Goal: Task Accomplishment & Management: Manage account settings

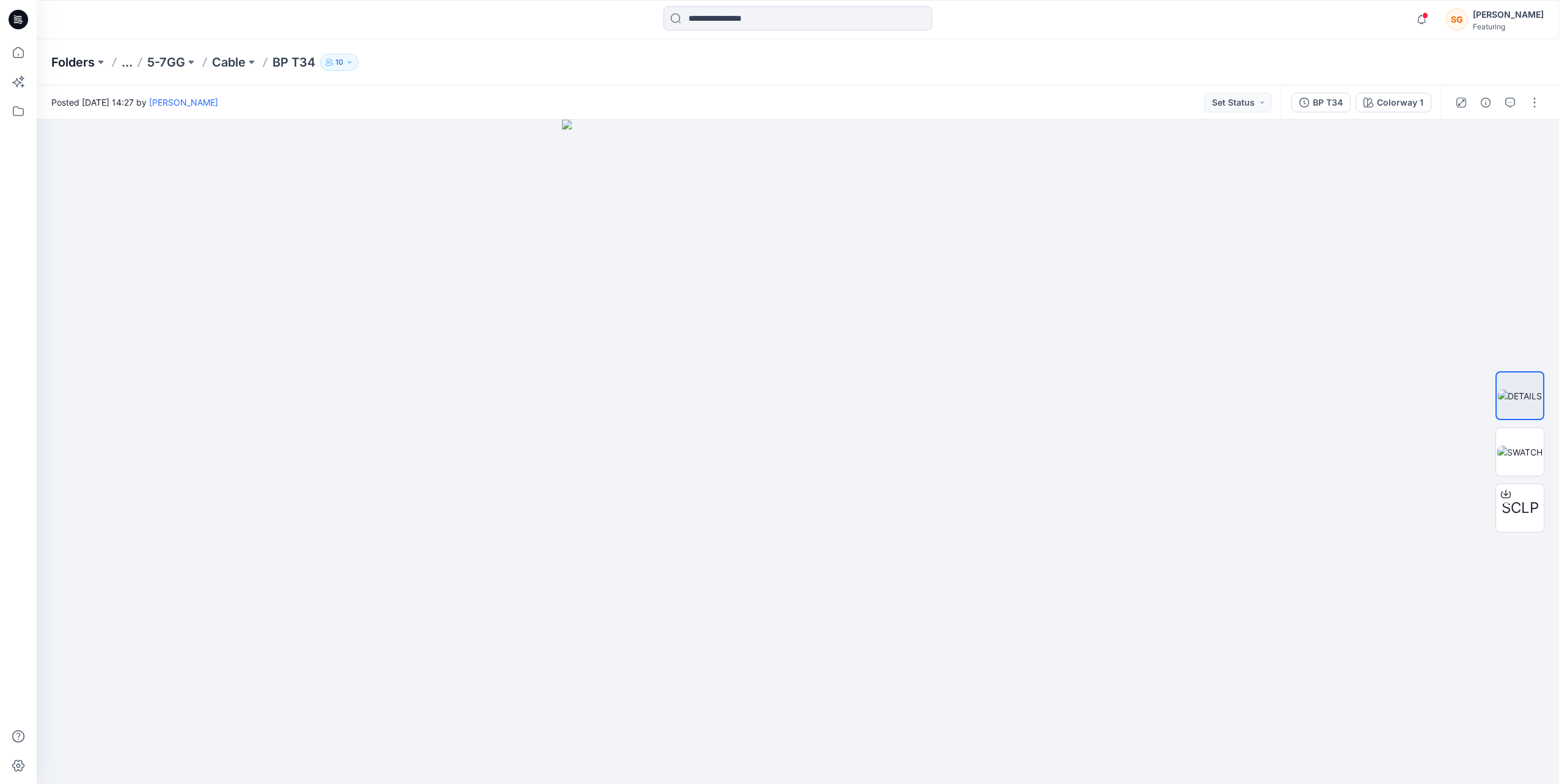
click at [77, 58] on p "Folders" at bounding box center [73, 62] width 44 height 17
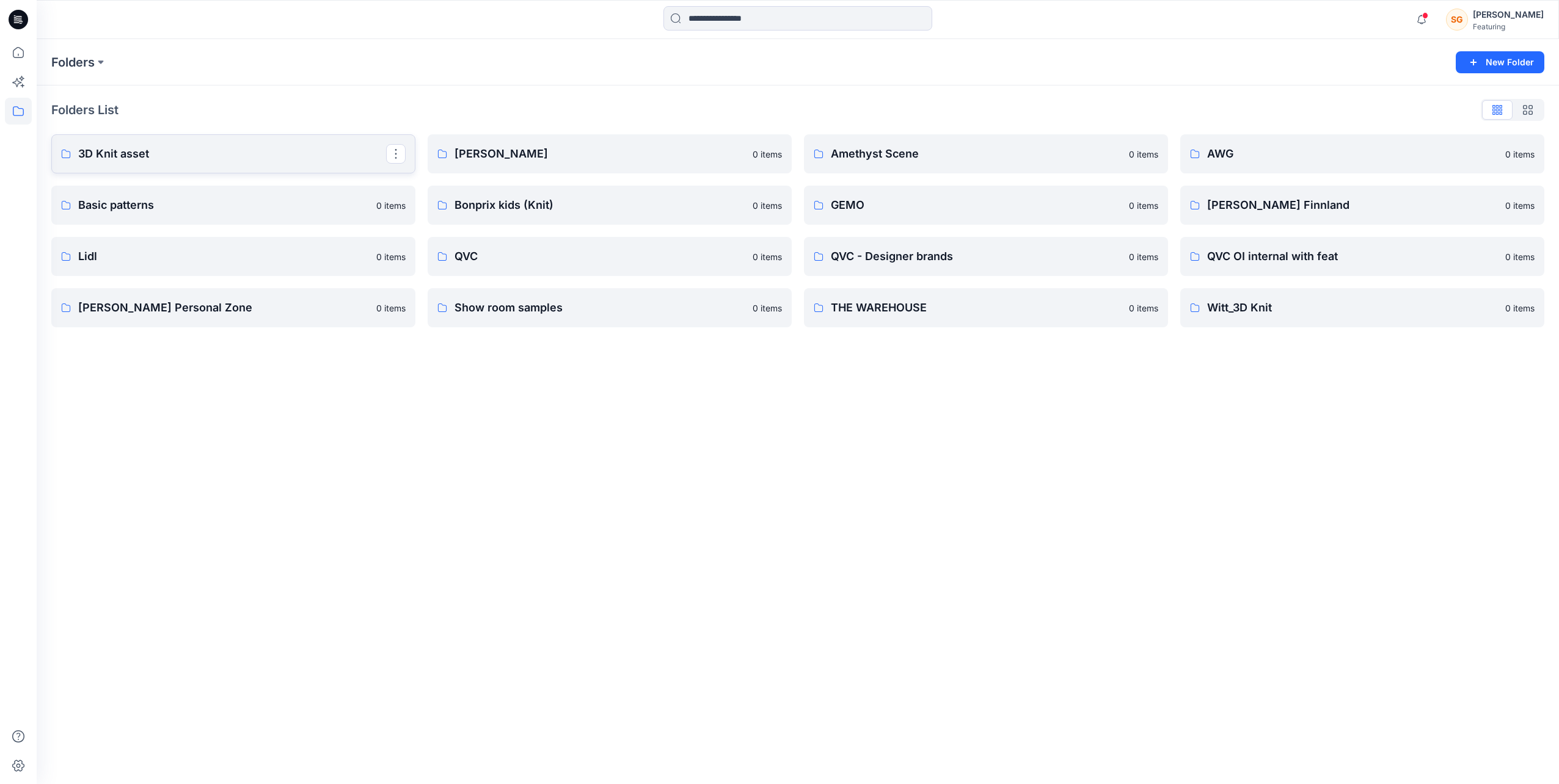
click at [257, 150] on p "3D Knit asset" at bounding box center [232, 153] width 308 height 17
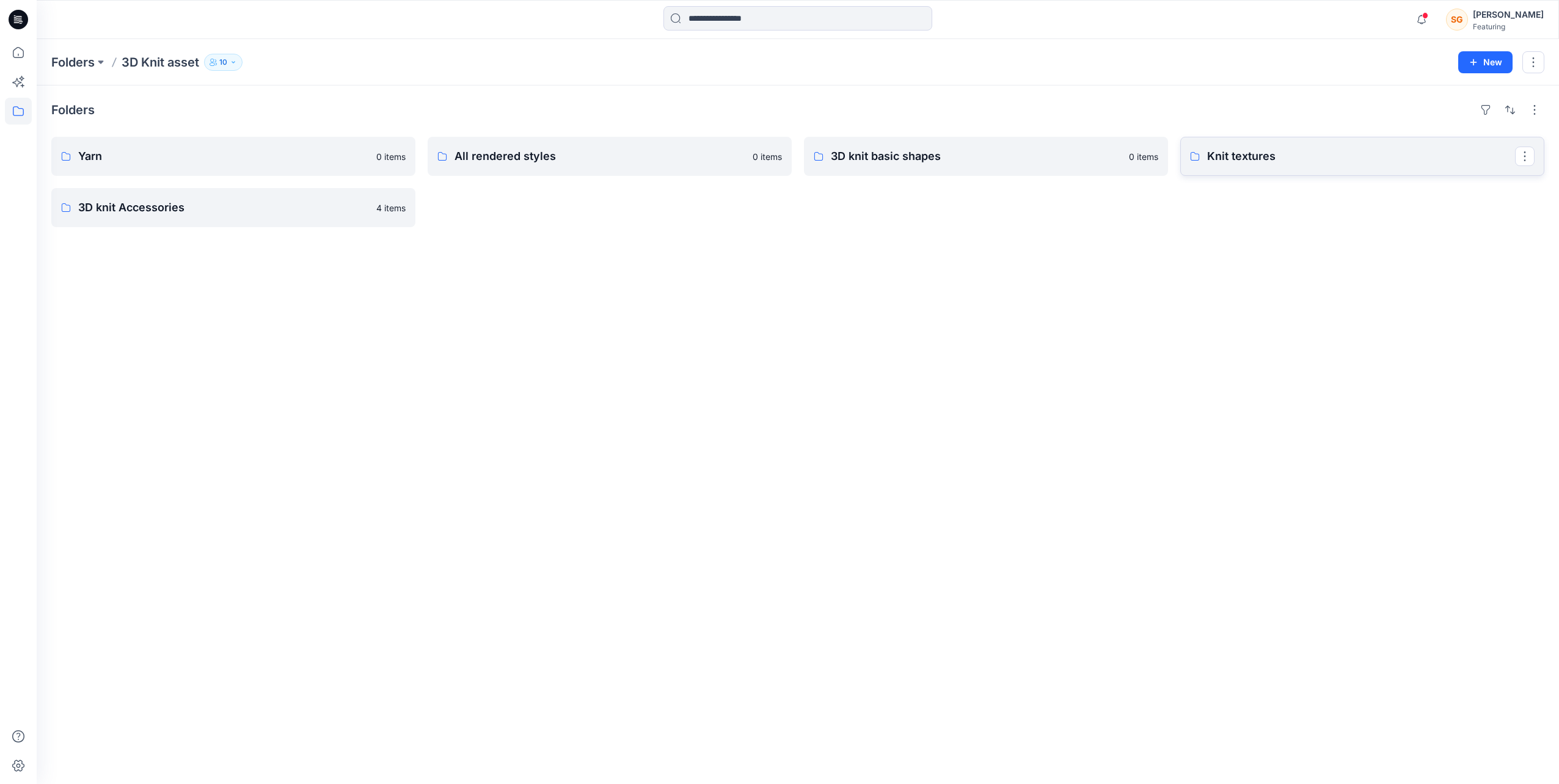
click at [1261, 145] on link "Knit textures" at bounding box center [1362, 156] width 364 height 39
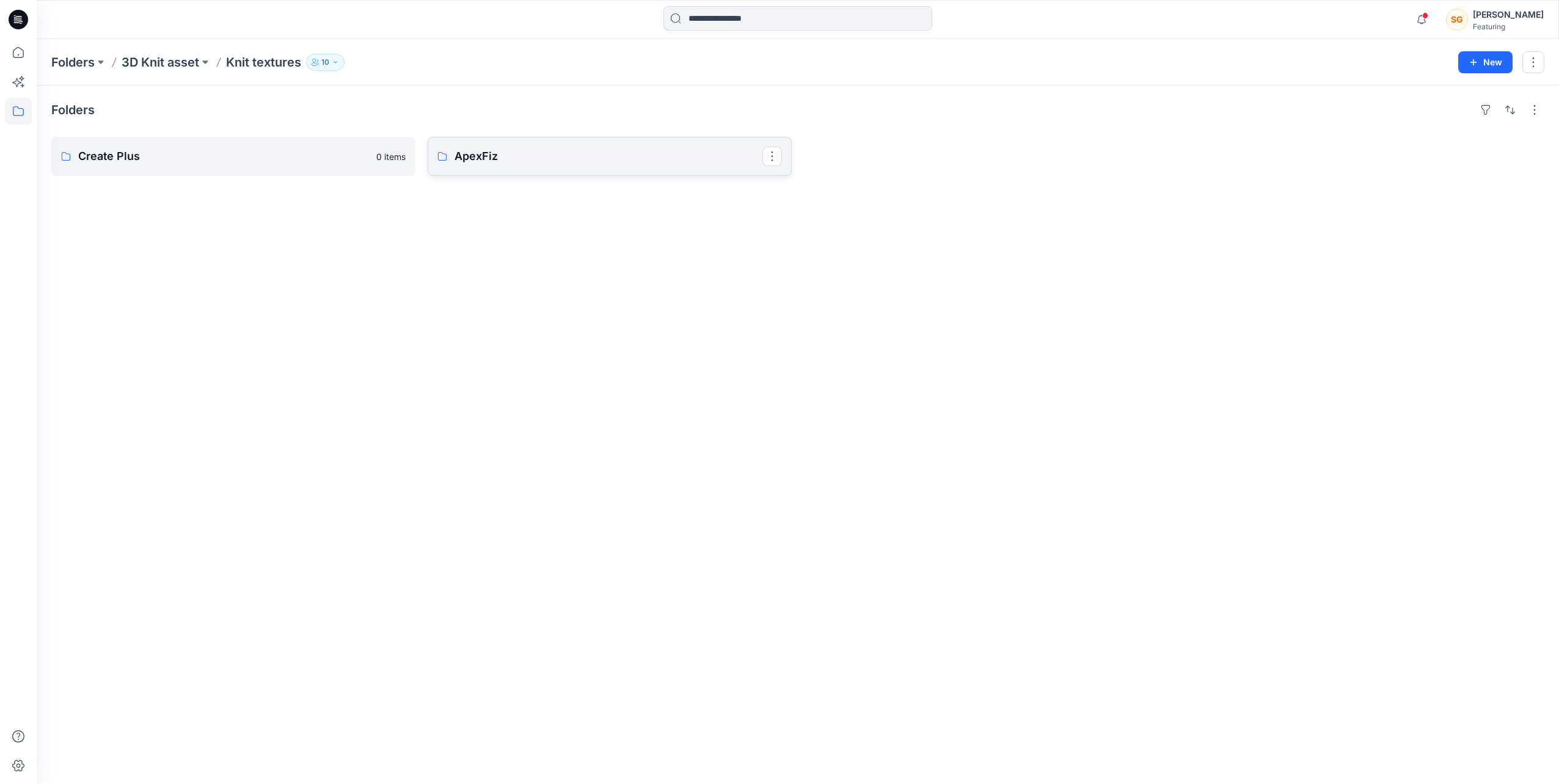
click at [535, 160] on p "ApexFiz" at bounding box center [608, 156] width 308 height 17
click at [348, 152] on p "5-7GG" at bounding box center [232, 156] width 308 height 17
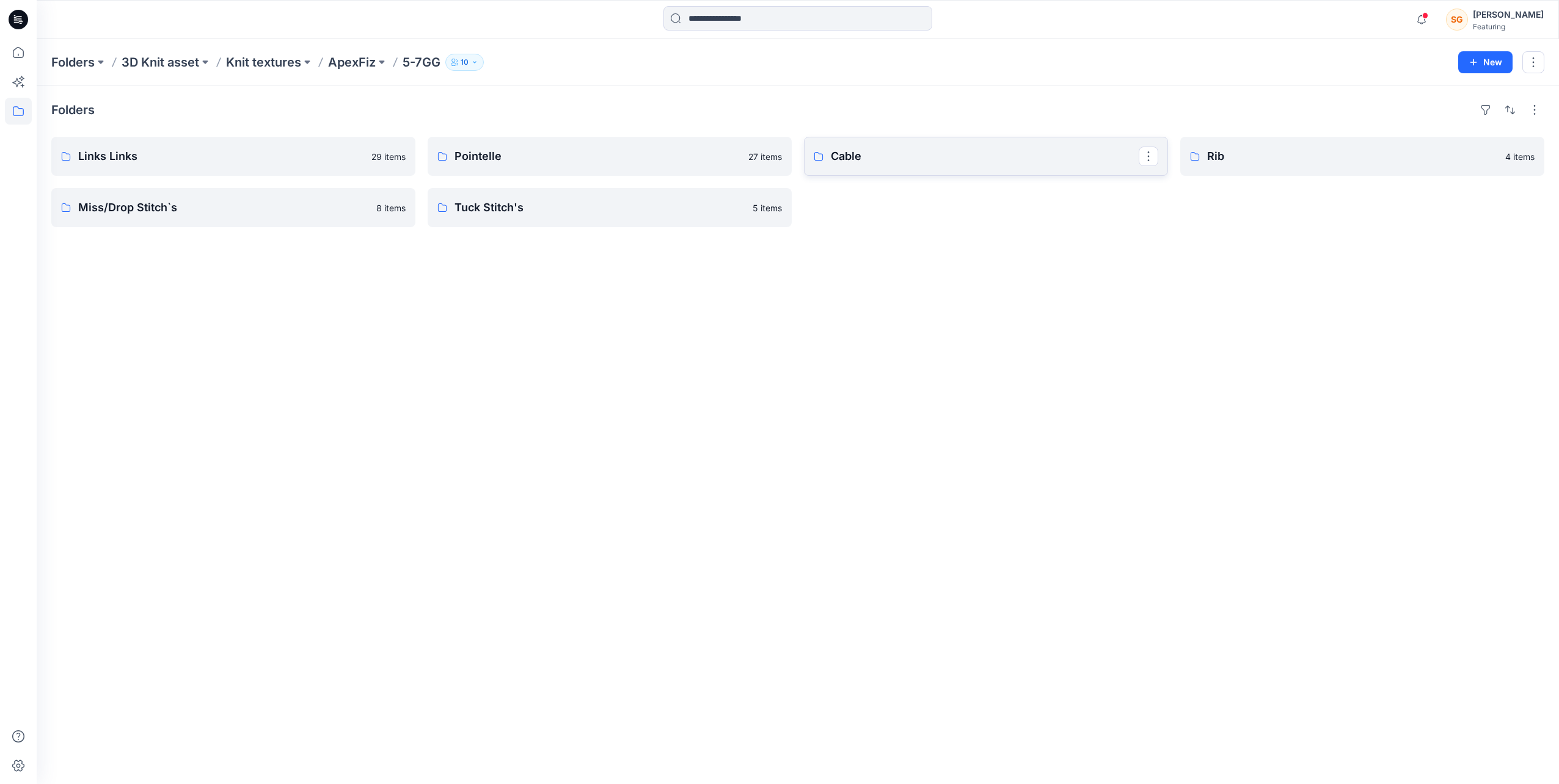
click at [976, 160] on p "Cable" at bounding box center [984, 156] width 308 height 17
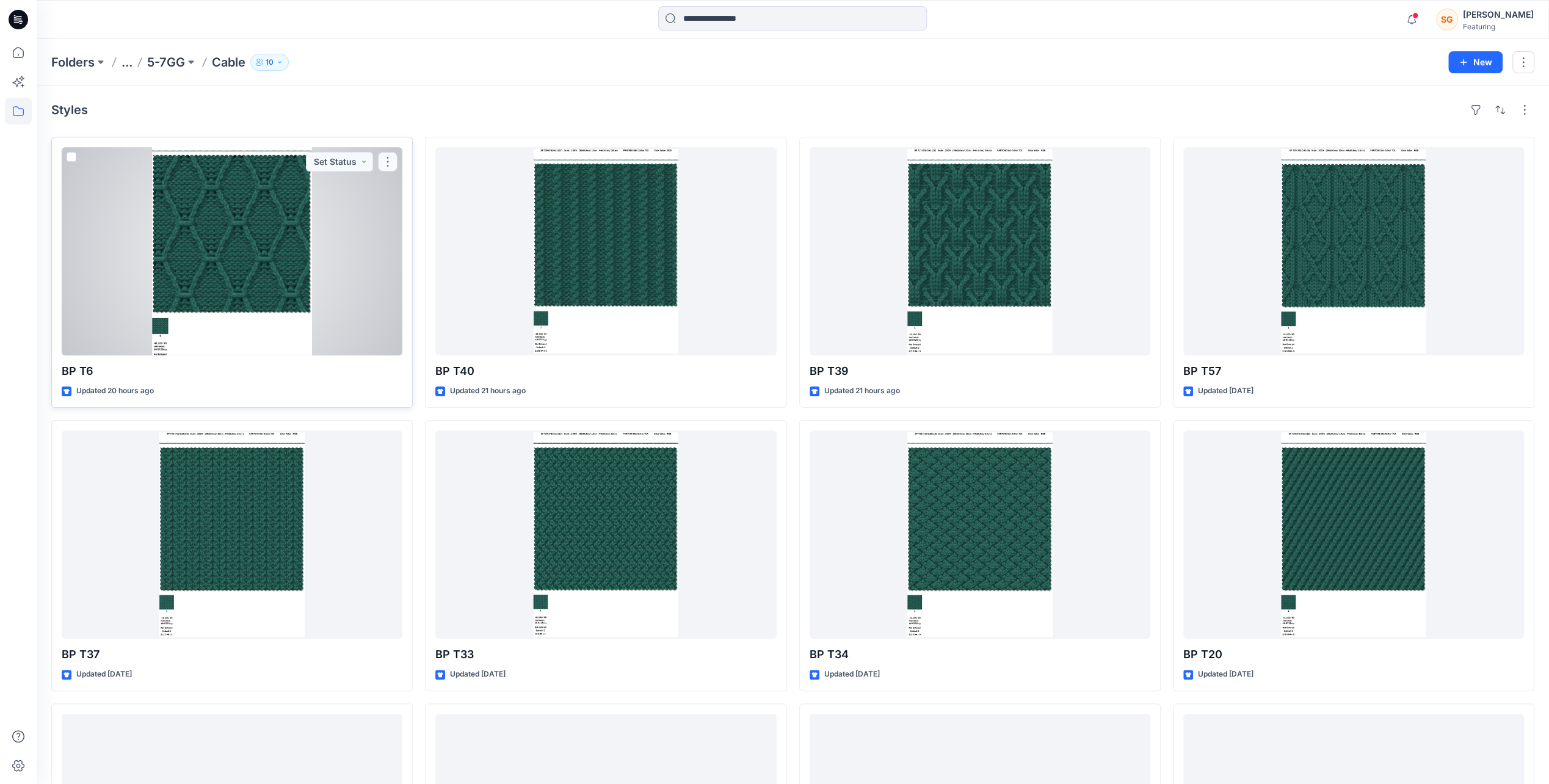
click at [386, 160] on button "button" at bounding box center [388, 162] width 20 height 20
click at [429, 228] on button "Add Tag" at bounding box center [446, 234] width 132 height 22
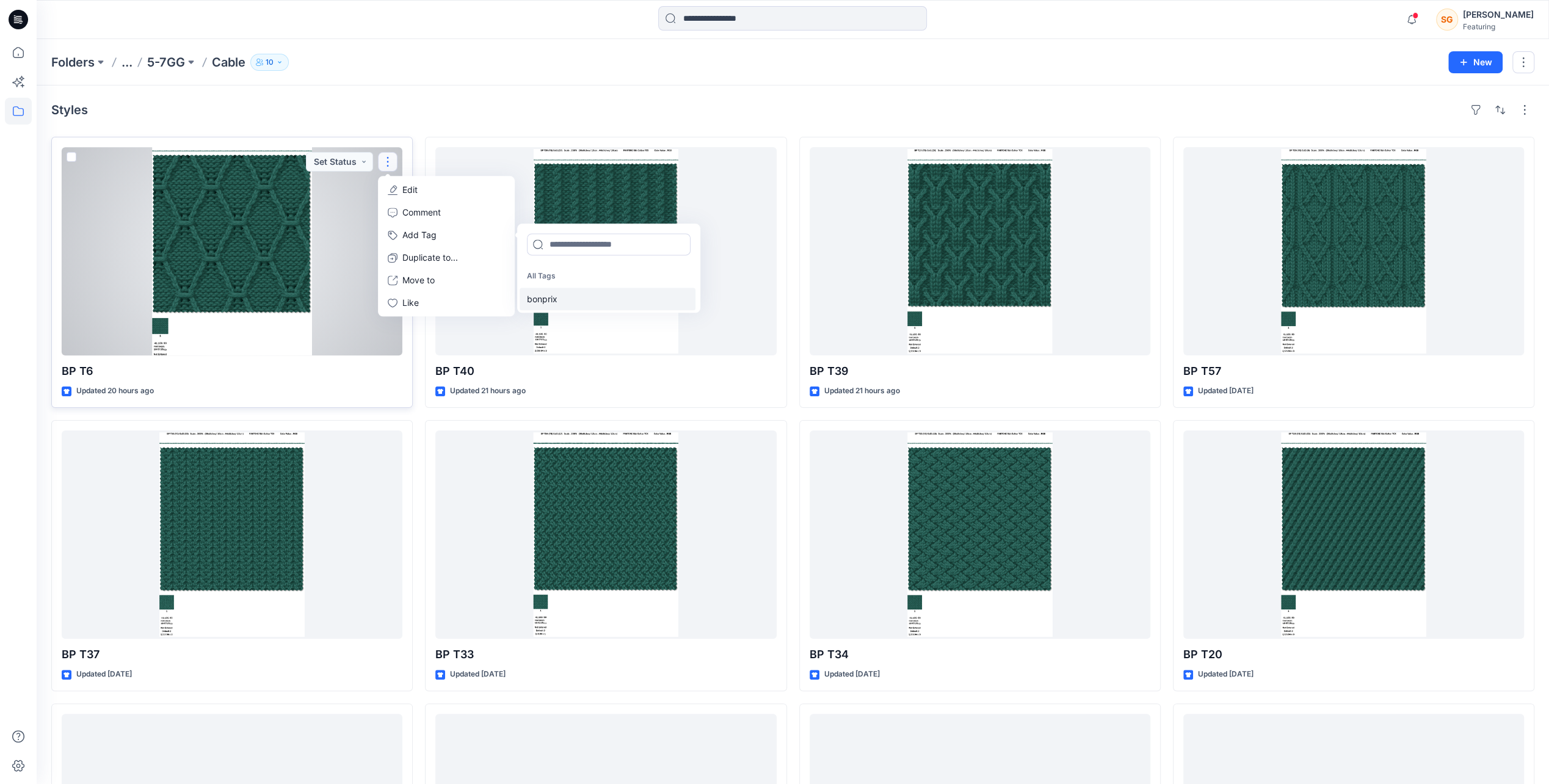
click at [548, 297] on div "bonprix" at bounding box center [608, 299] width 176 height 22
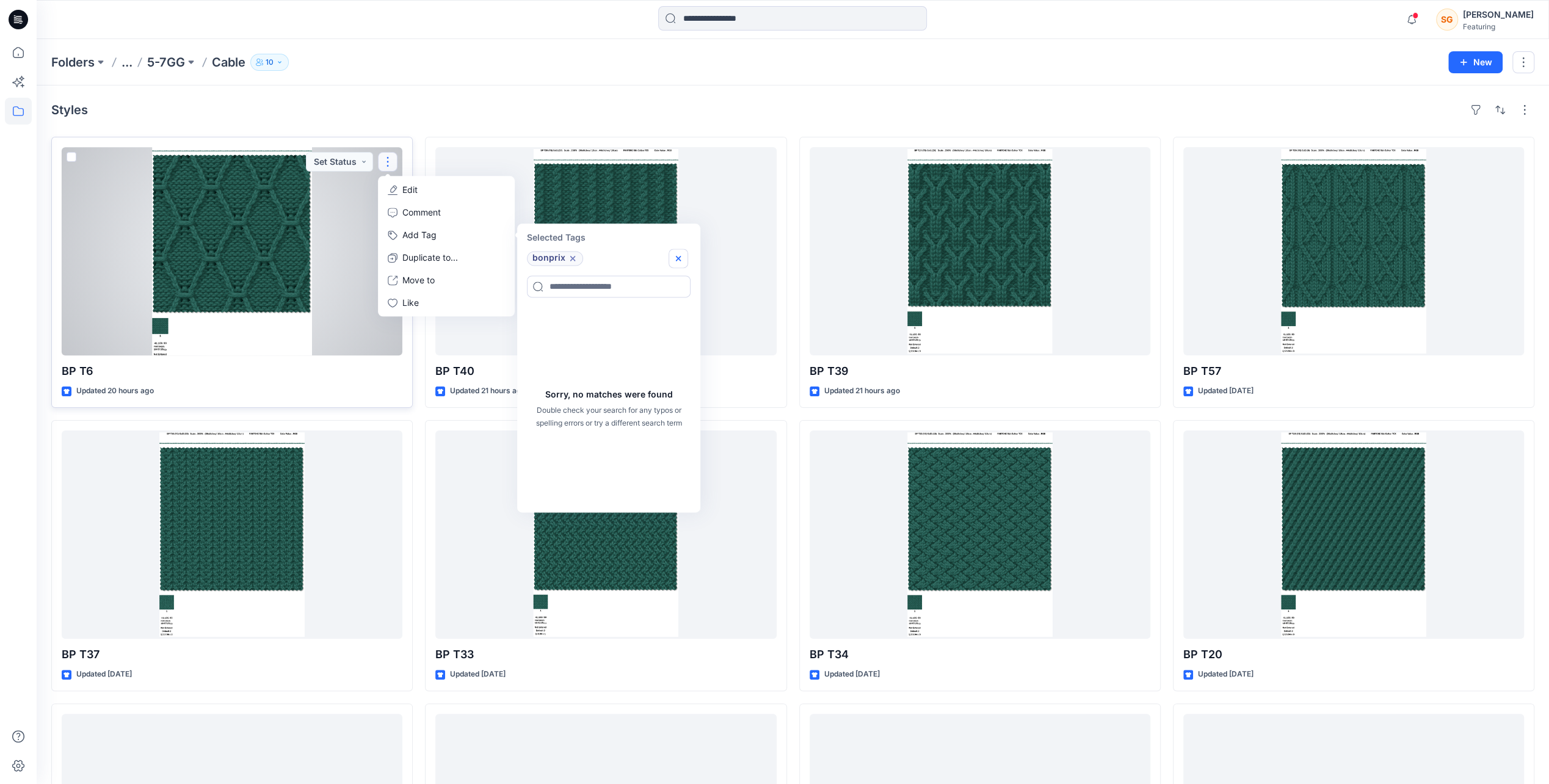
click at [683, 262] on icon "button" at bounding box center [678, 258] width 10 height 10
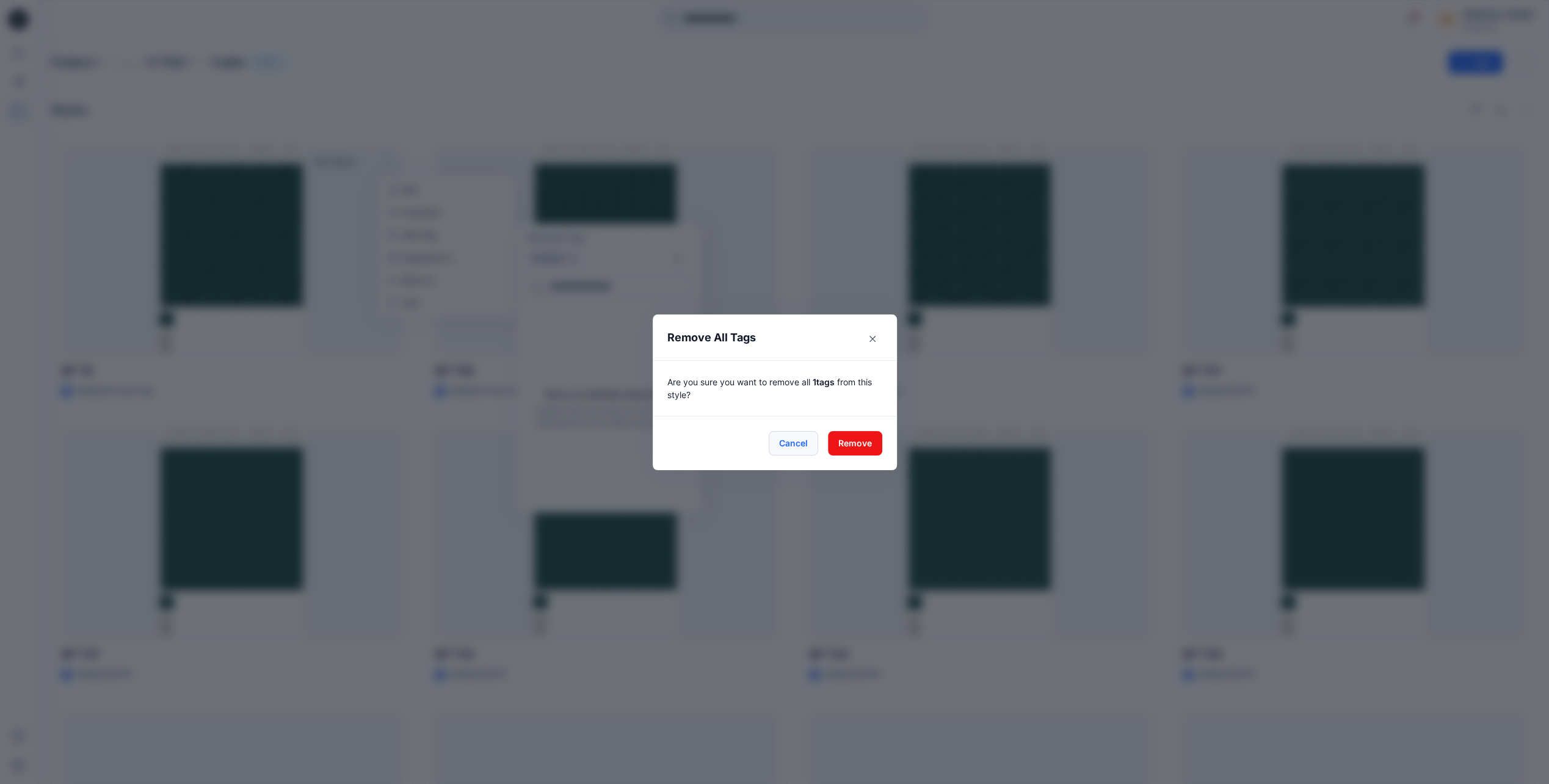
click at [801, 446] on button "Cancel" at bounding box center [793, 443] width 49 height 24
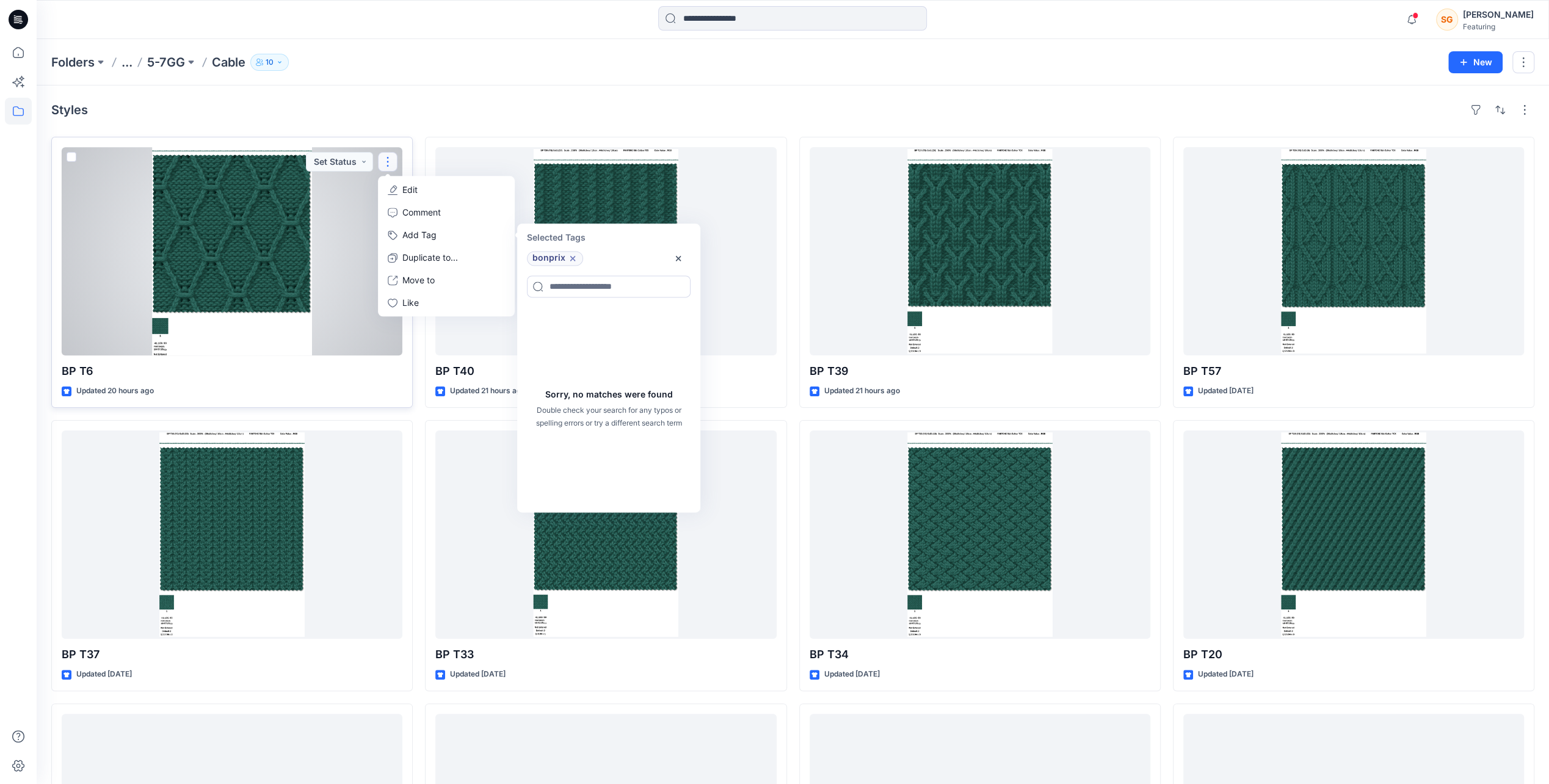
click at [572, 256] on icon at bounding box center [572, 258] width 10 height 10
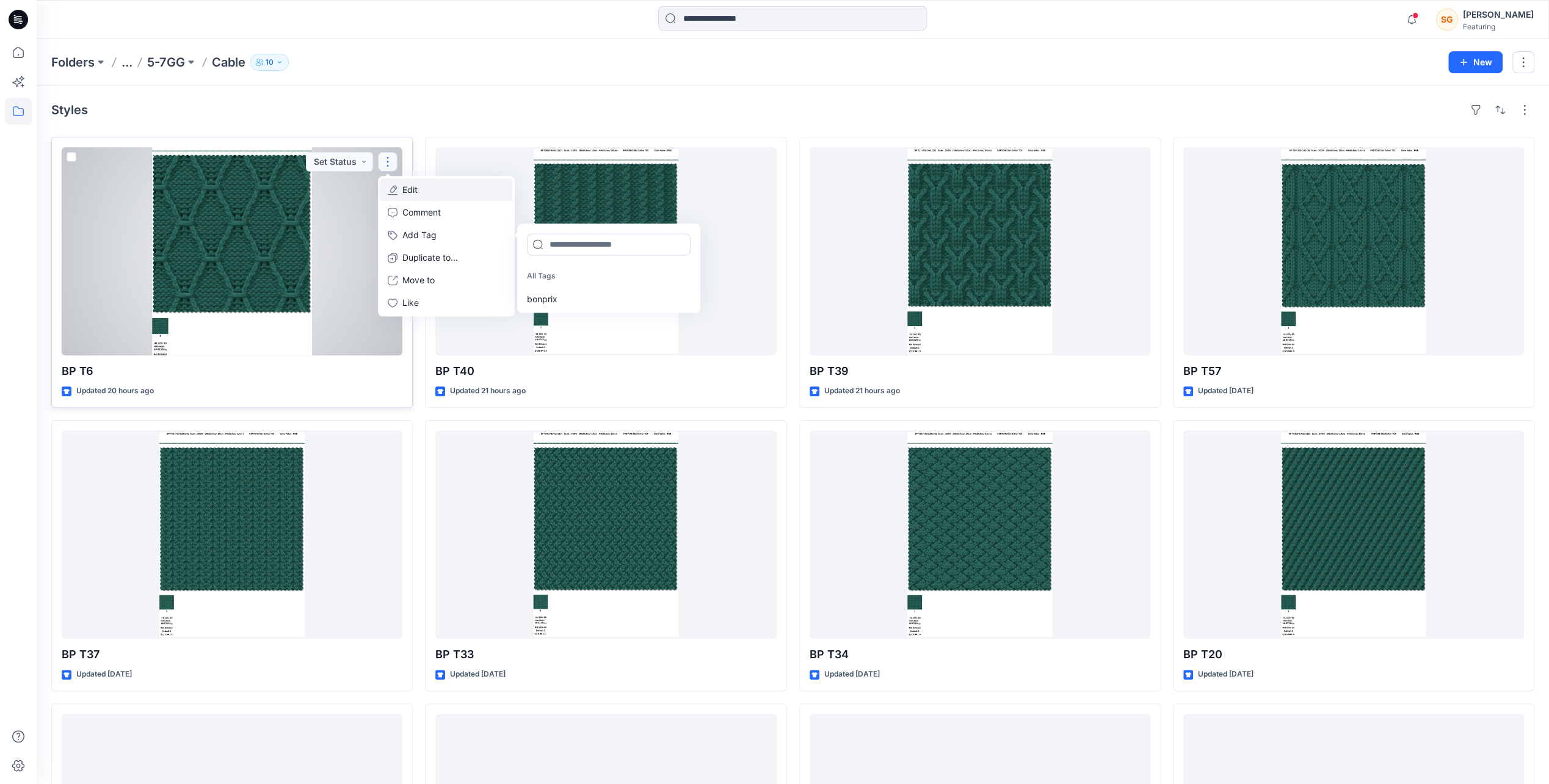
click at [429, 192] on button "Edit" at bounding box center [446, 189] width 132 height 22
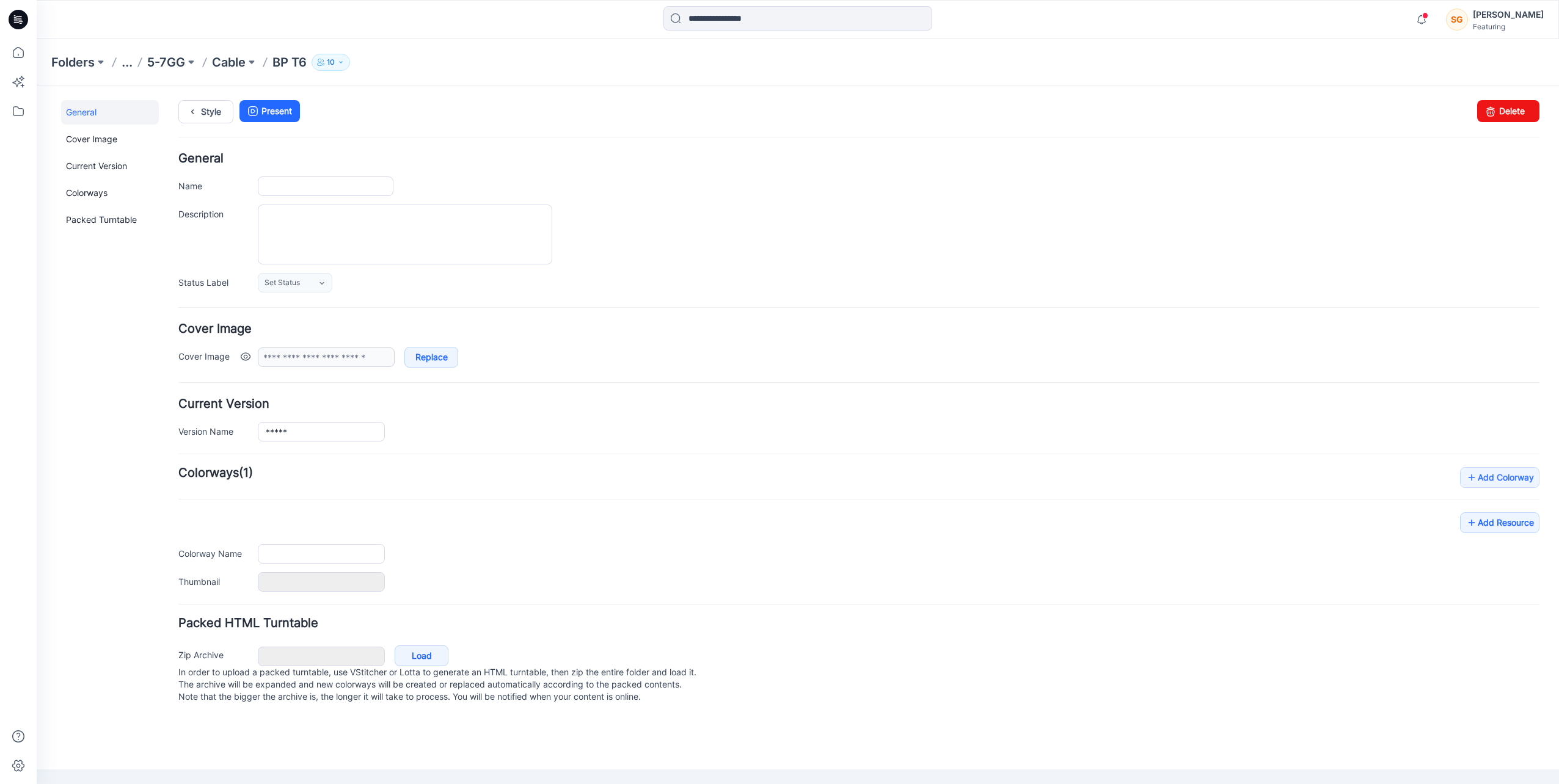
type input "*****"
type input "**********"
type input "*******"
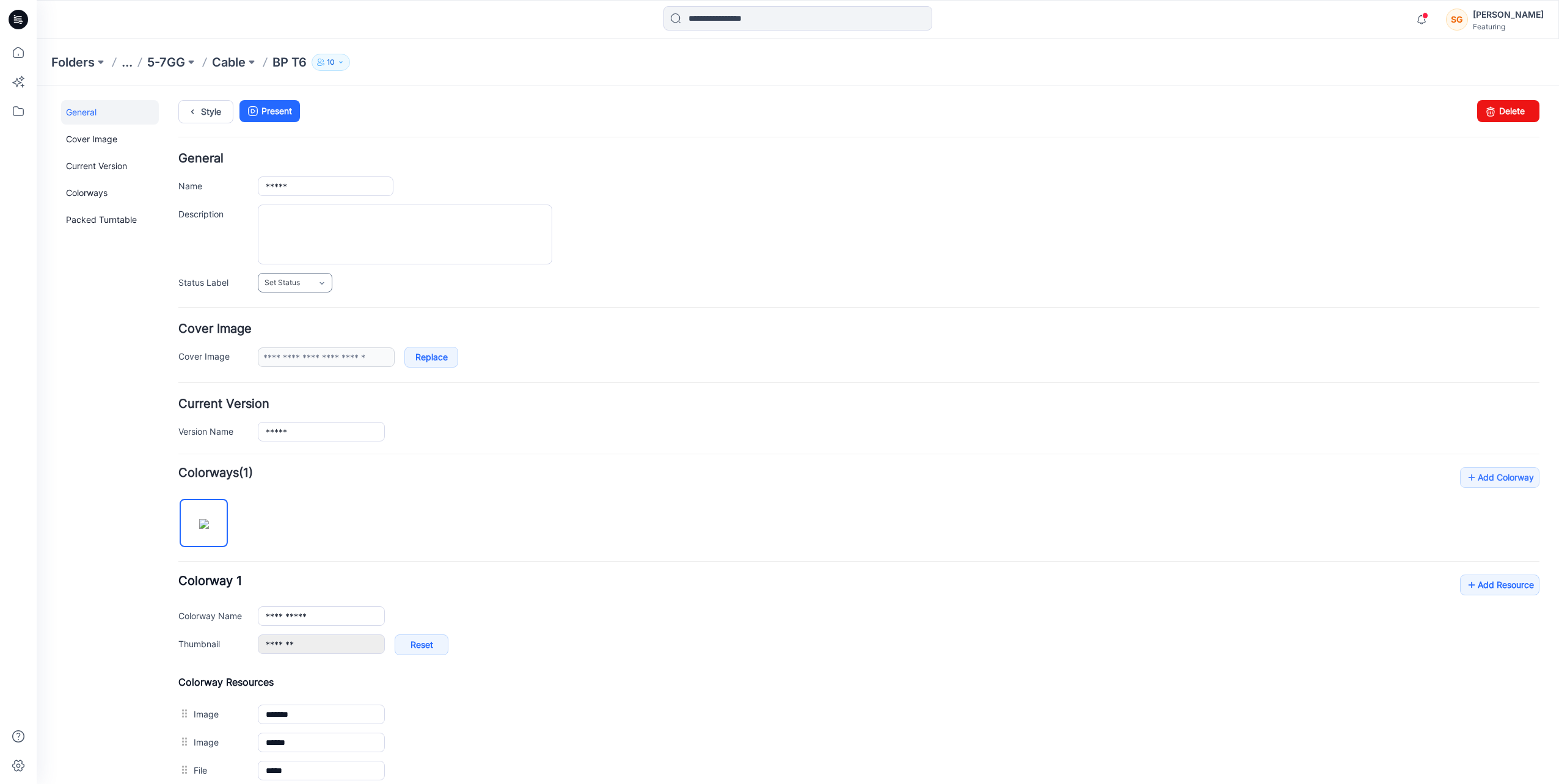
click at [317, 276] on link "Set Status" at bounding box center [295, 283] width 74 height 20
click at [89, 568] on div "General Cover Image Current Version Colorways Packed Turntable" at bounding box center [109, 506] width 98 height 812
click at [204, 111] on link "Style" at bounding box center [206, 112] width 55 height 23
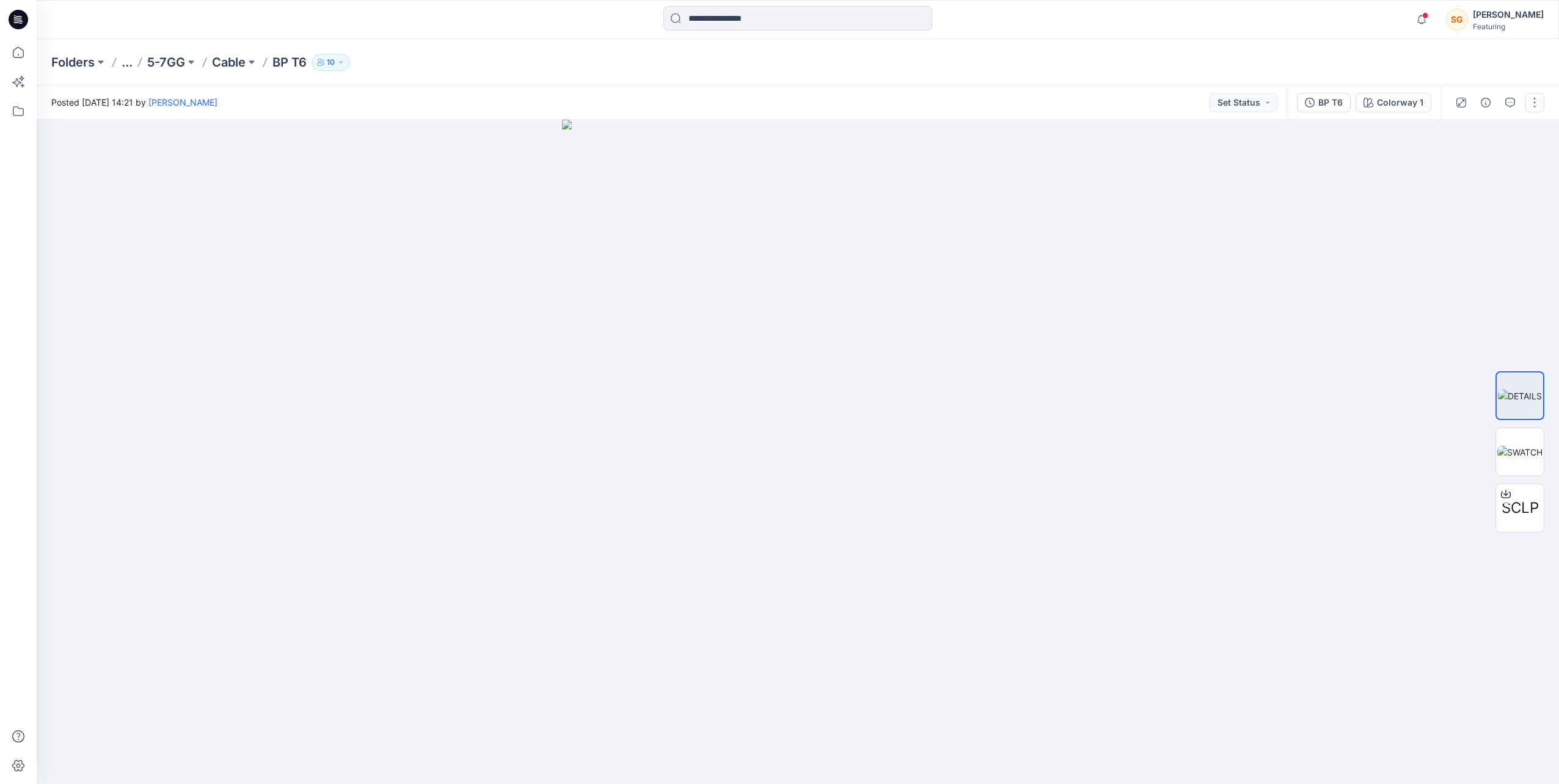
click at [1540, 104] on button "button" at bounding box center [1534, 102] width 20 height 20
click at [235, 61] on p "Cable" at bounding box center [228, 62] width 34 height 17
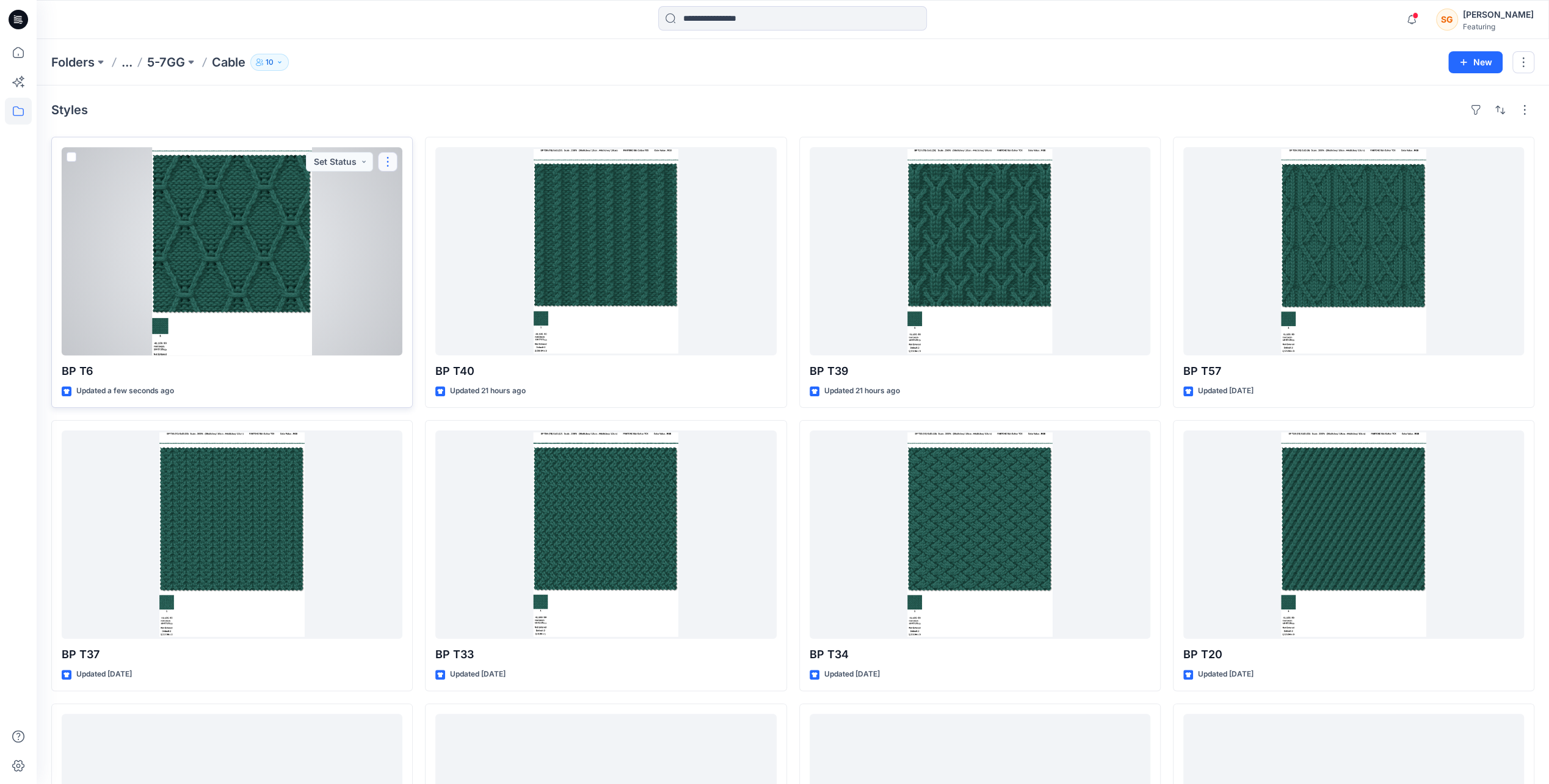
click at [391, 155] on button "button" at bounding box center [388, 162] width 20 height 20
click at [416, 235] on button "Add Tag" at bounding box center [446, 234] width 132 height 22
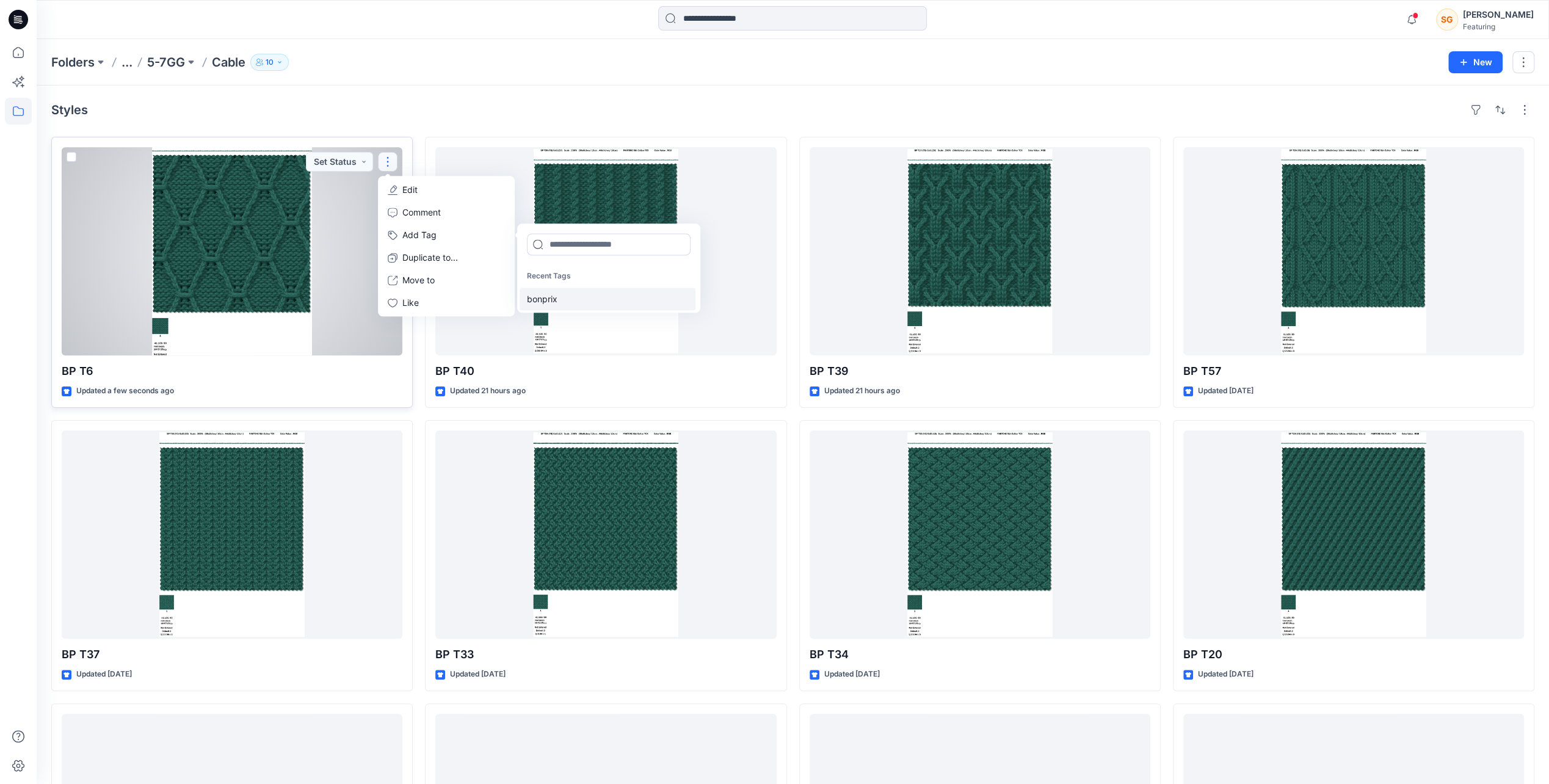
click at [547, 303] on div "bonprix" at bounding box center [608, 299] width 176 height 22
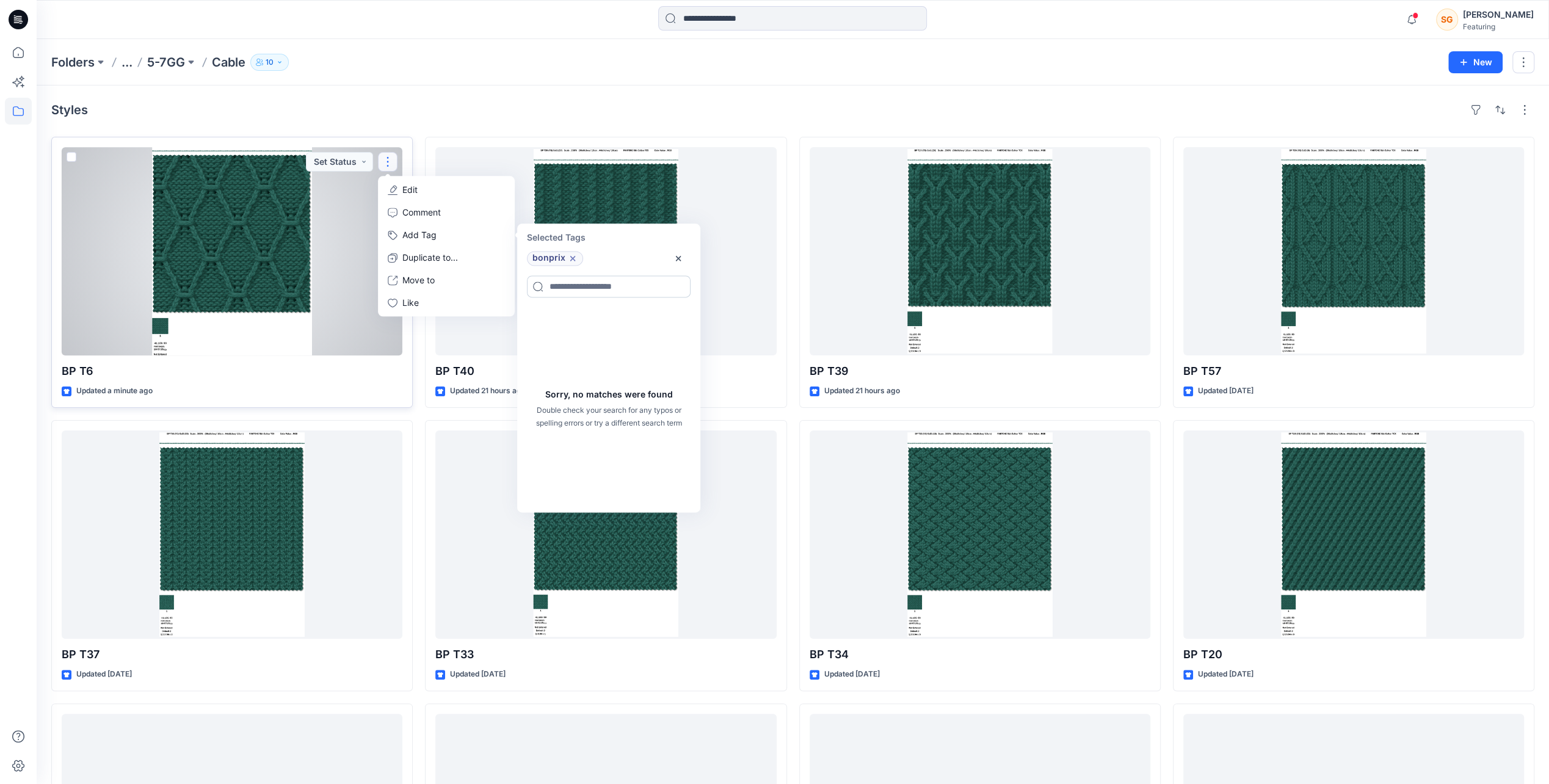
click at [563, 290] on input at bounding box center [609, 286] width 164 height 22
type input "*******"
click at [680, 256] on icon "button" at bounding box center [678, 258] width 10 height 10
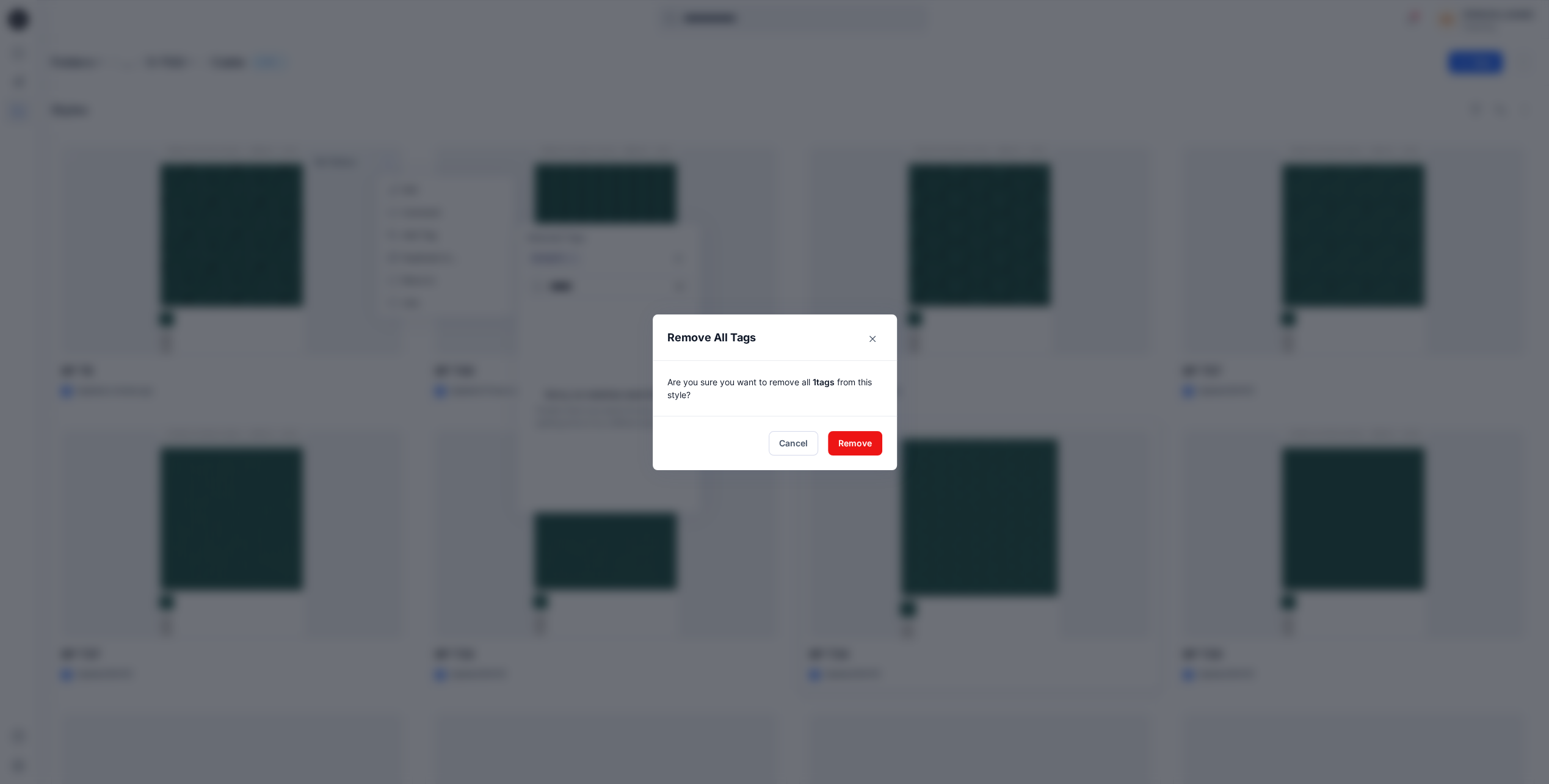
click at [801, 442] on button "Cancel" at bounding box center [793, 443] width 49 height 24
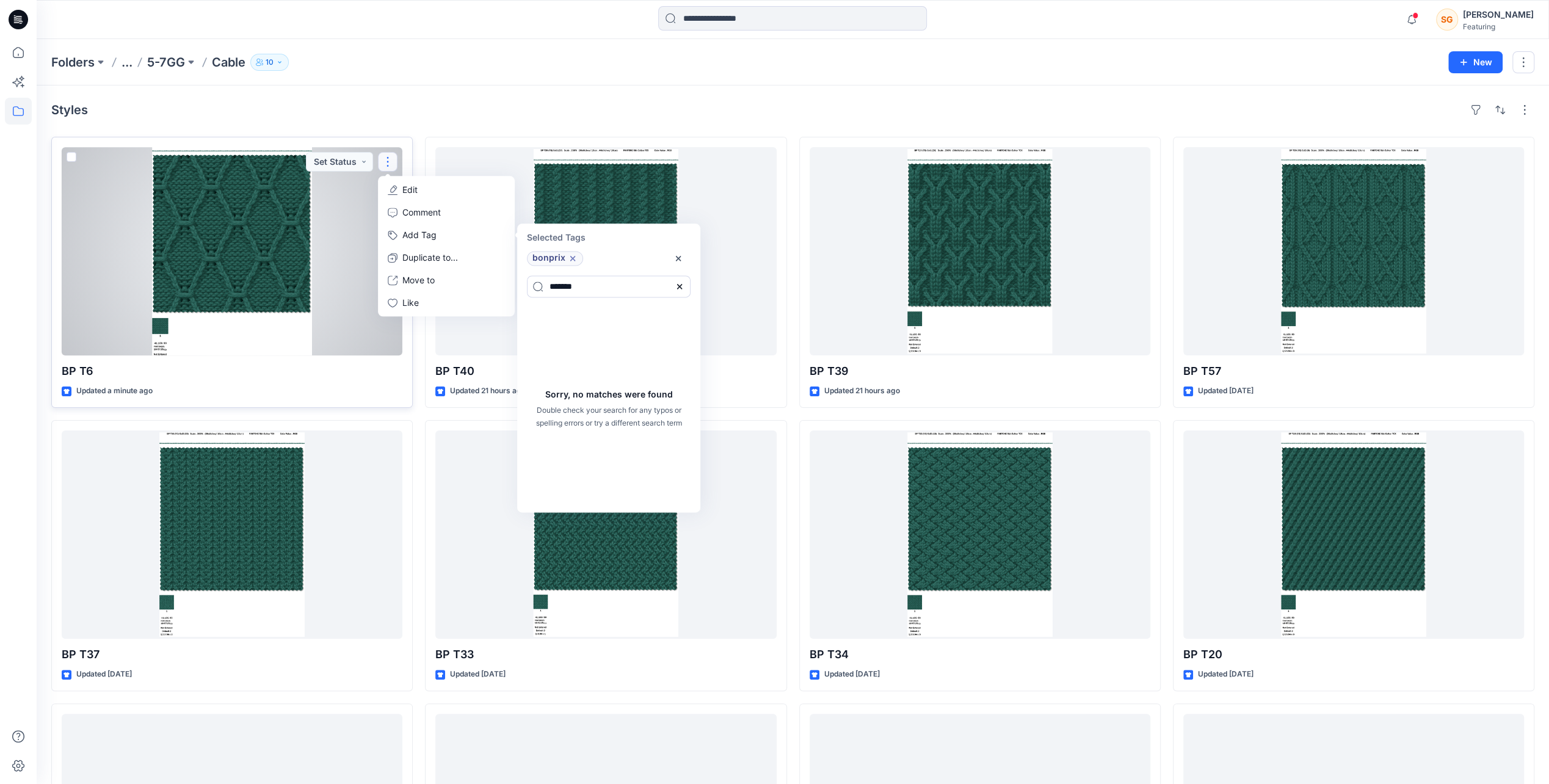
click at [682, 286] on icon at bounding box center [679, 286] width 10 height 10
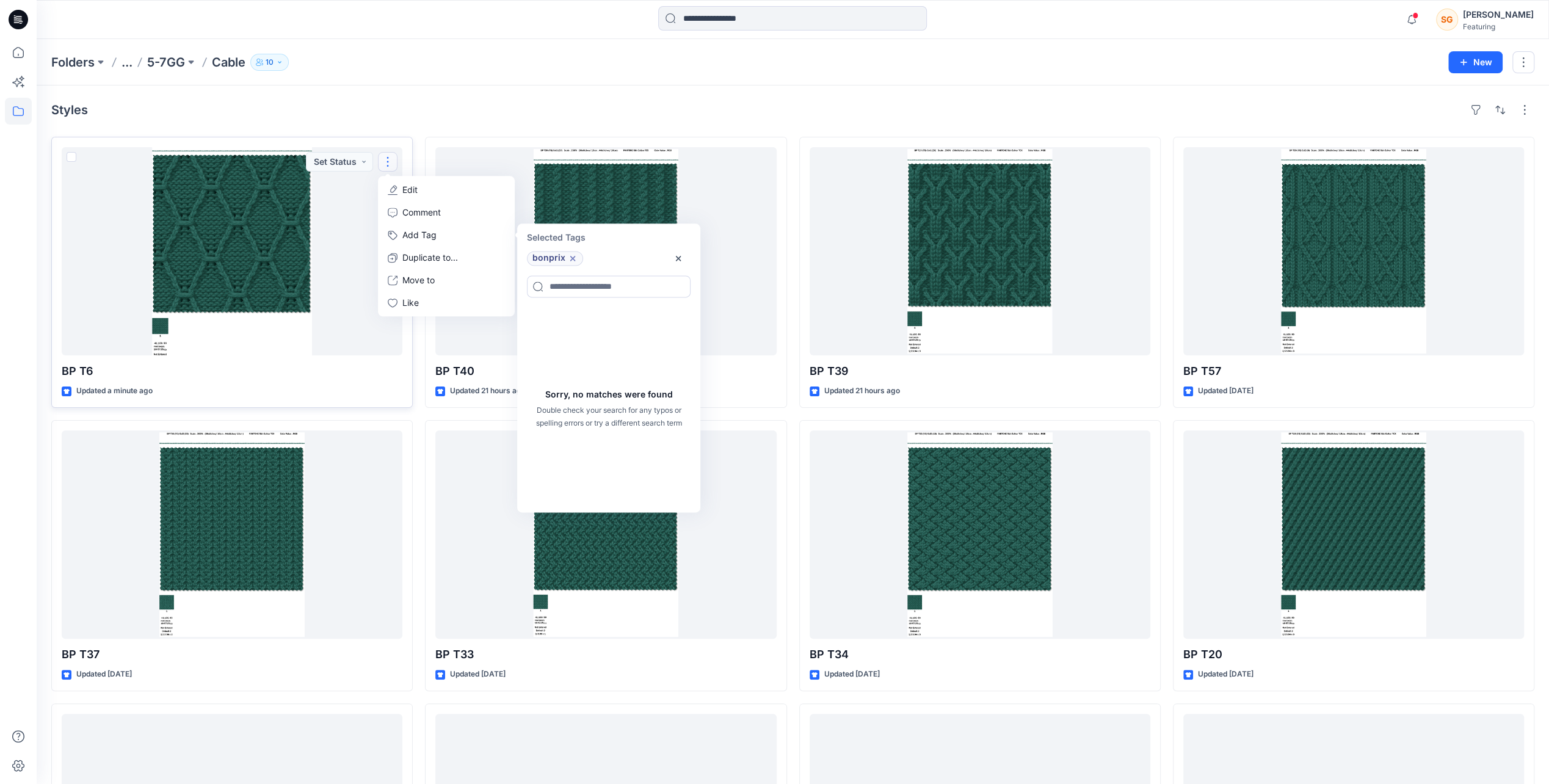
click at [374, 109] on div "Styles" at bounding box center [792, 110] width 1483 height 20
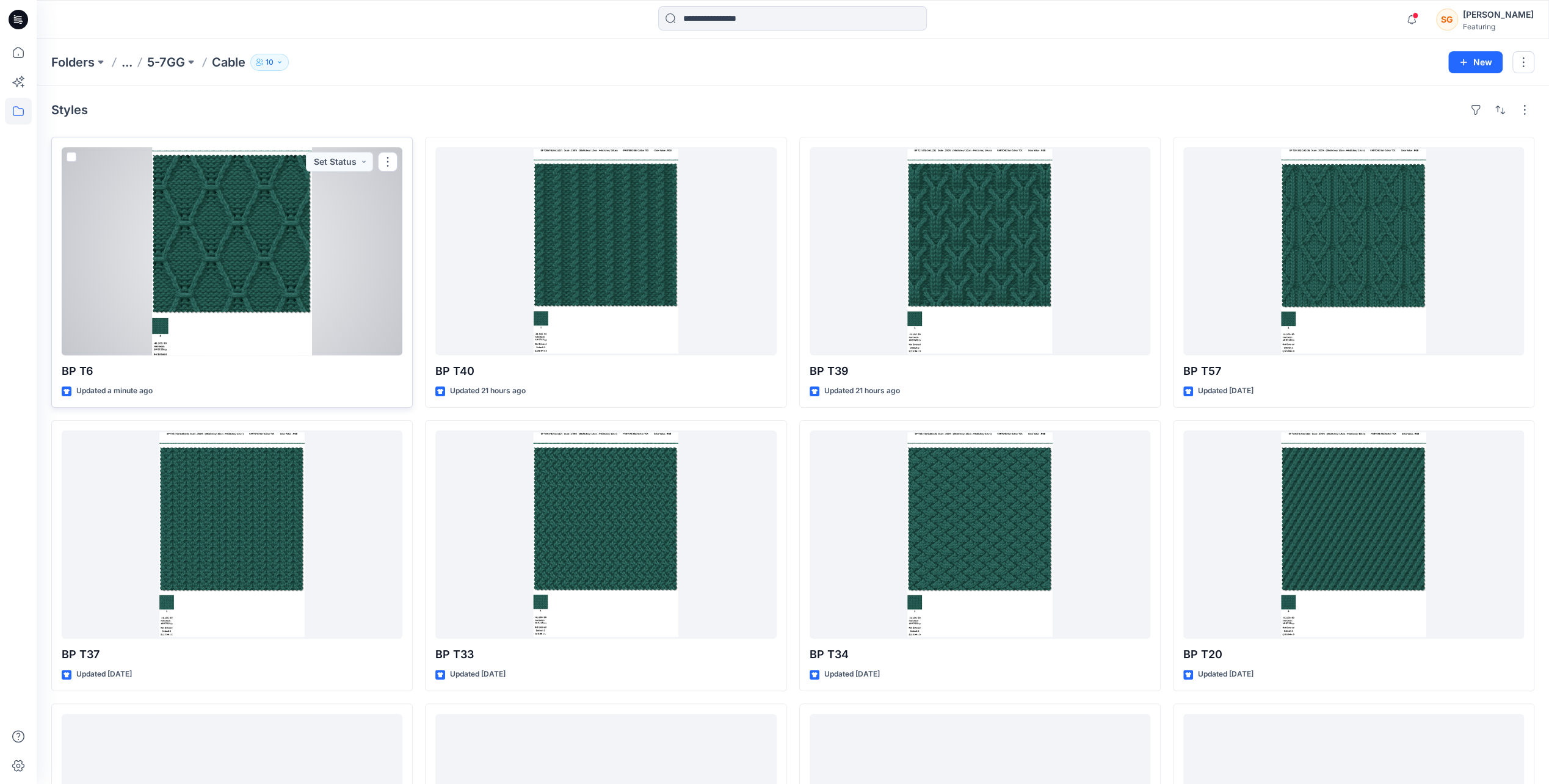
click at [66, 155] on div at bounding box center [232, 251] width 341 height 208
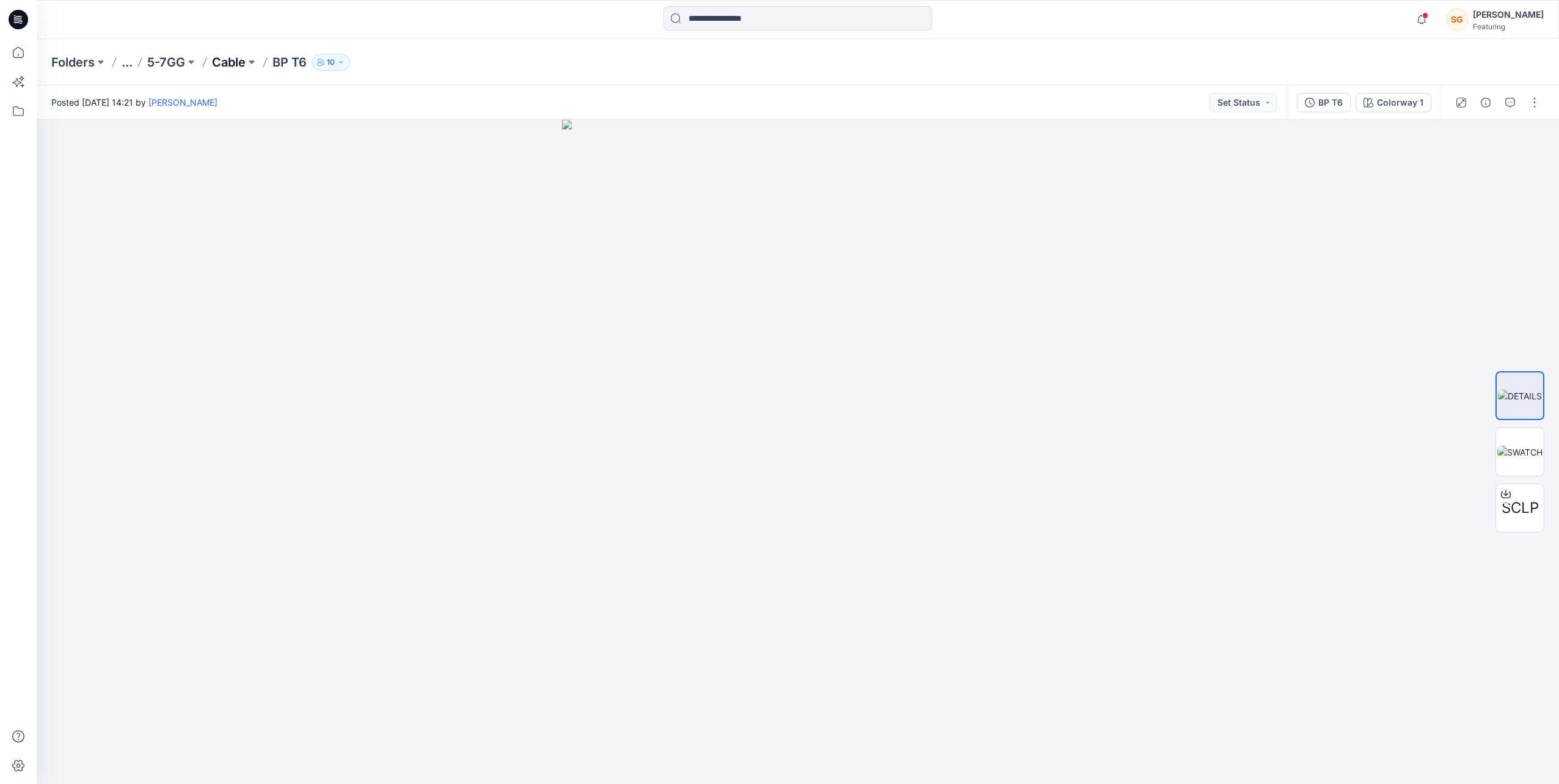
click at [239, 57] on p "Cable" at bounding box center [228, 62] width 34 height 17
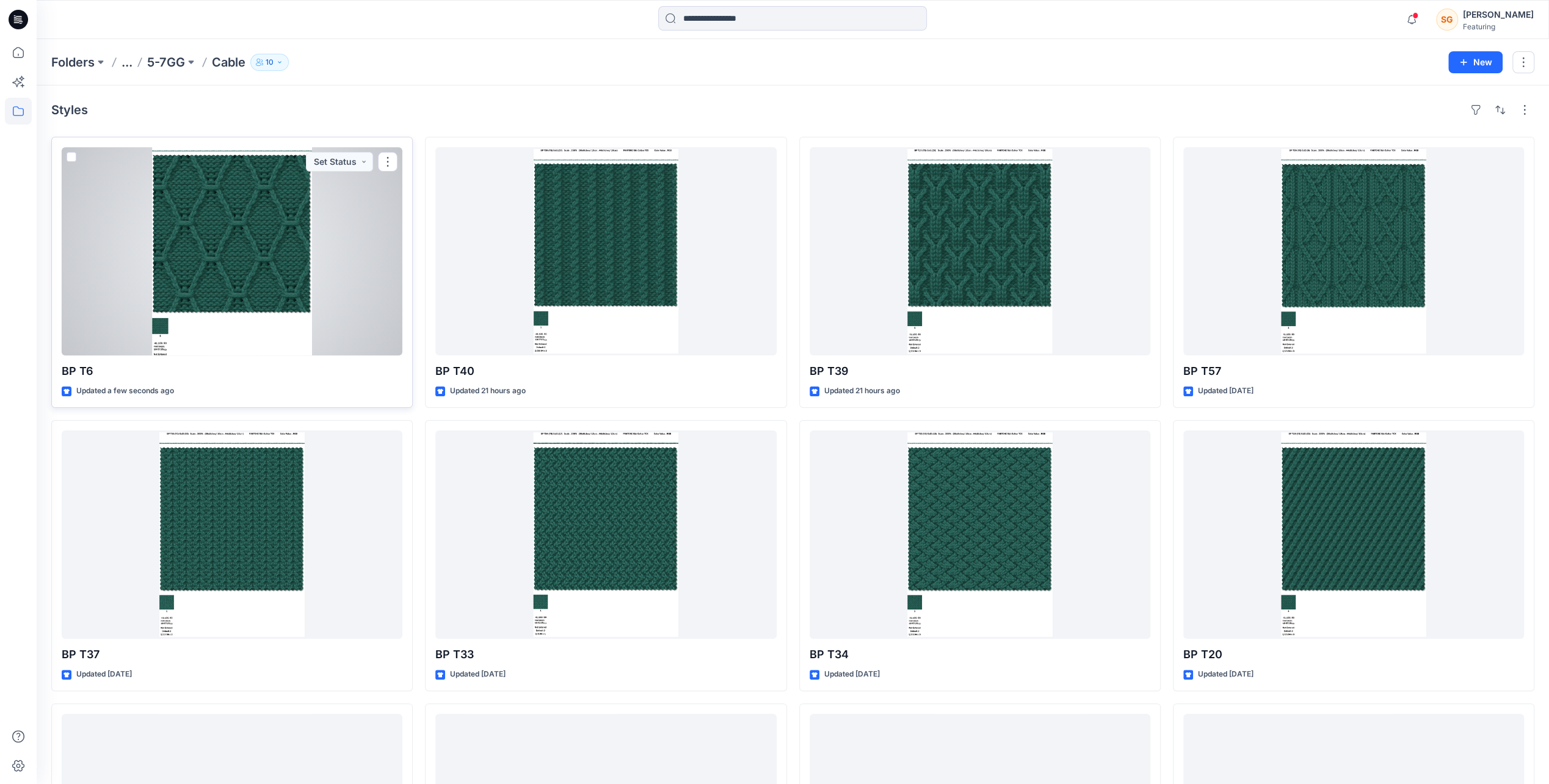
click at [73, 153] on span at bounding box center [71, 157] width 10 height 10
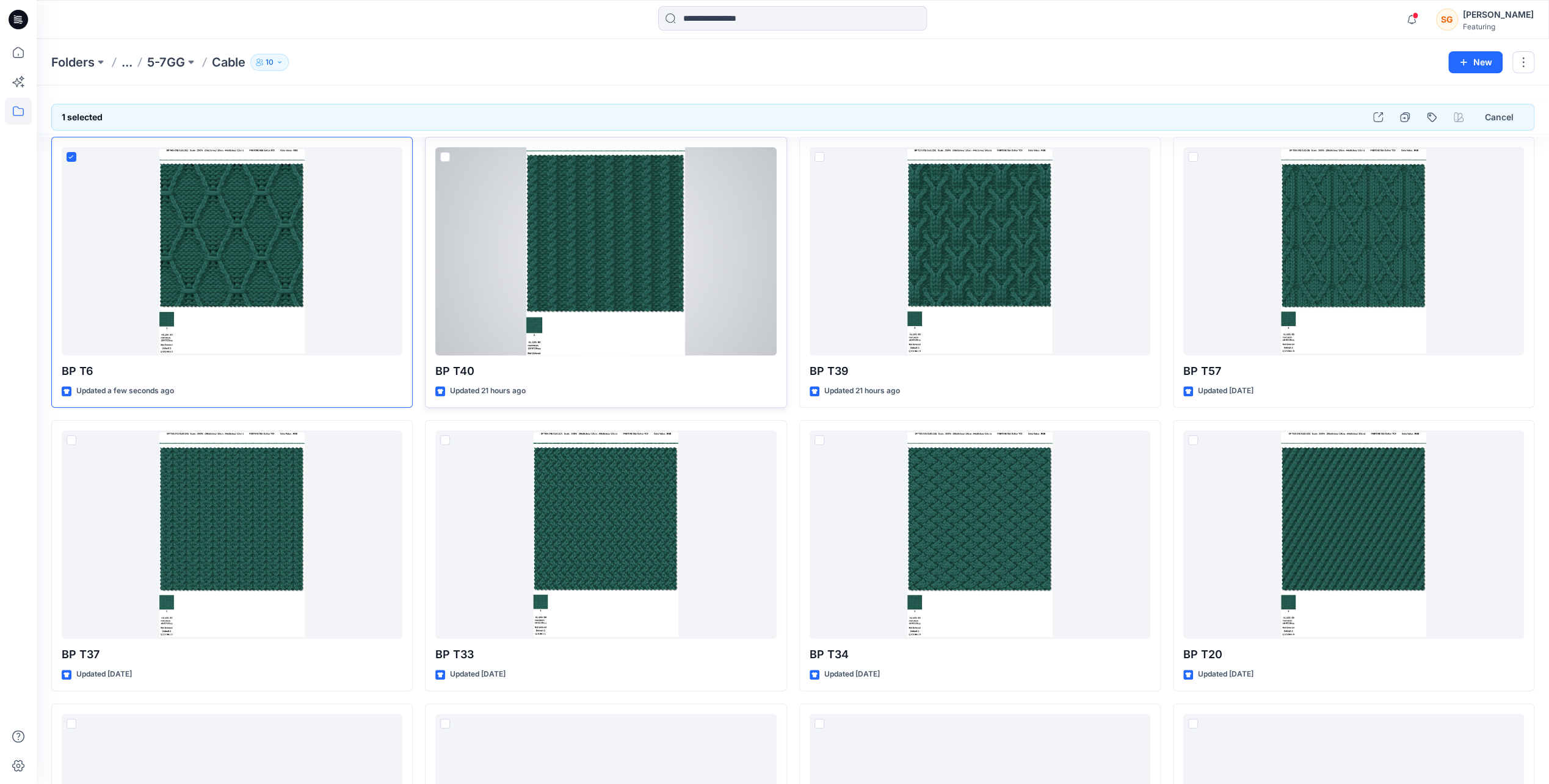
click at [444, 155] on span at bounding box center [444, 157] width 10 height 10
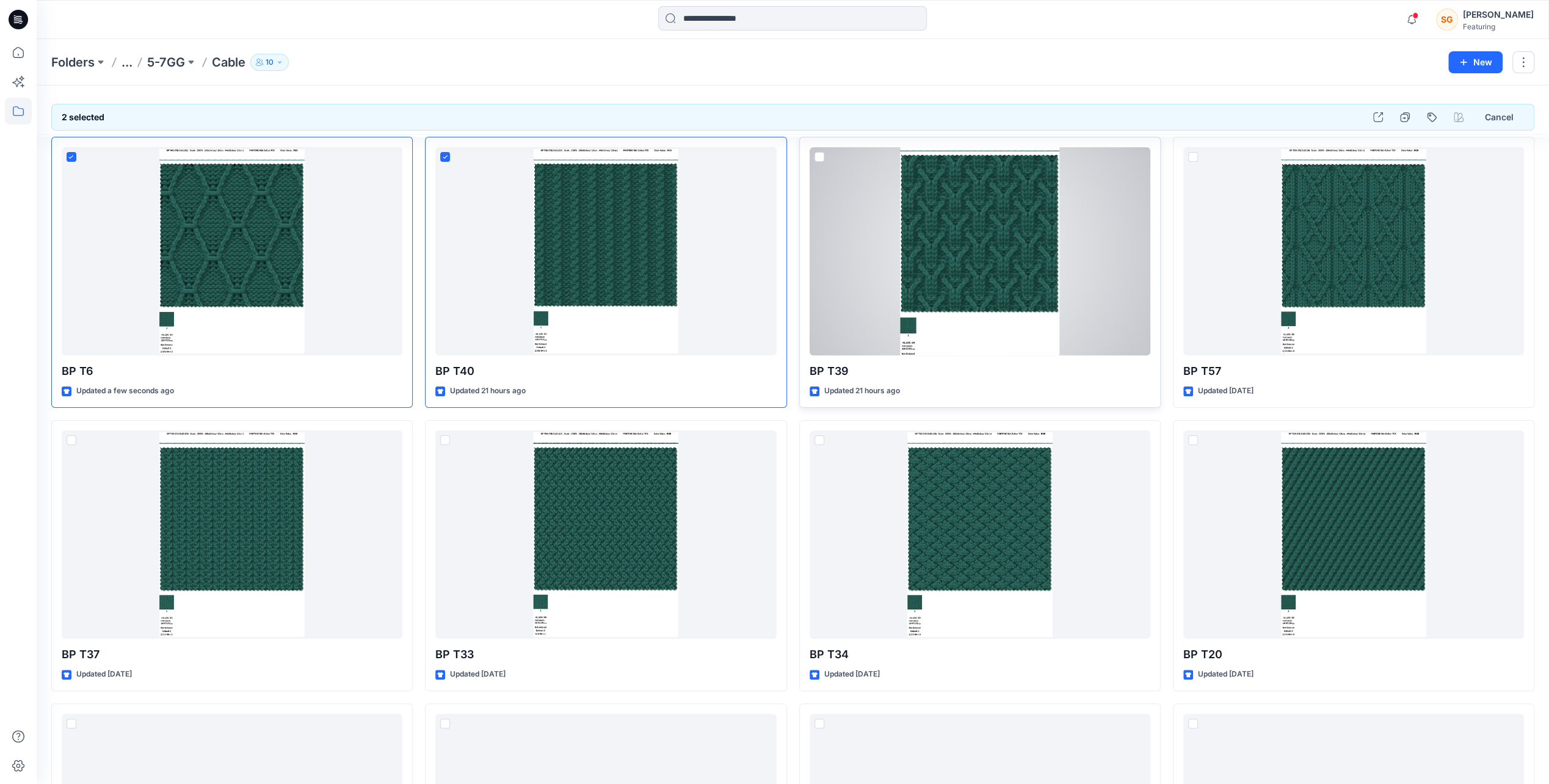
click at [815, 155] on span at bounding box center [819, 157] width 10 height 10
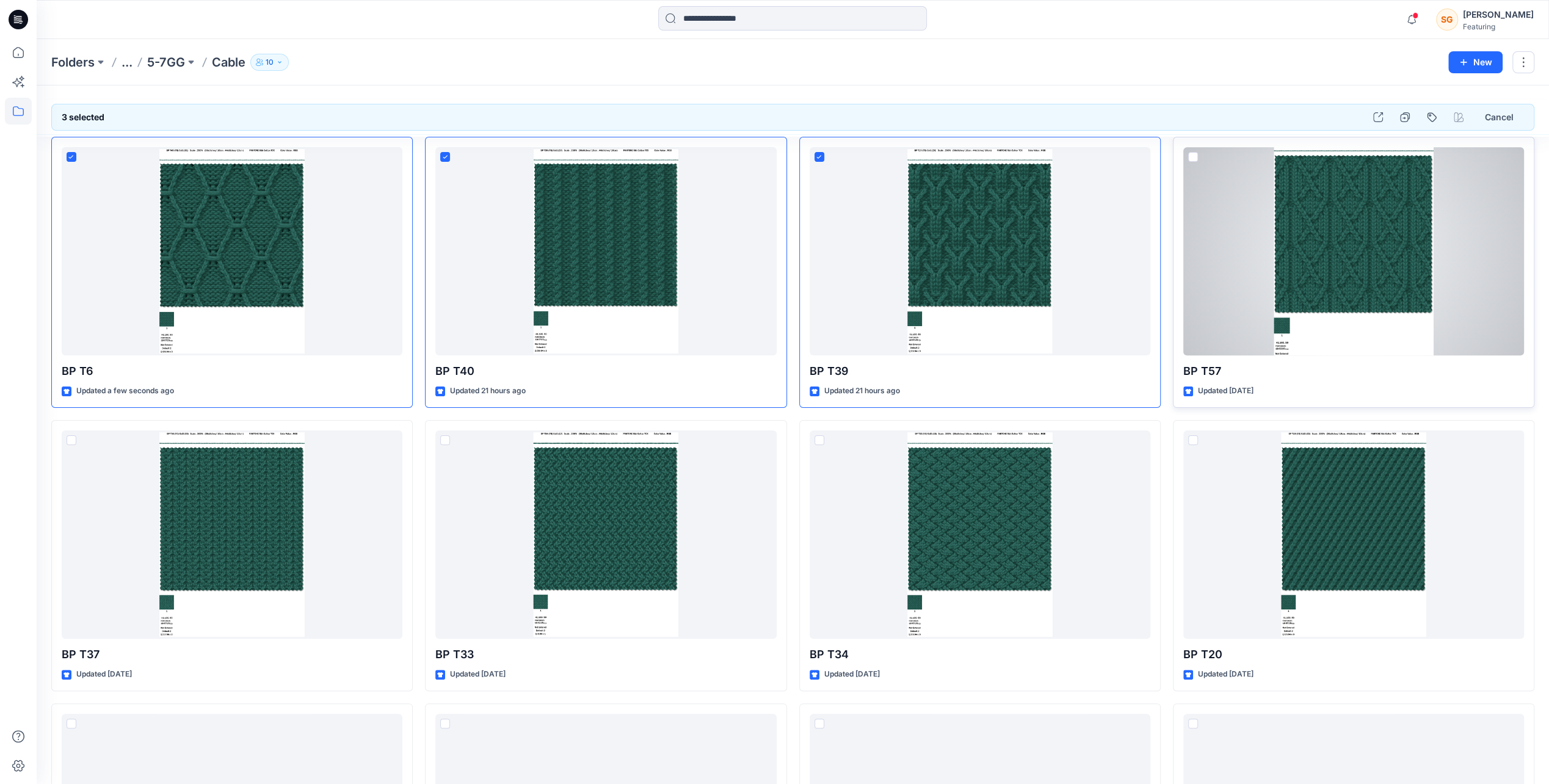
click at [1193, 155] on span at bounding box center [1193, 157] width 10 height 10
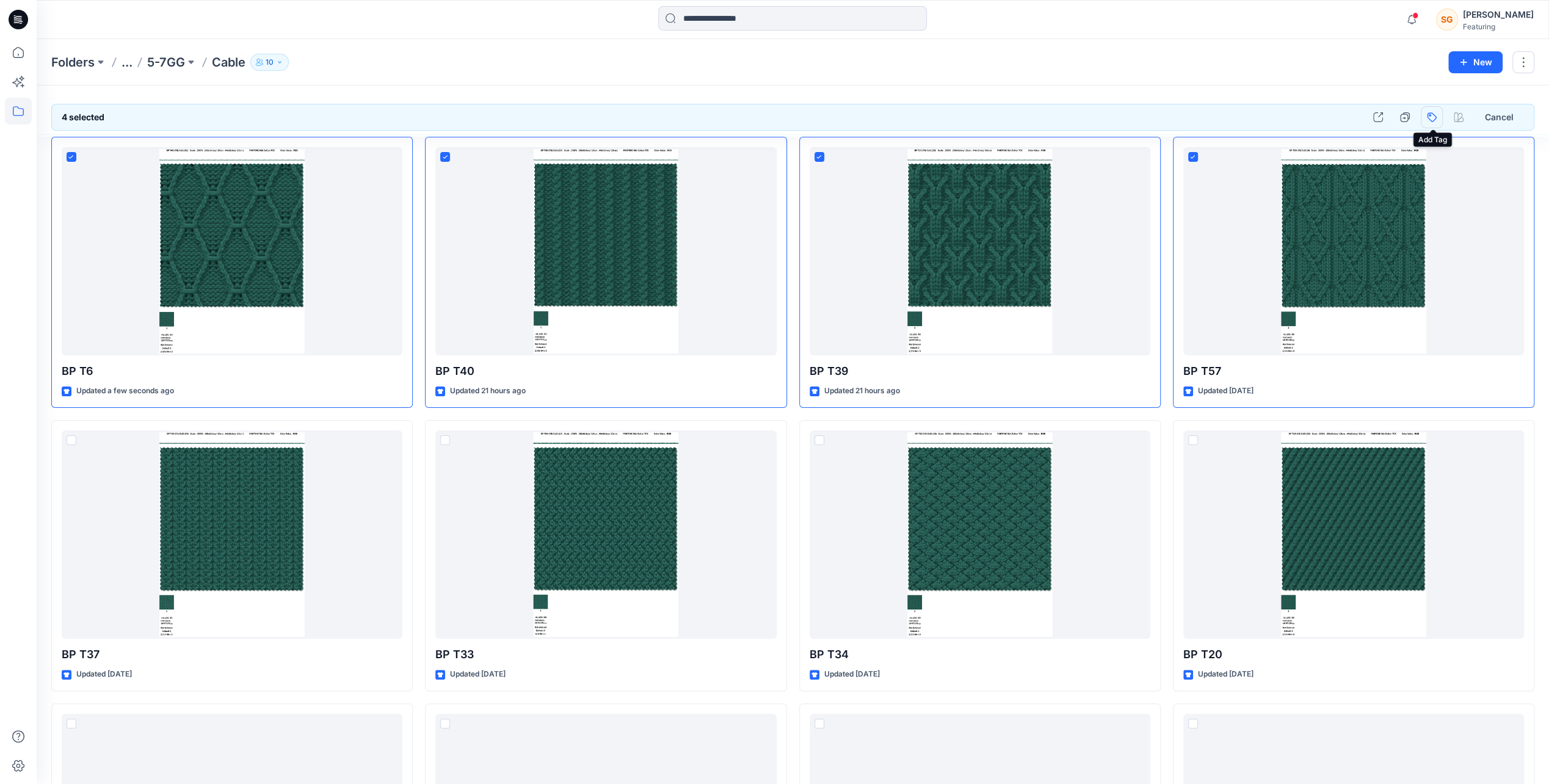
click at [1435, 111] on button "button" at bounding box center [1432, 117] width 22 height 22
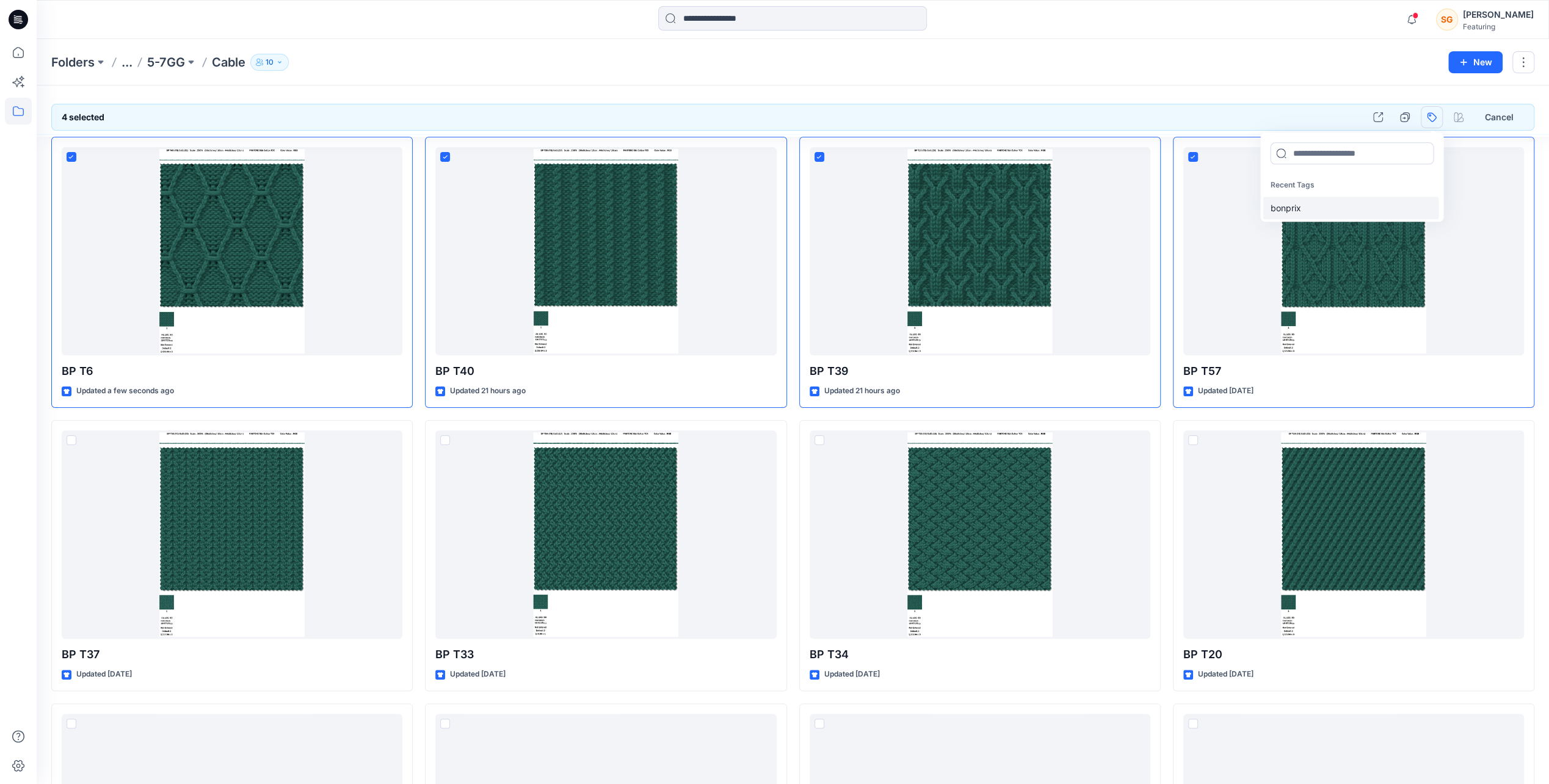
click at [1281, 210] on div "bonprix" at bounding box center [1350, 207] width 176 height 22
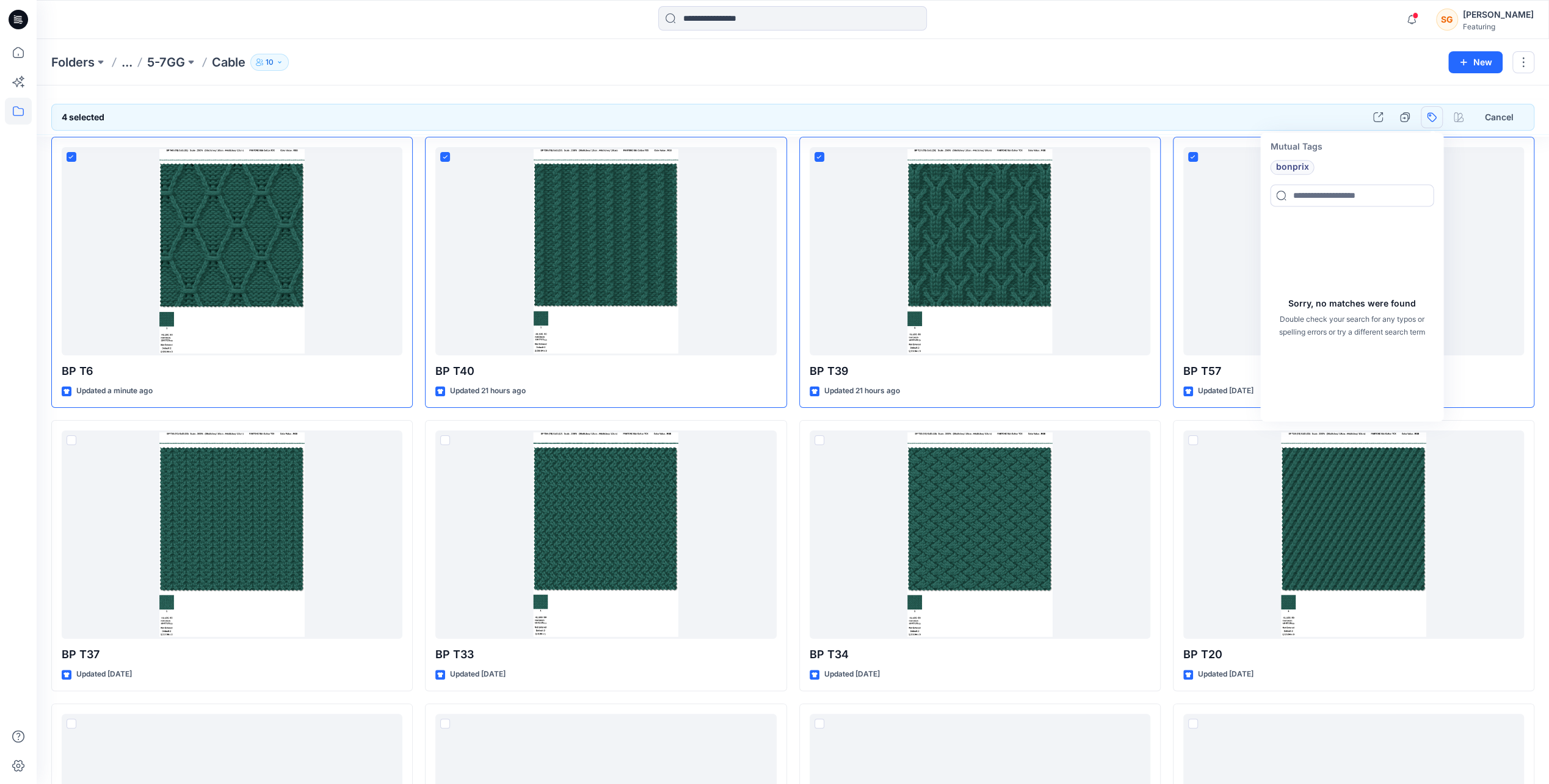
click at [1399, 70] on div "Folders ... 5-7GG Cable 10" at bounding box center [745, 62] width 1388 height 17
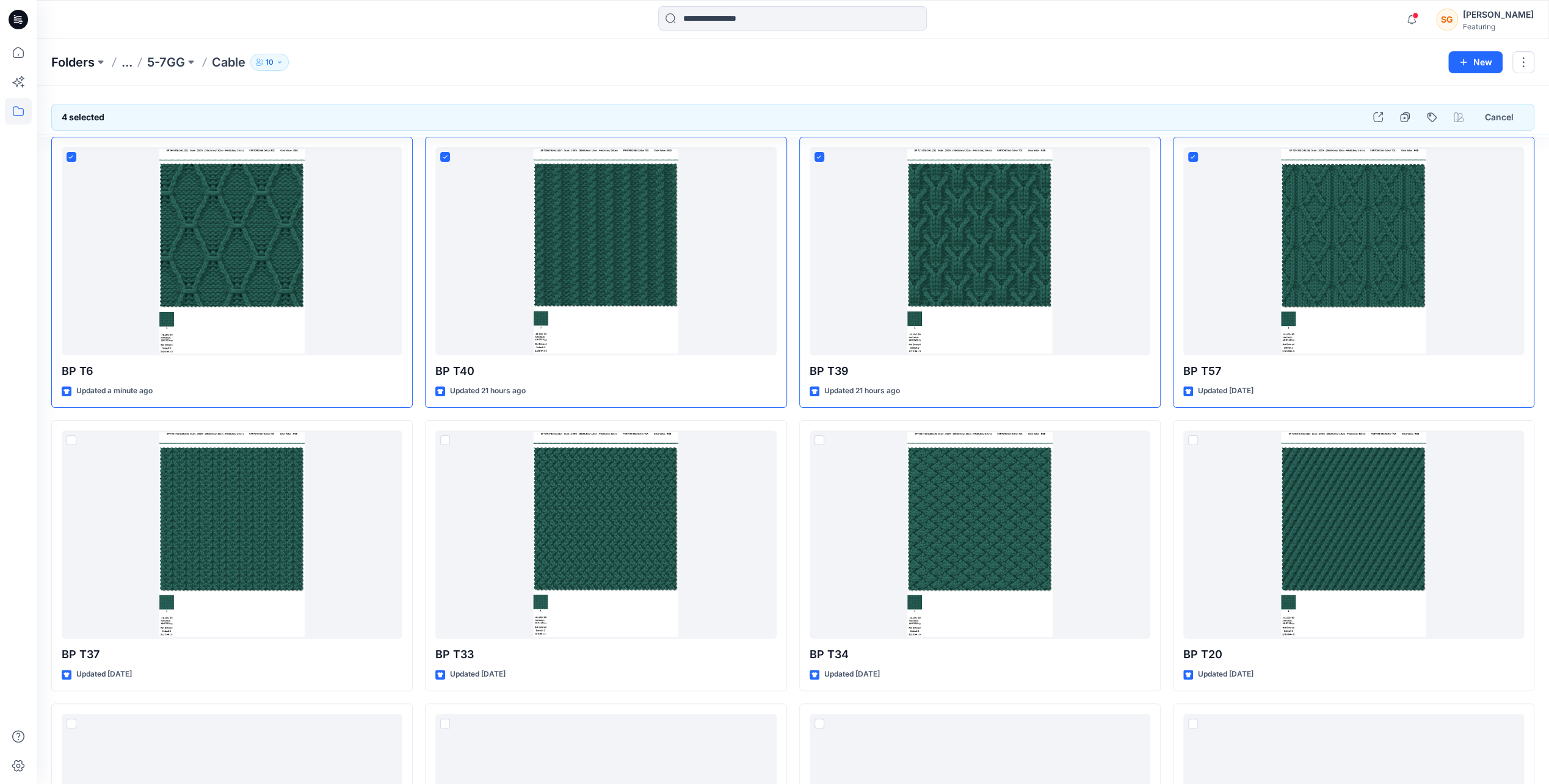
click at [81, 65] on p "Folders" at bounding box center [73, 62] width 43 height 17
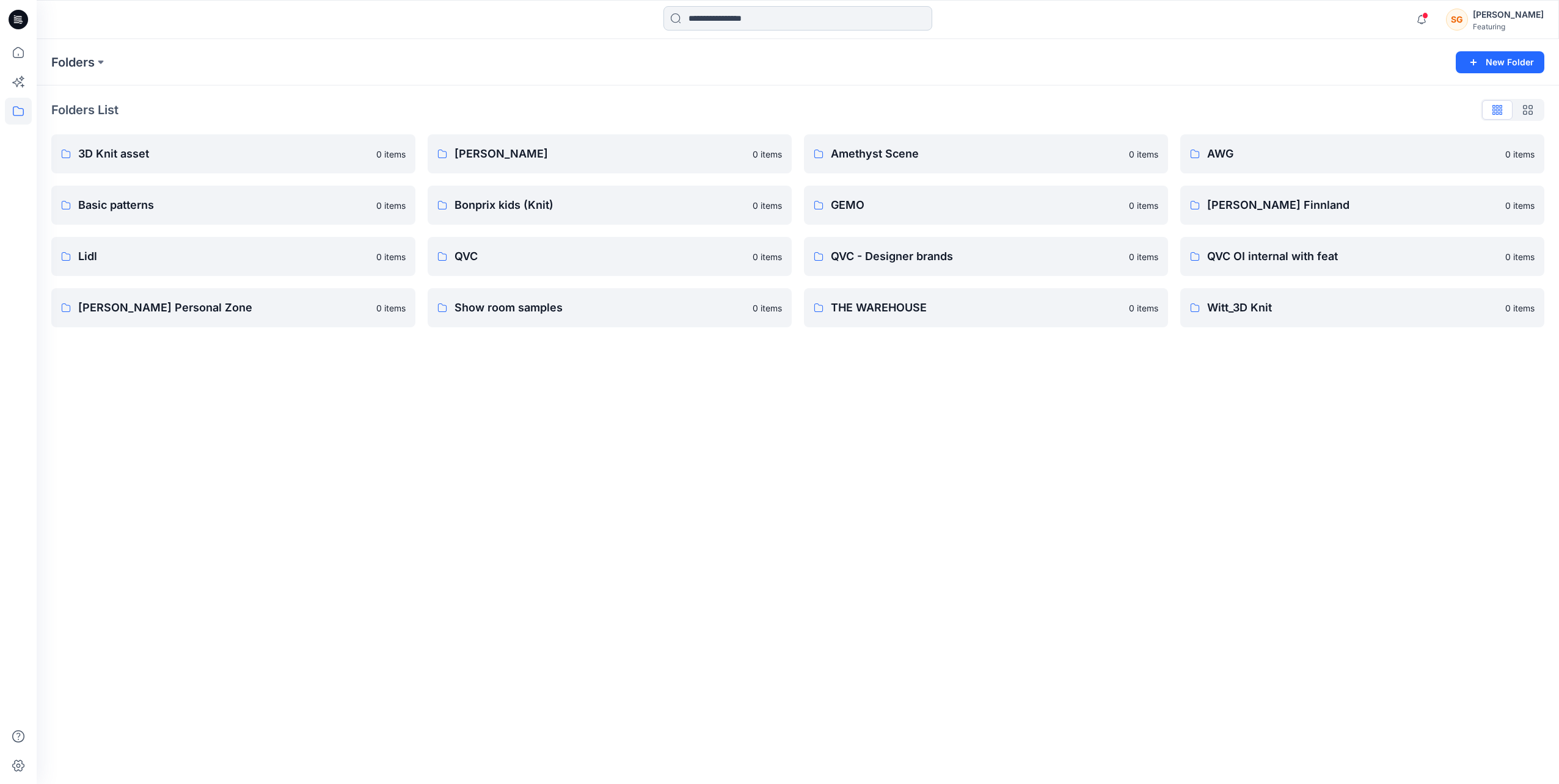
click at [749, 19] on input at bounding box center [798, 19] width 269 height 24
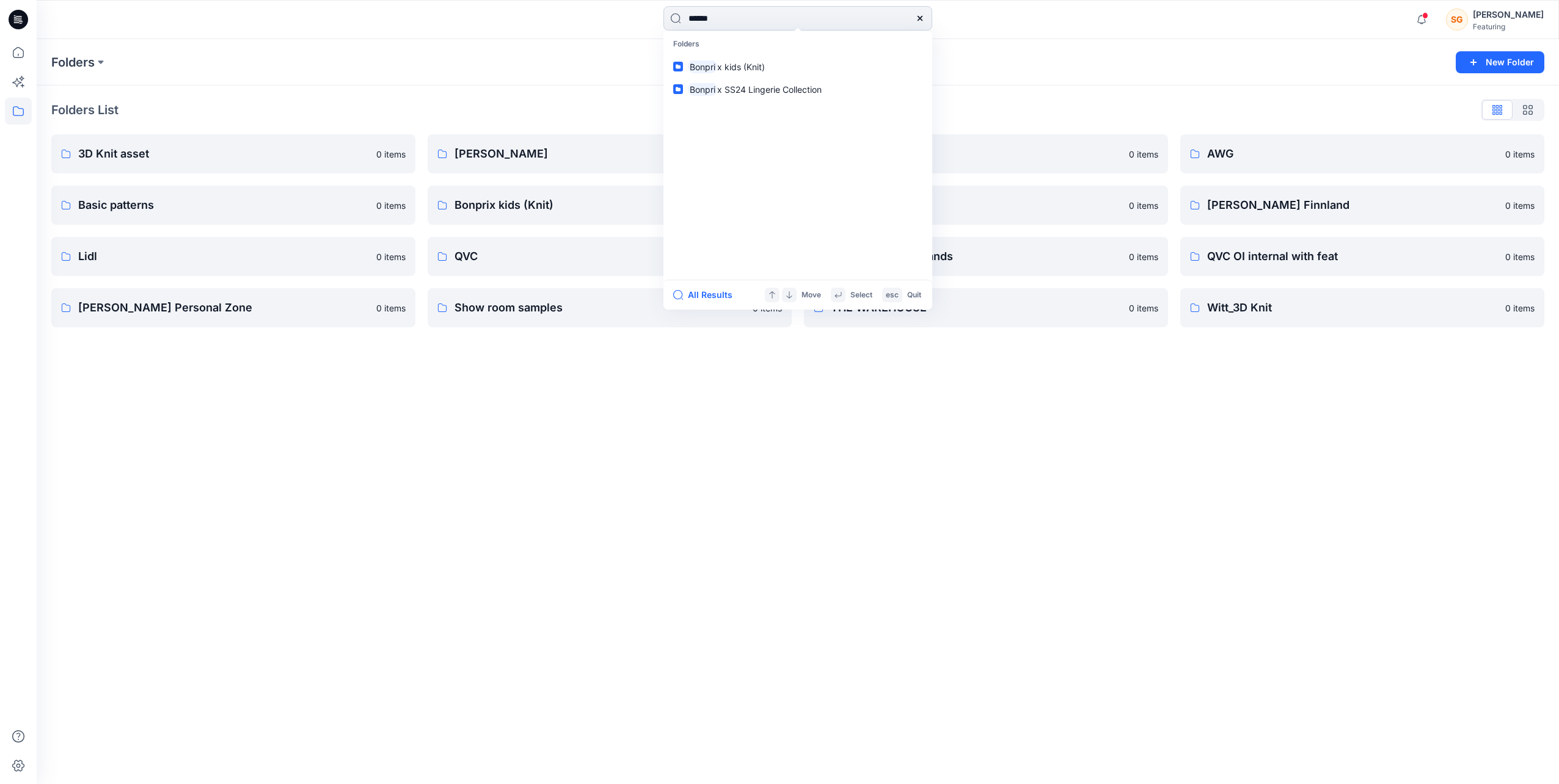
type input "*******"
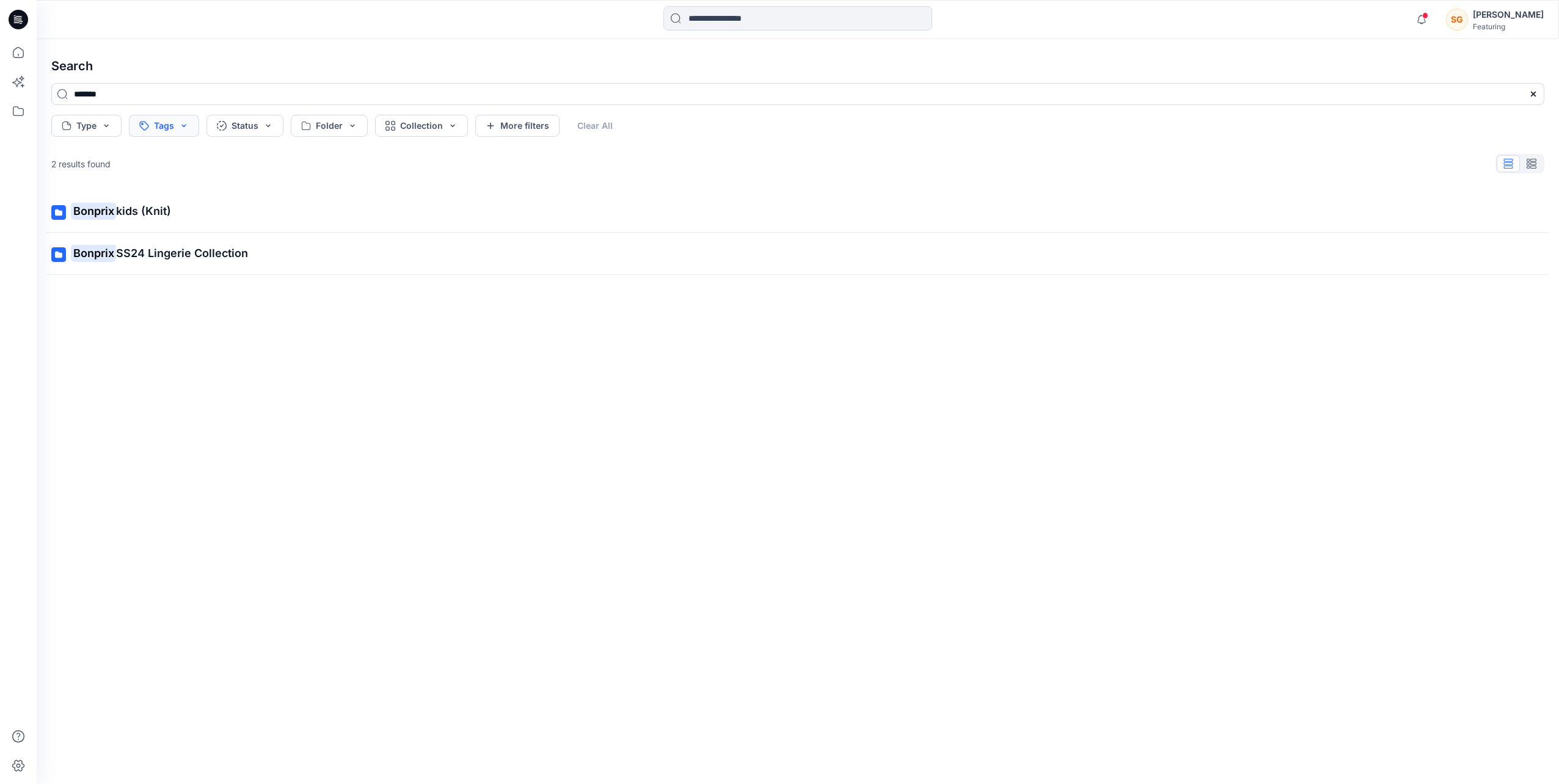
click at [164, 125] on button "Tags" at bounding box center [164, 125] width 70 height 22
click at [187, 198] on div "bonprix" at bounding box center [220, 193] width 178 height 24
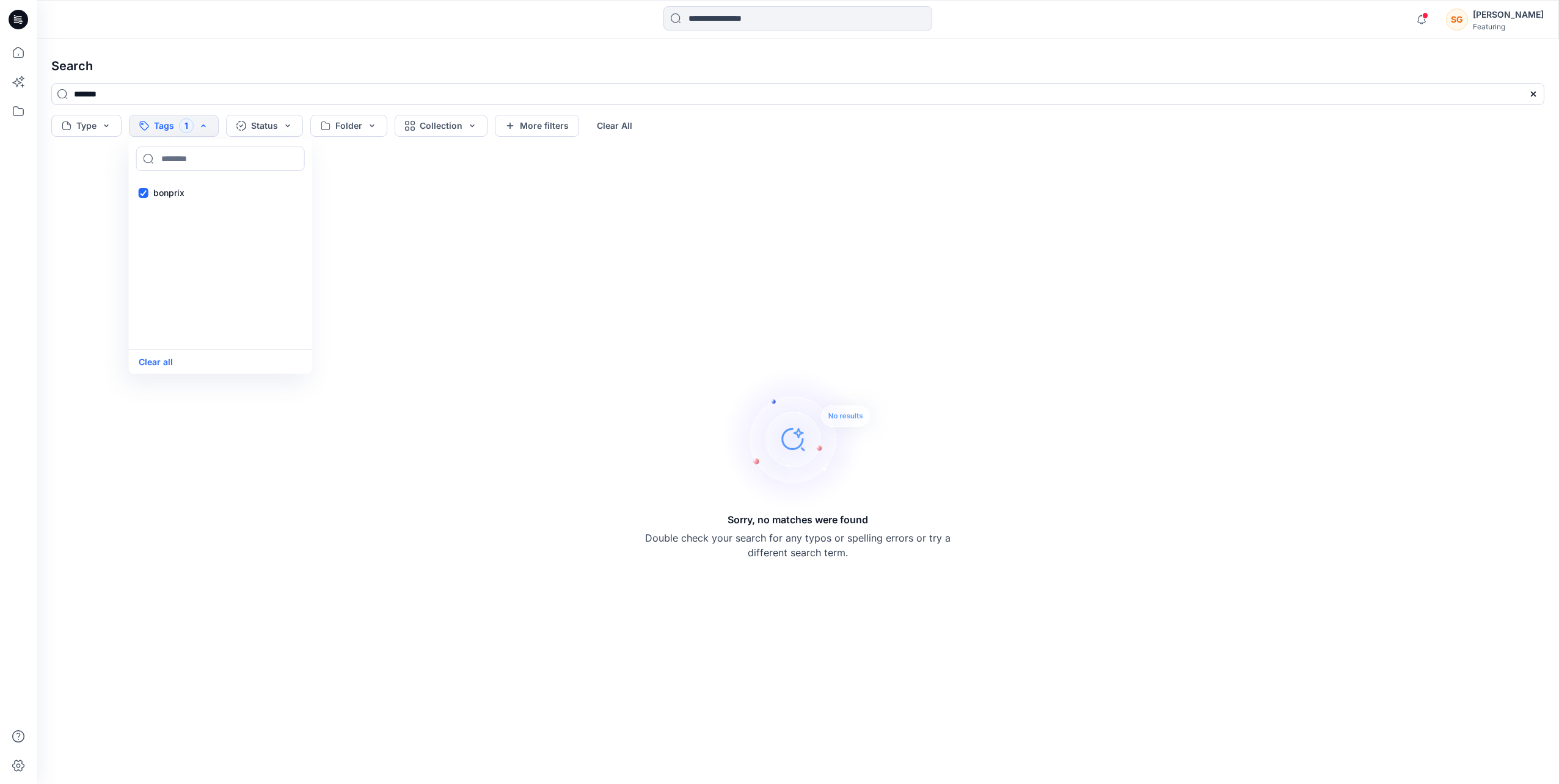
click at [260, 495] on div "Sorry, no matches were found Double check your search for any typos or spelling…" at bounding box center [798, 463] width 1512 height 623
click at [19, 54] on icon at bounding box center [19, 52] width 27 height 27
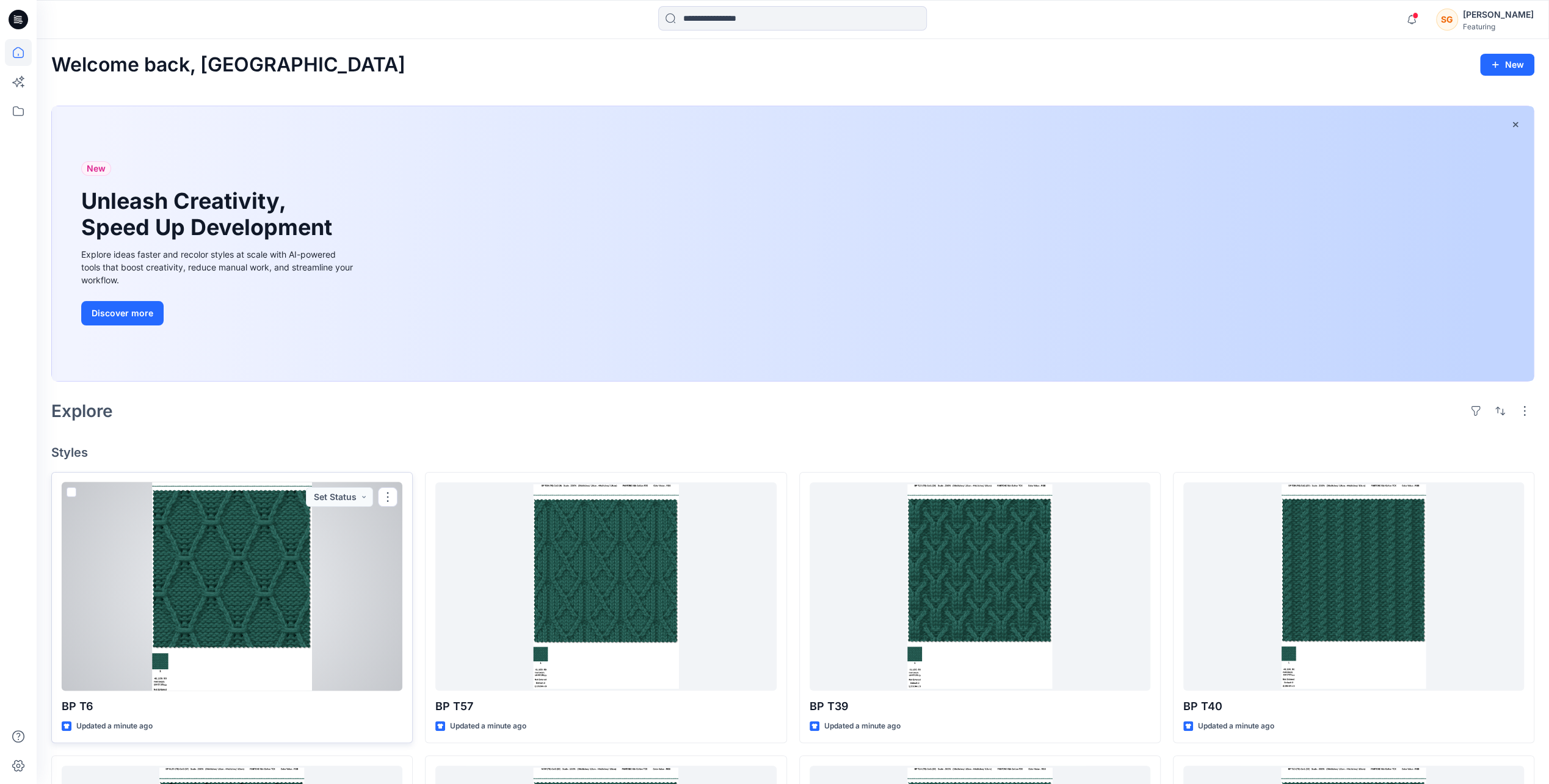
click at [223, 613] on div at bounding box center [232, 586] width 341 height 208
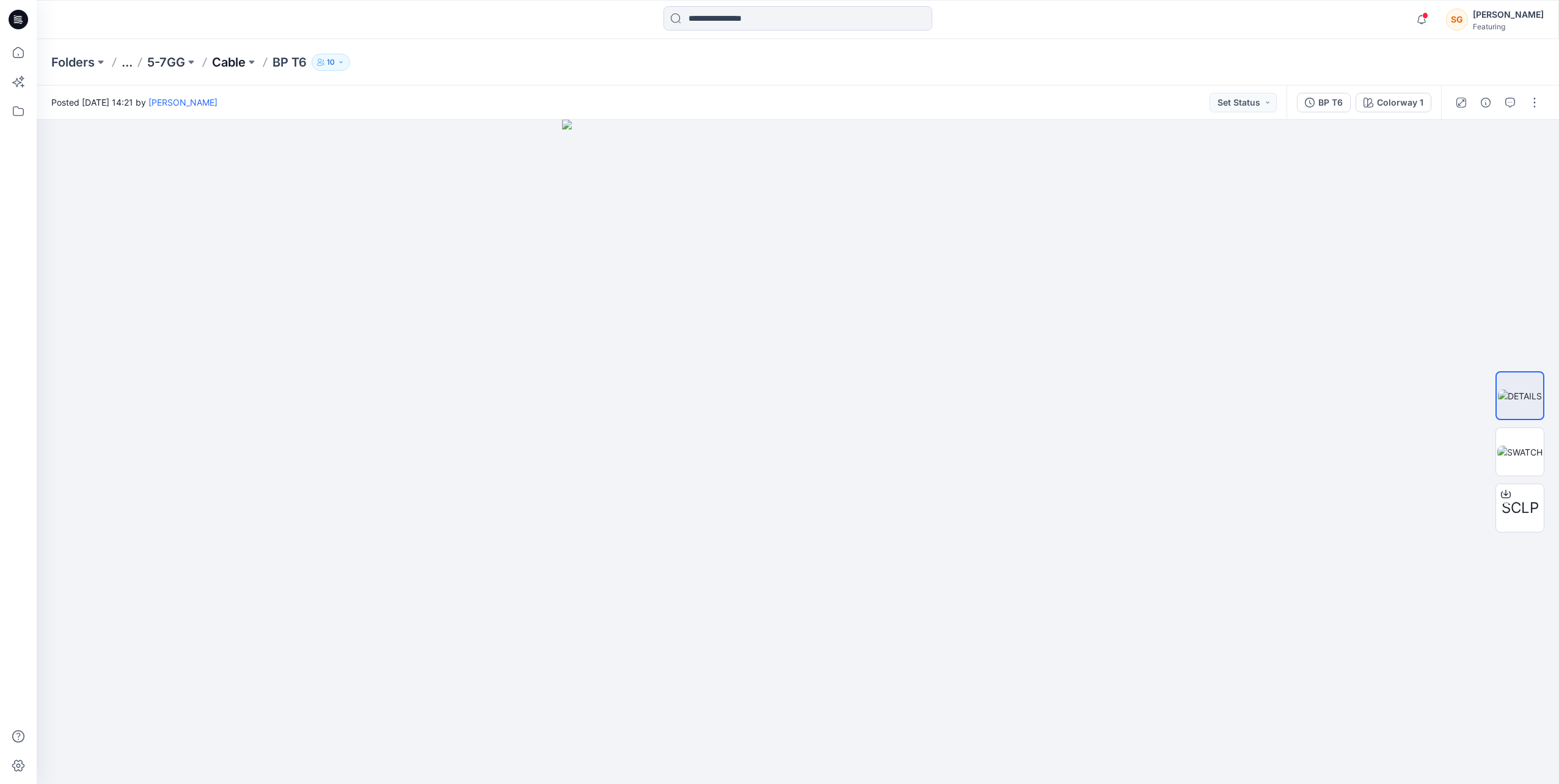
click at [235, 60] on p "Cable" at bounding box center [228, 62] width 34 height 17
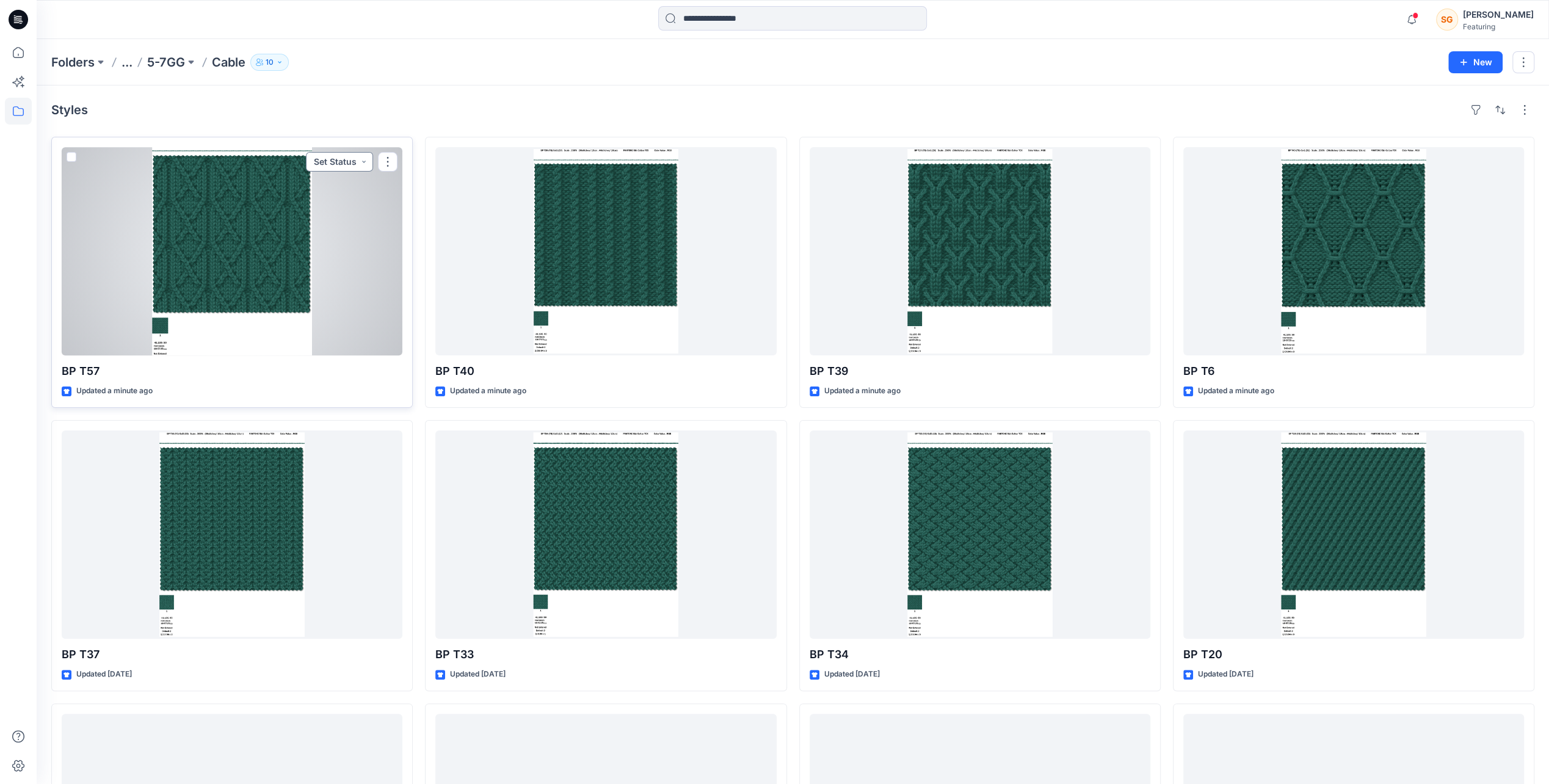
click at [364, 164] on button "Set Status" at bounding box center [339, 162] width 67 height 20
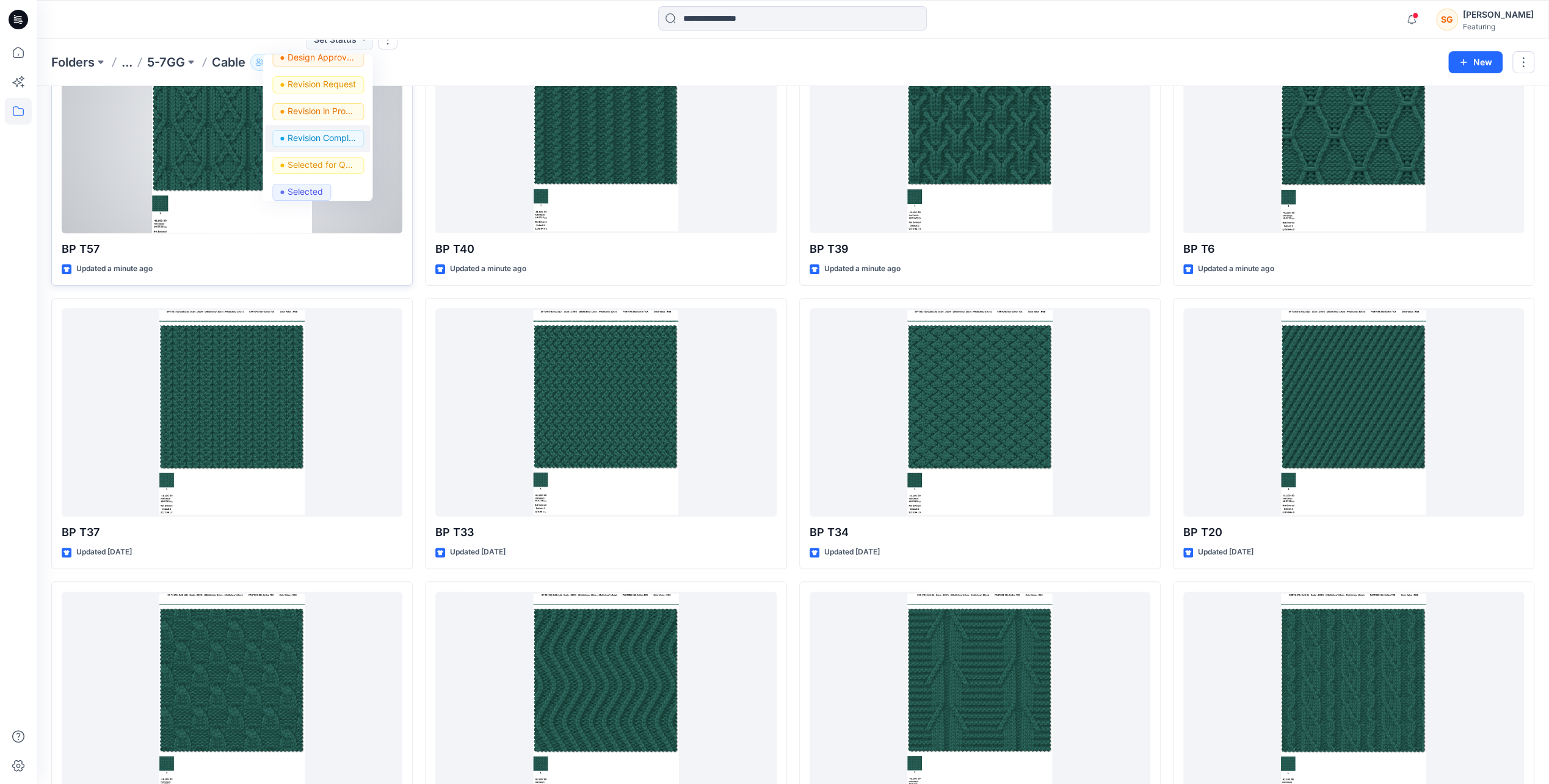
scroll to position [235, 0]
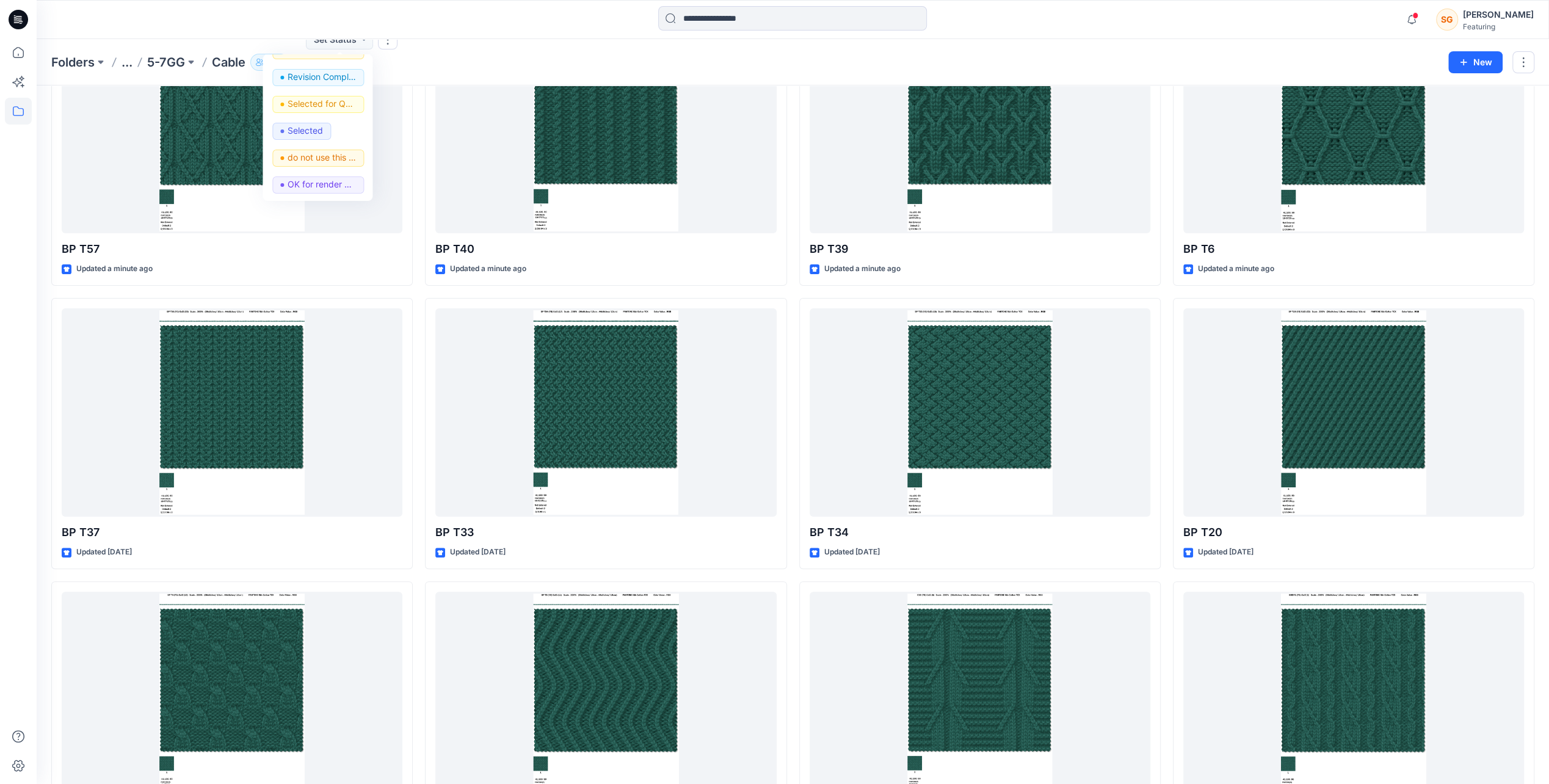
click at [448, 59] on div "Folders ... 5-7GG Cable 10" at bounding box center [745, 62] width 1388 height 17
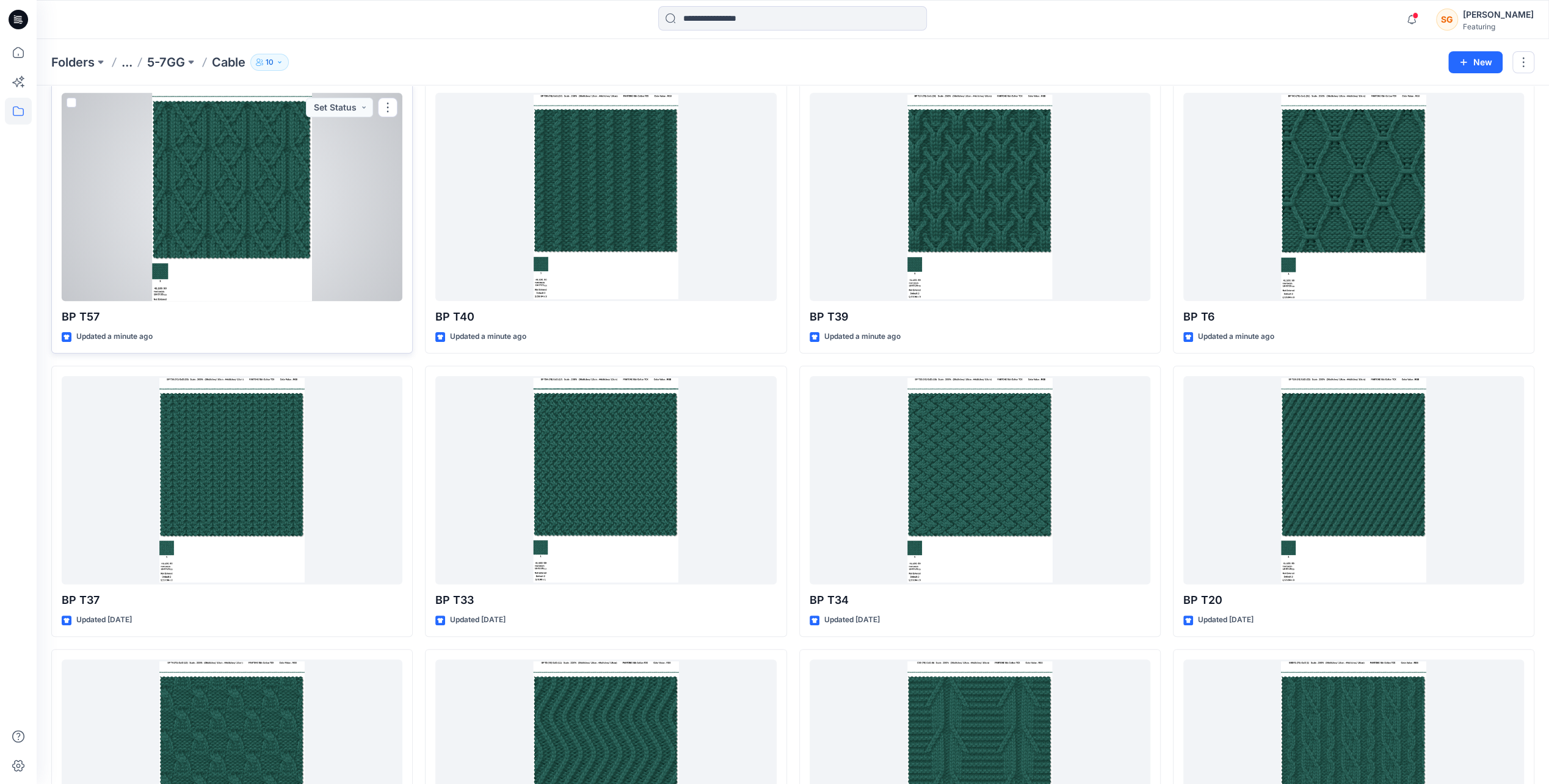
scroll to position [0, 0]
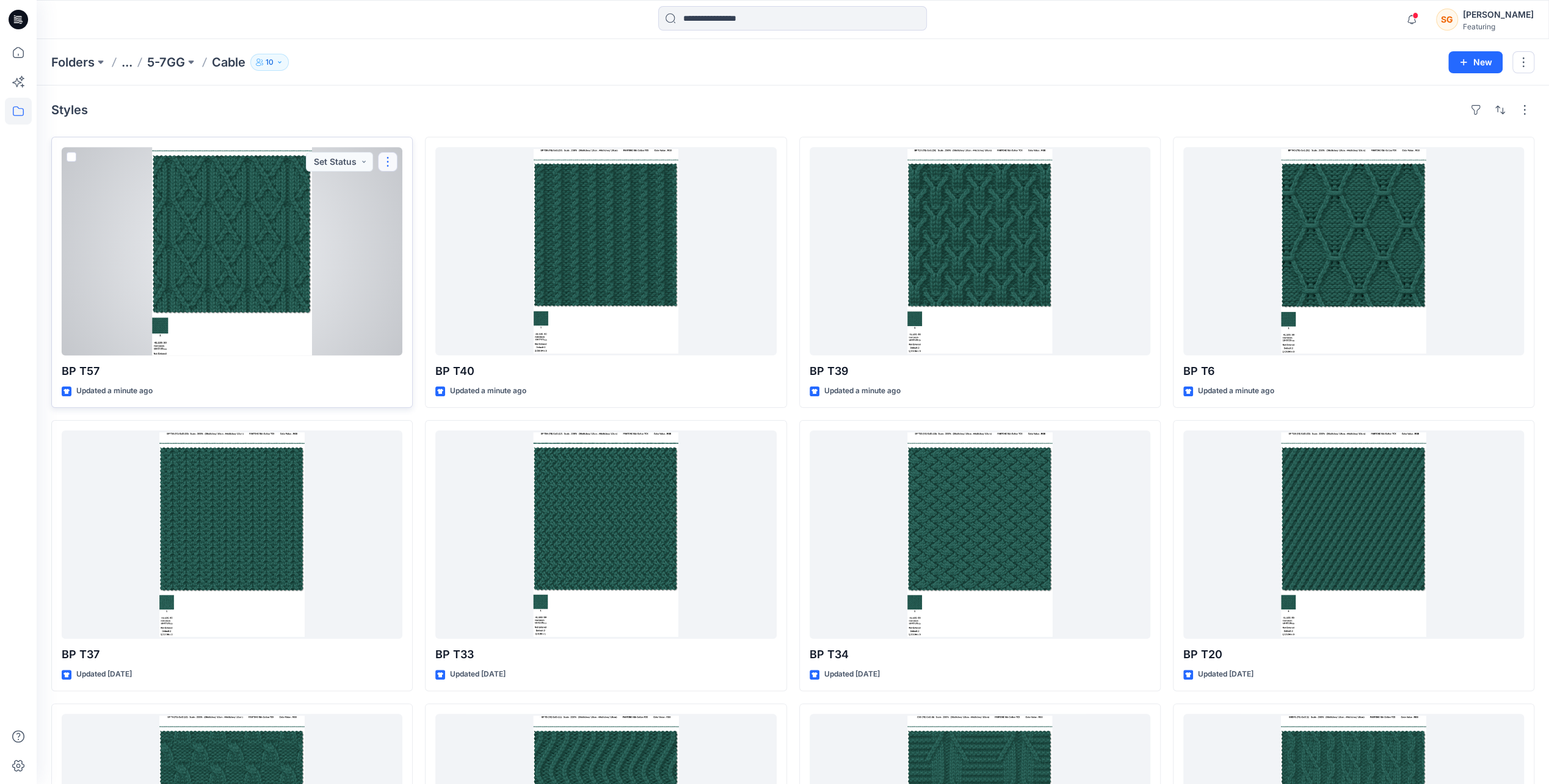
click at [388, 162] on button "button" at bounding box center [388, 162] width 20 height 20
click at [457, 236] on button "Add Tag" at bounding box center [446, 234] width 132 height 22
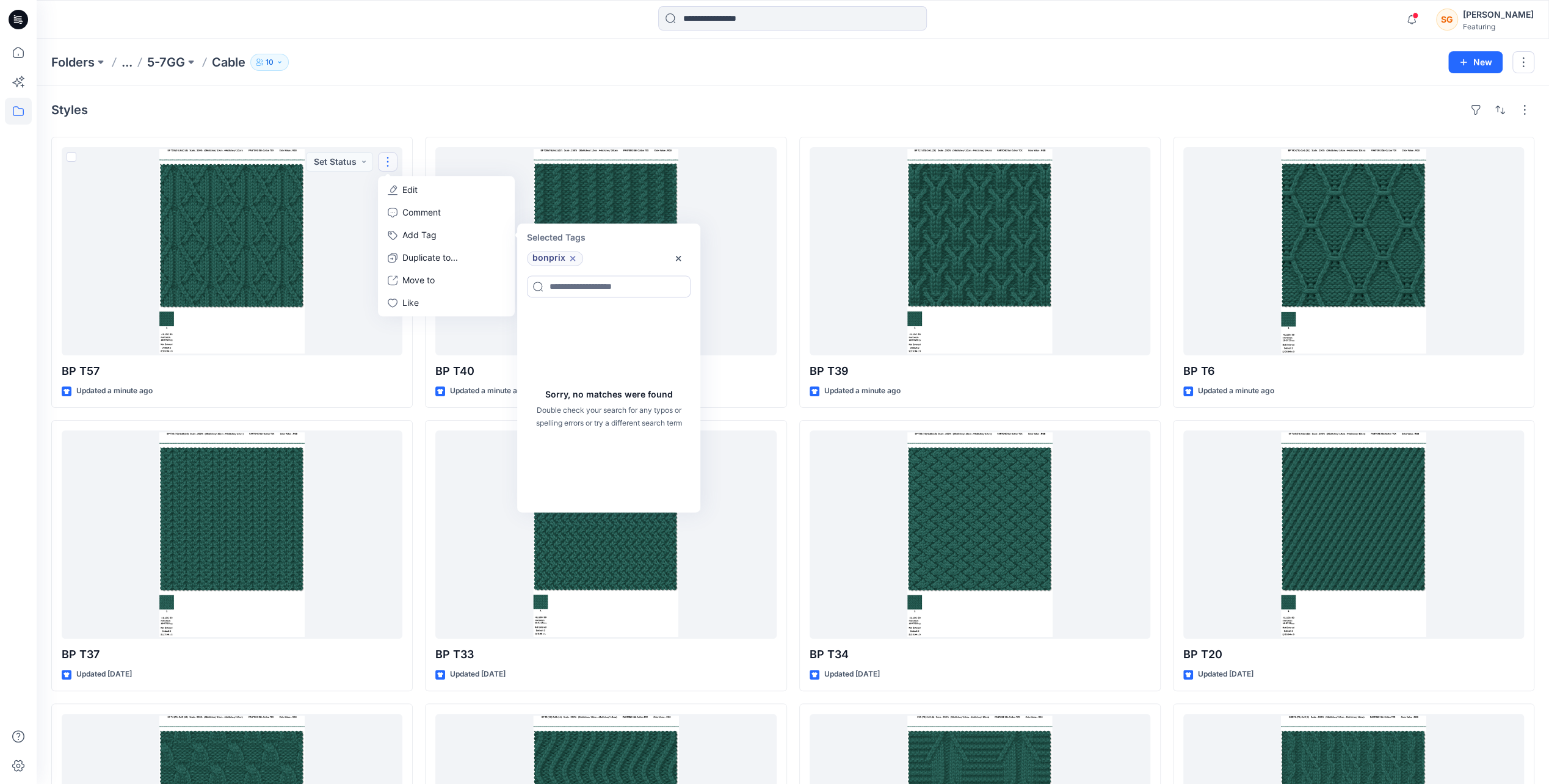
click at [477, 91] on div "Styles BP T57 Updated a minute ago Set Status Edit Comment Add Tag Selected Tag…" at bounding box center [792, 560] width 1513 height 948
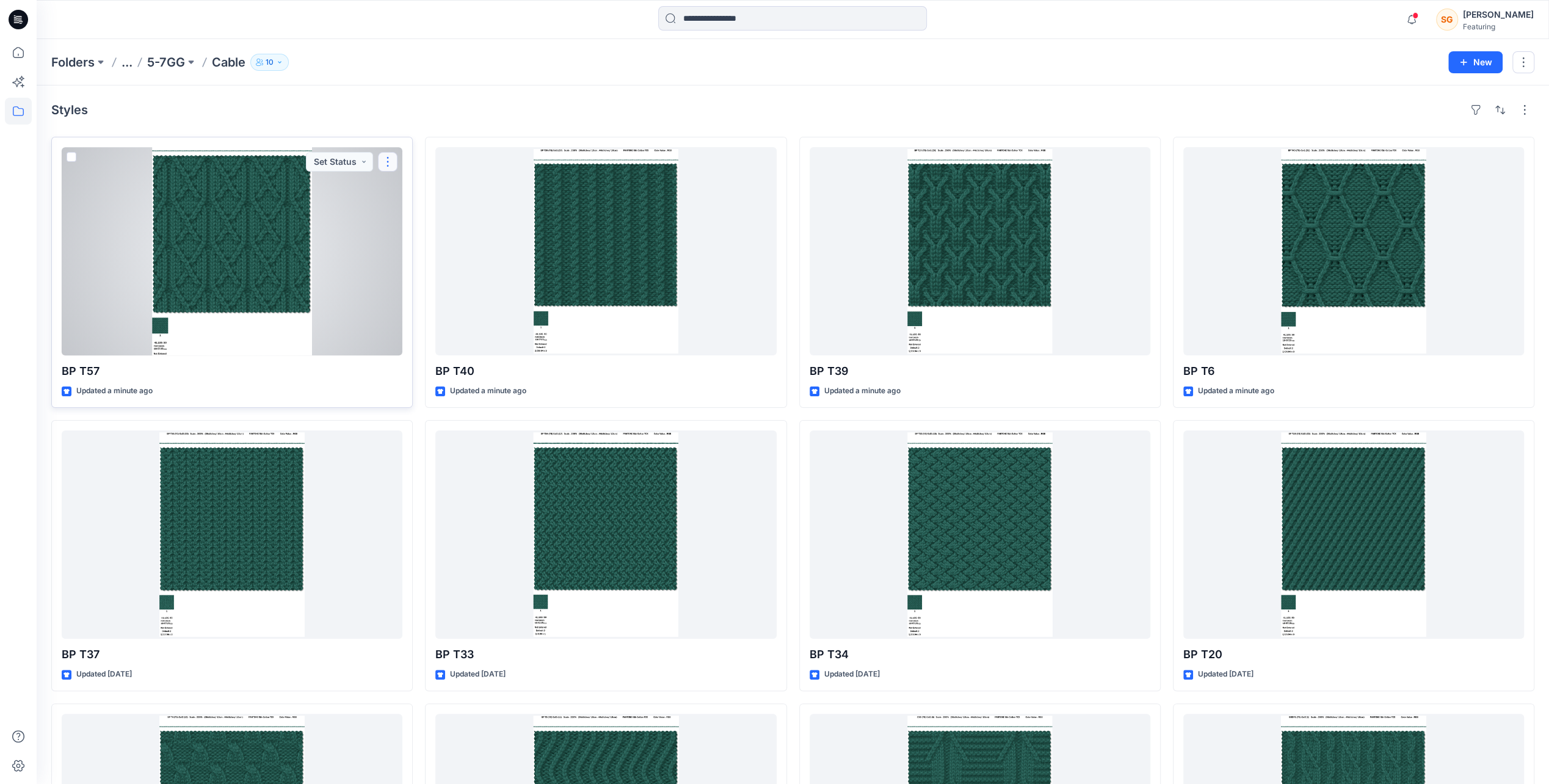
click at [389, 166] on button "button" at bounding box center [388, 162] width 20 height 20
click at [433, 236] on button "Add Tag" at bounding box center [446, 234] width 132 height 22
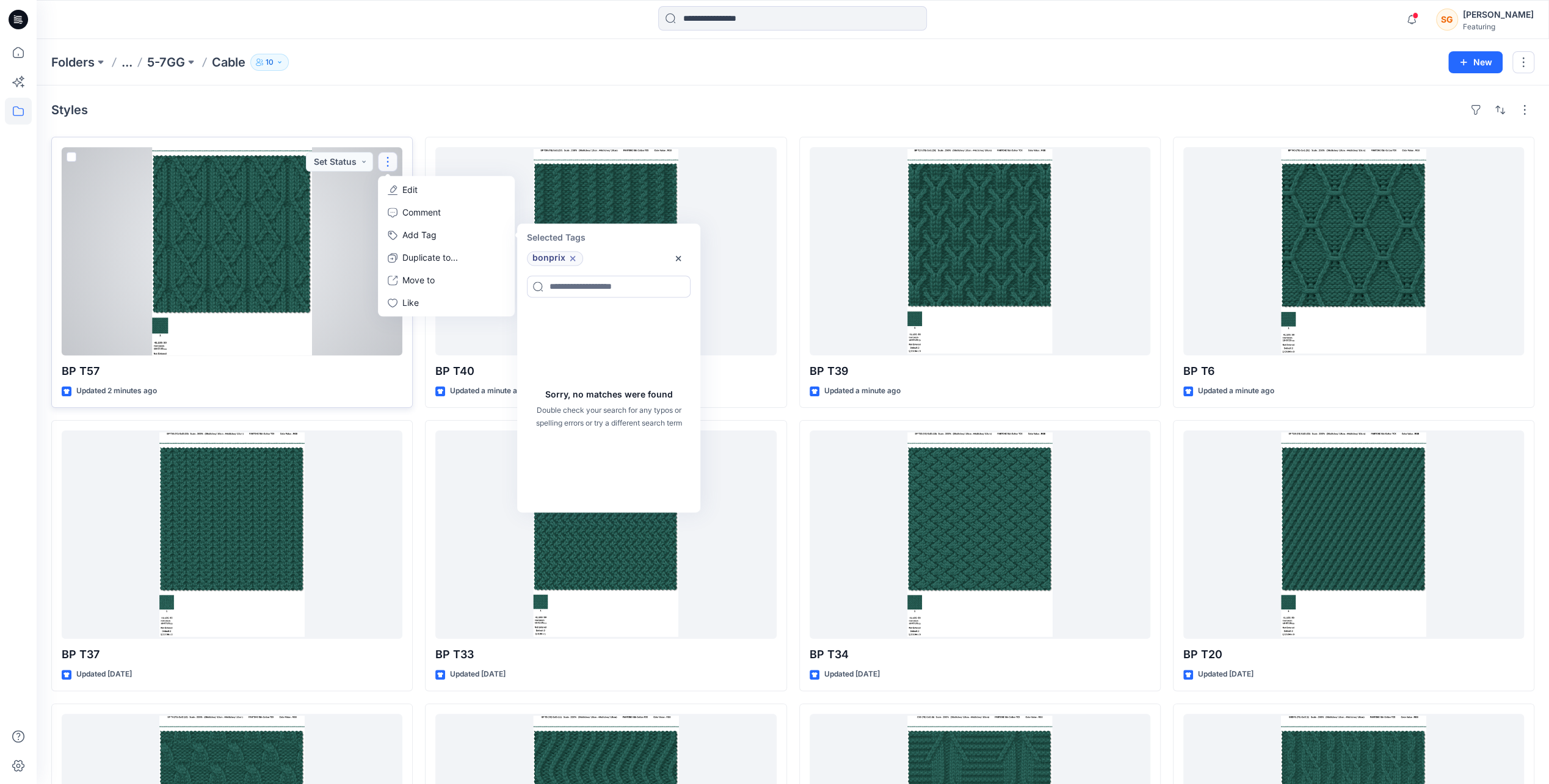
click at [572, 258] on icon at bounding box center [573, 258] width 5 height 5
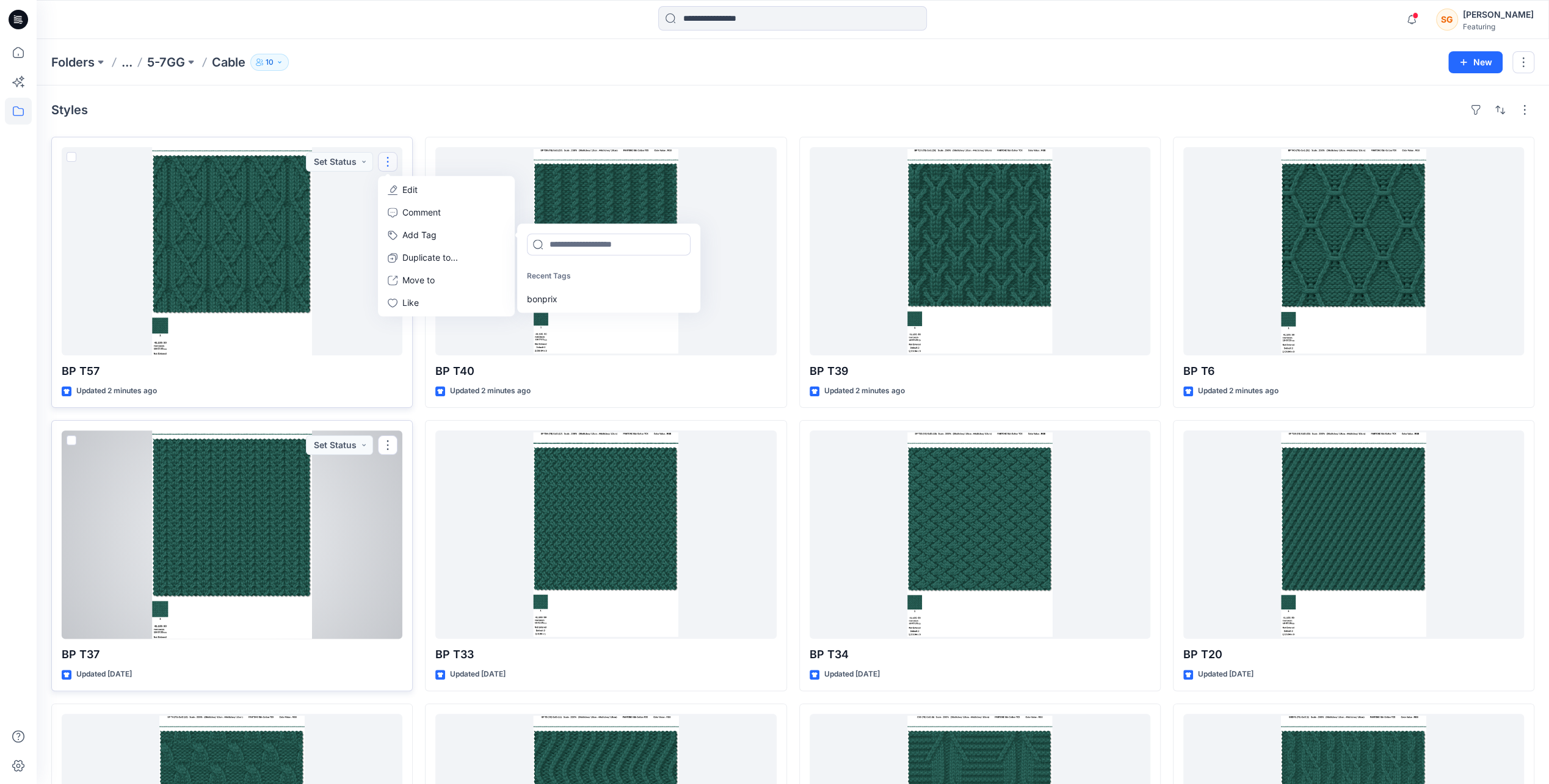
scroll to position [248, 0]
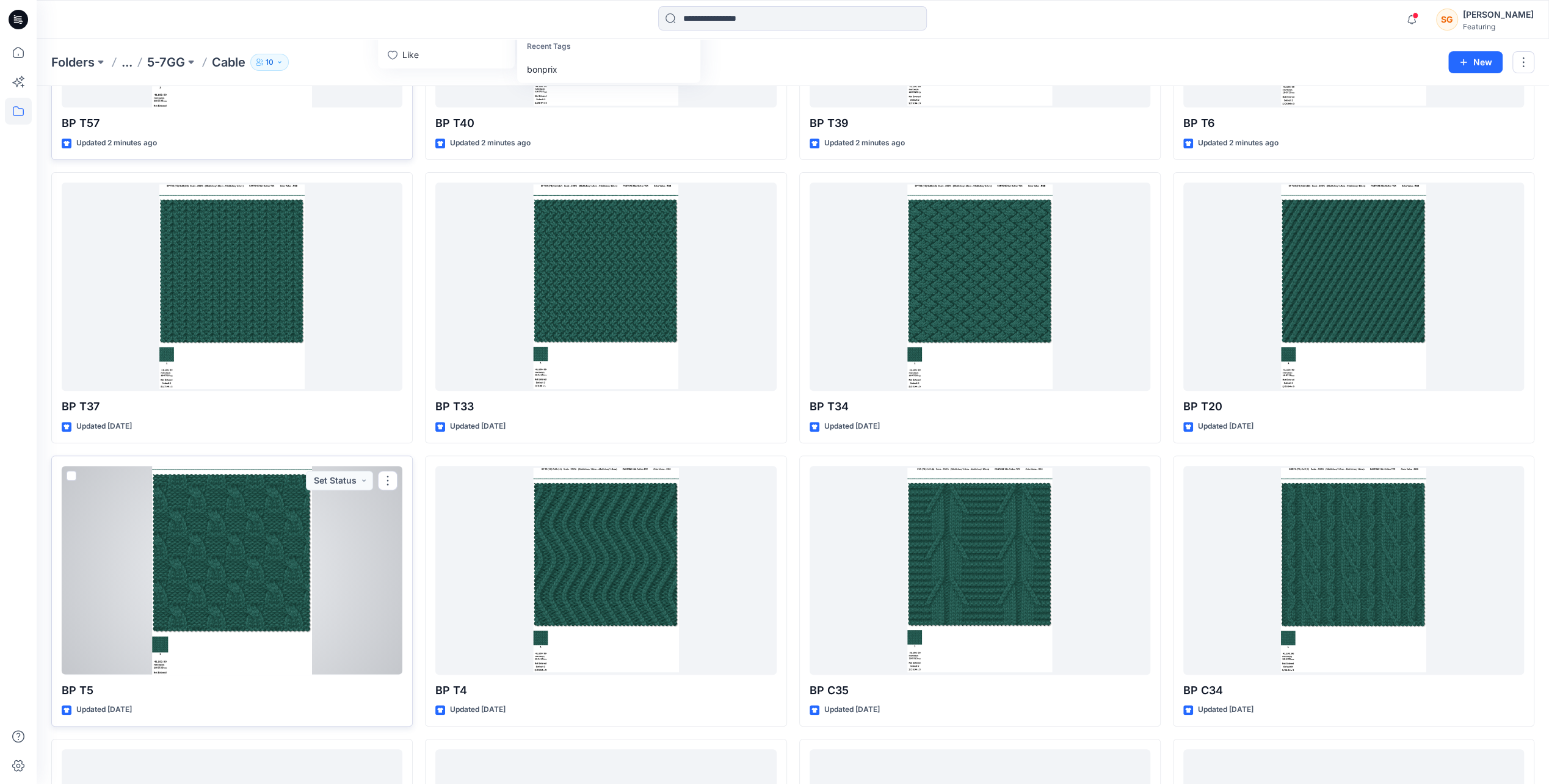
click at [221, 550] on div at bounding box center [232, 570] width 341 height 208
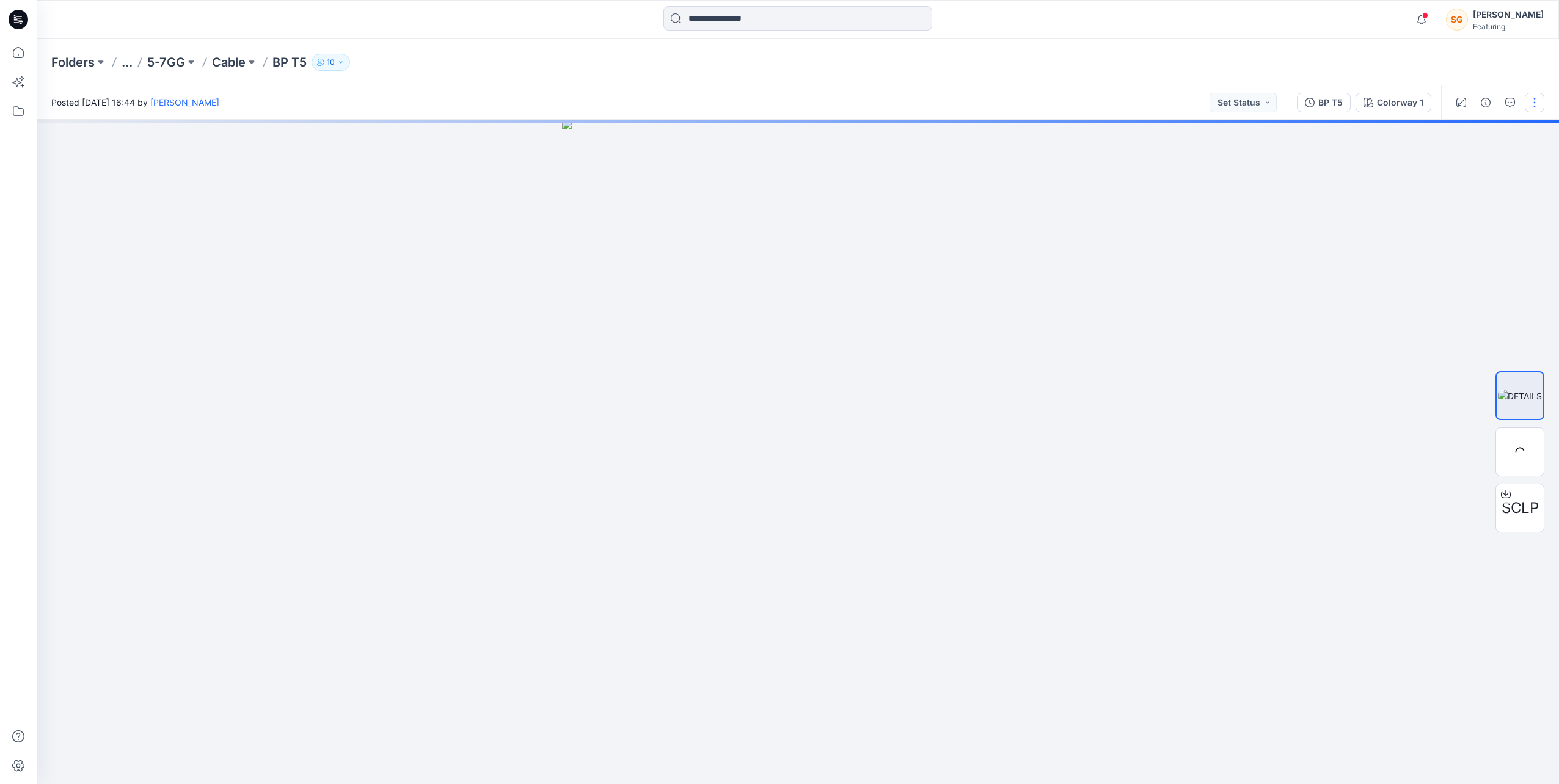
click at [1539, 104] on button "button" at bounding box center [1534, 102] width 20 height 20
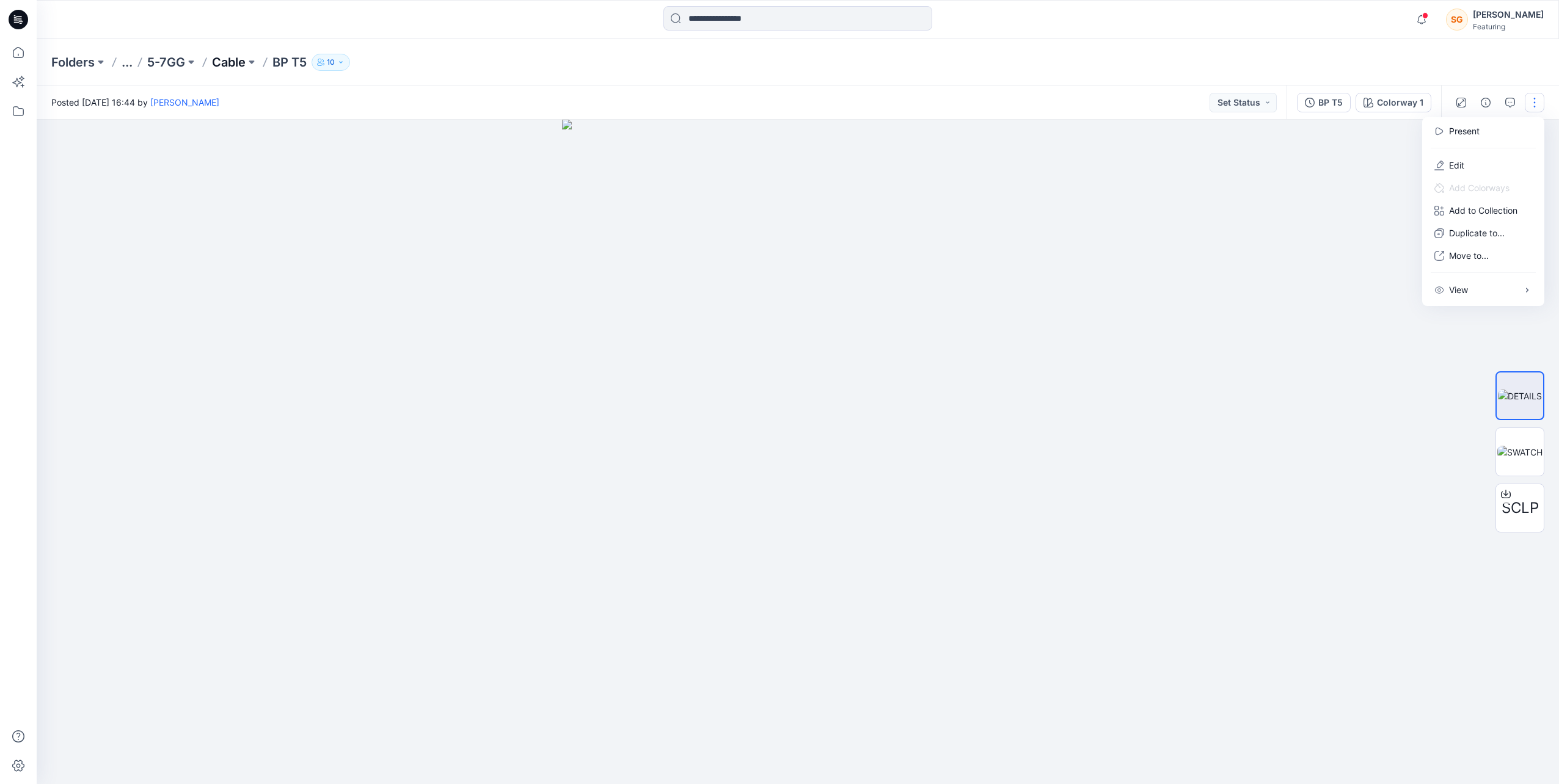
click at [235, 67] on p "Cable" at bounding box center [228, 62] width 34 height 17
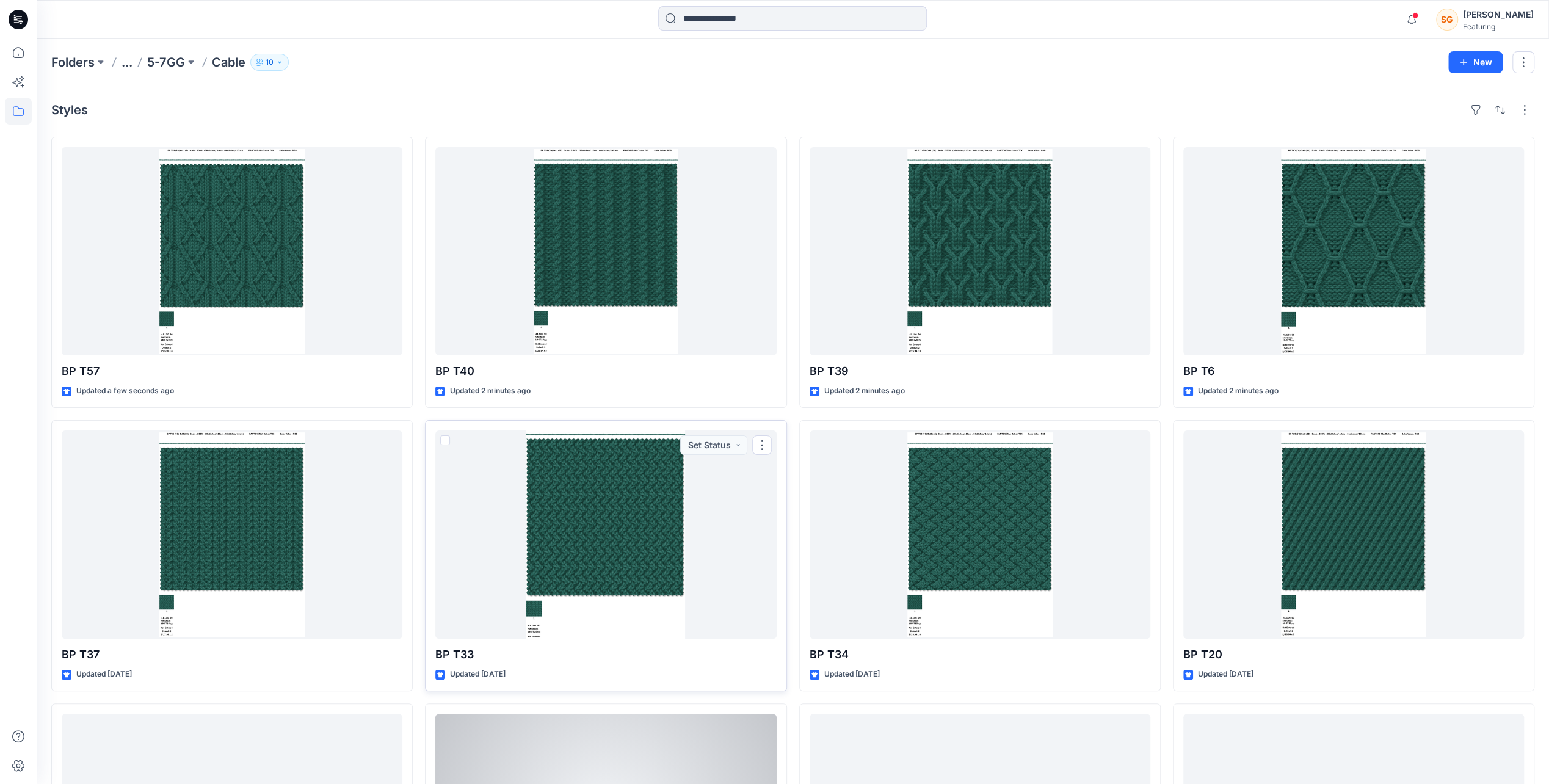
scroll to position [366, 0]
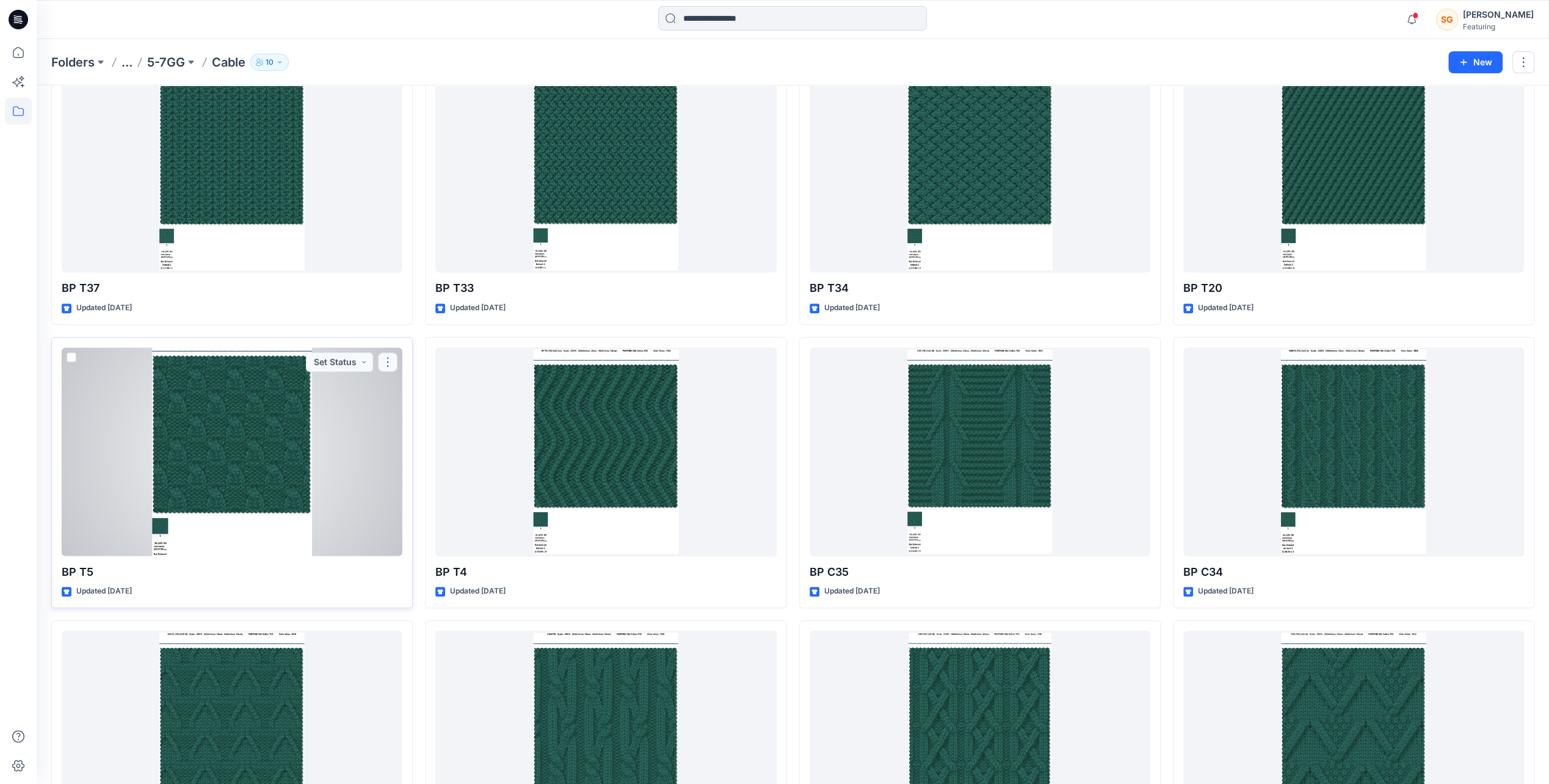
click at [382, 357] on button "button" at bounding box center [388, 362] width 20 height 20
click at [444, 439] on button "Add Tag" at bounding box center [446, 435] width 132 height 22
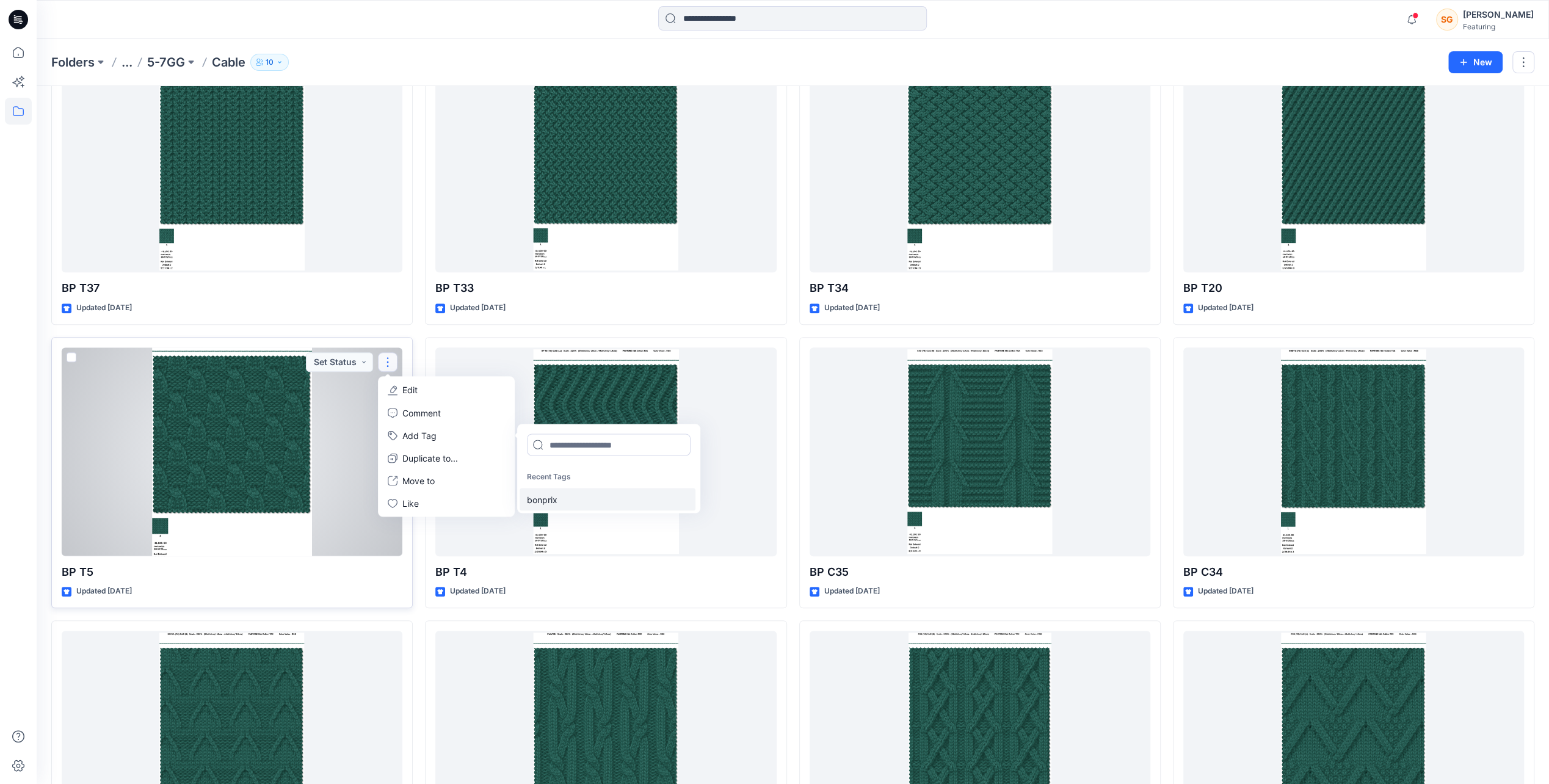
click at [544, 499] on div "bonprix" at bounding box center [608, 499] width 176 height 22
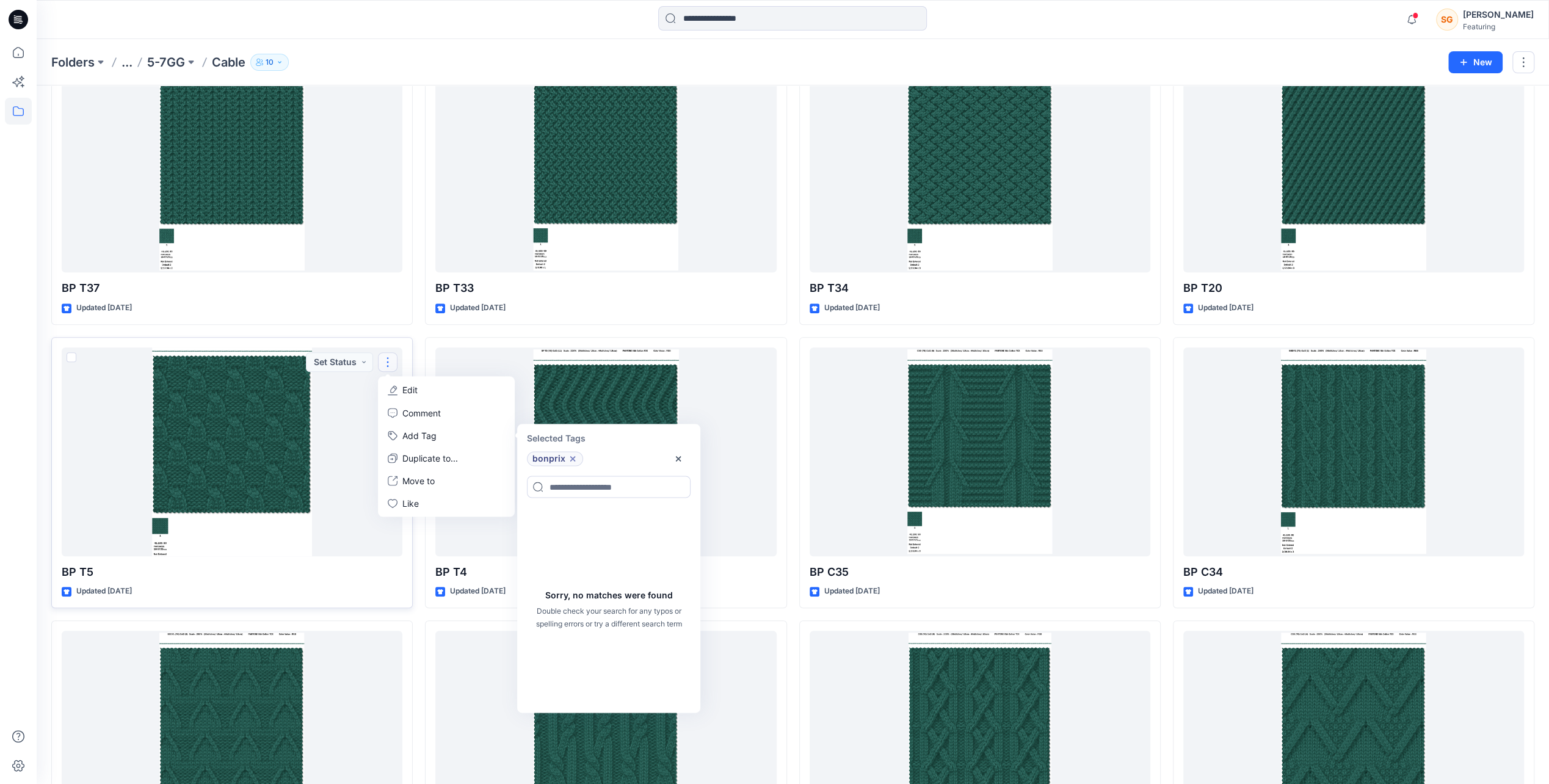
click at [15, 407] on div at bounding box center [19, 411] width 27 height 745
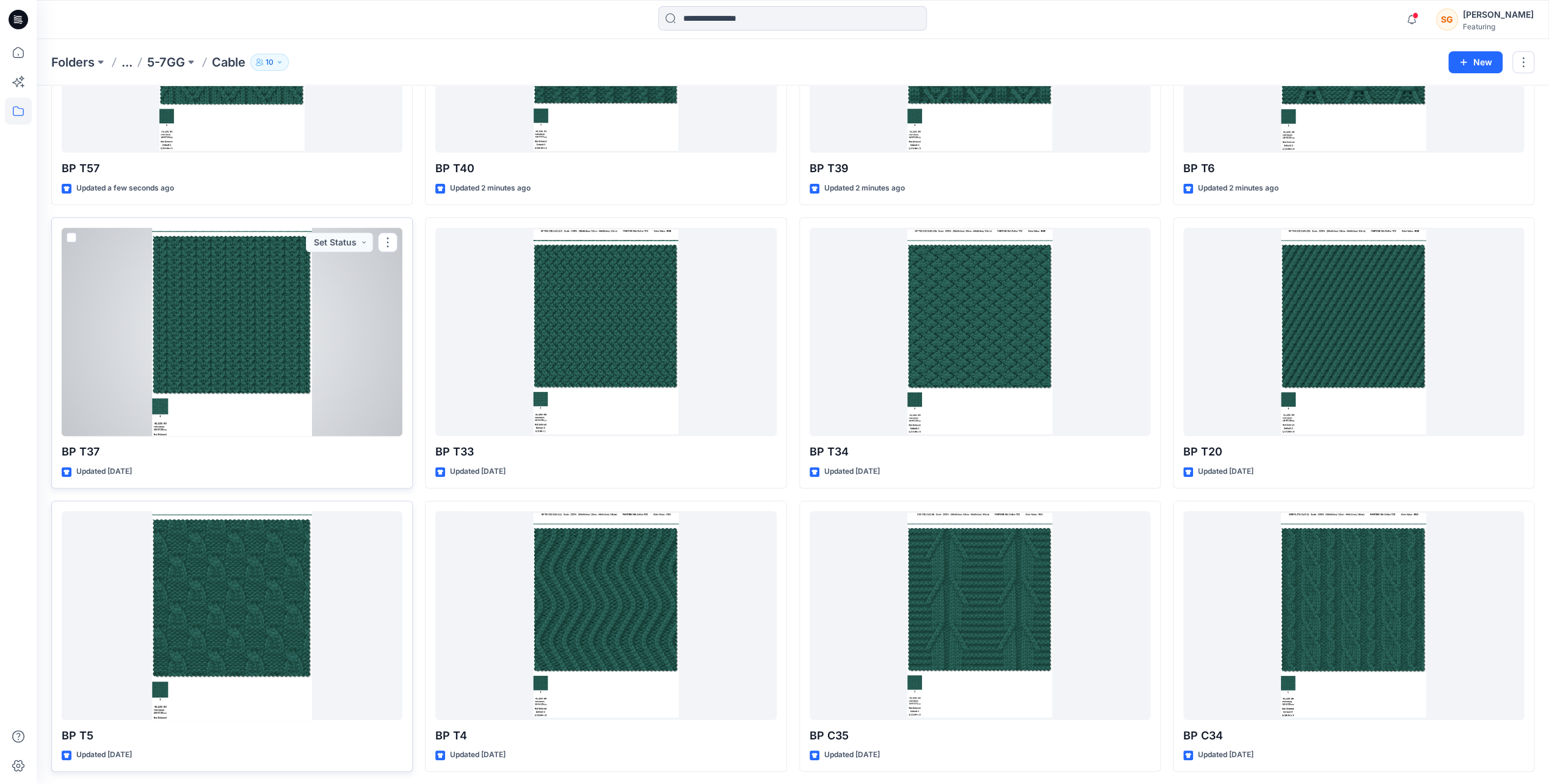
scroll to position [305, 0]
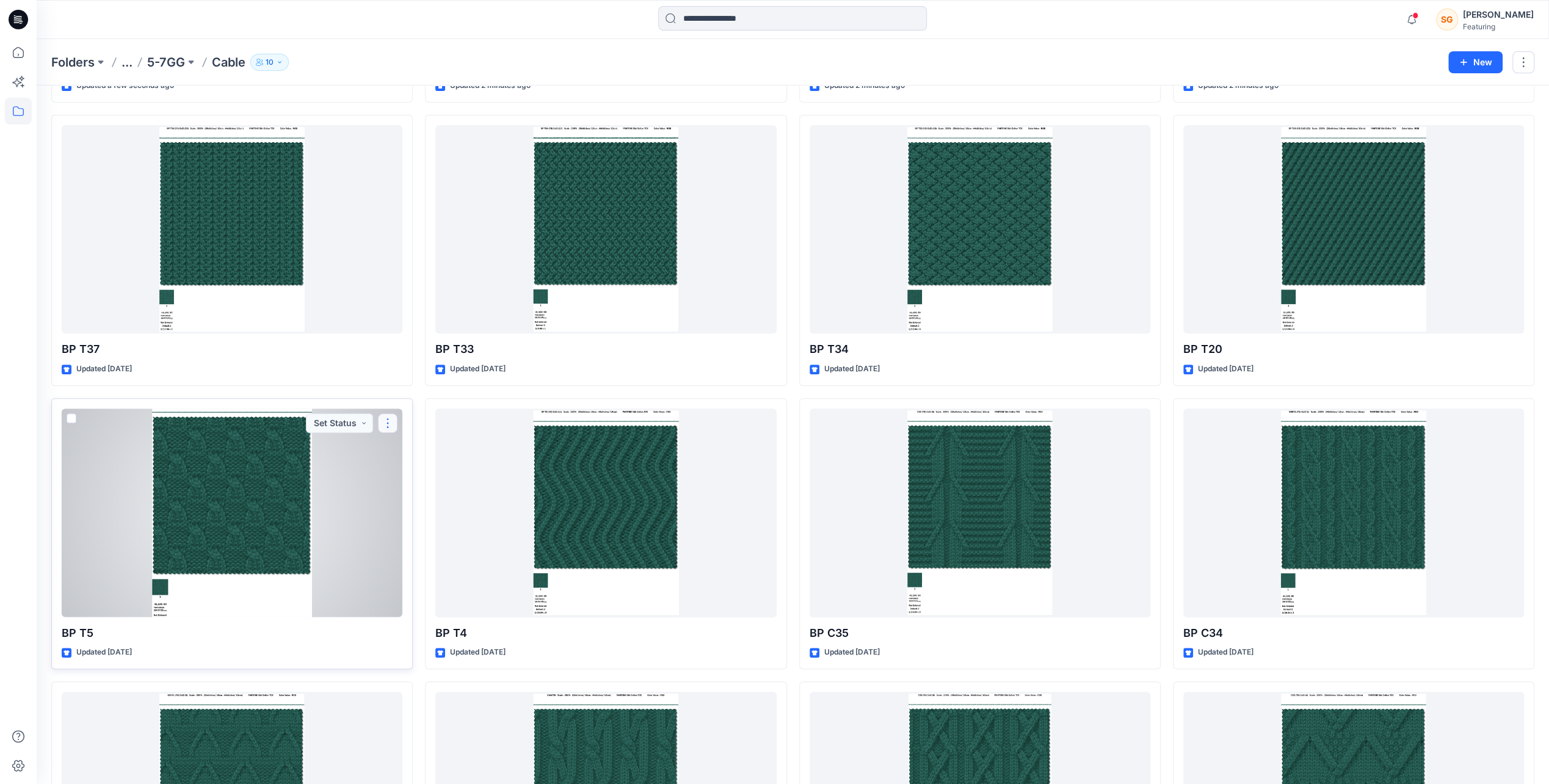
click at [393, 422] on button "button" at bounding box center [388, 423] width 20 height 20
click at [421, 502] on button "Add Tag" at bounding box center [446, 496] width 132 height 22
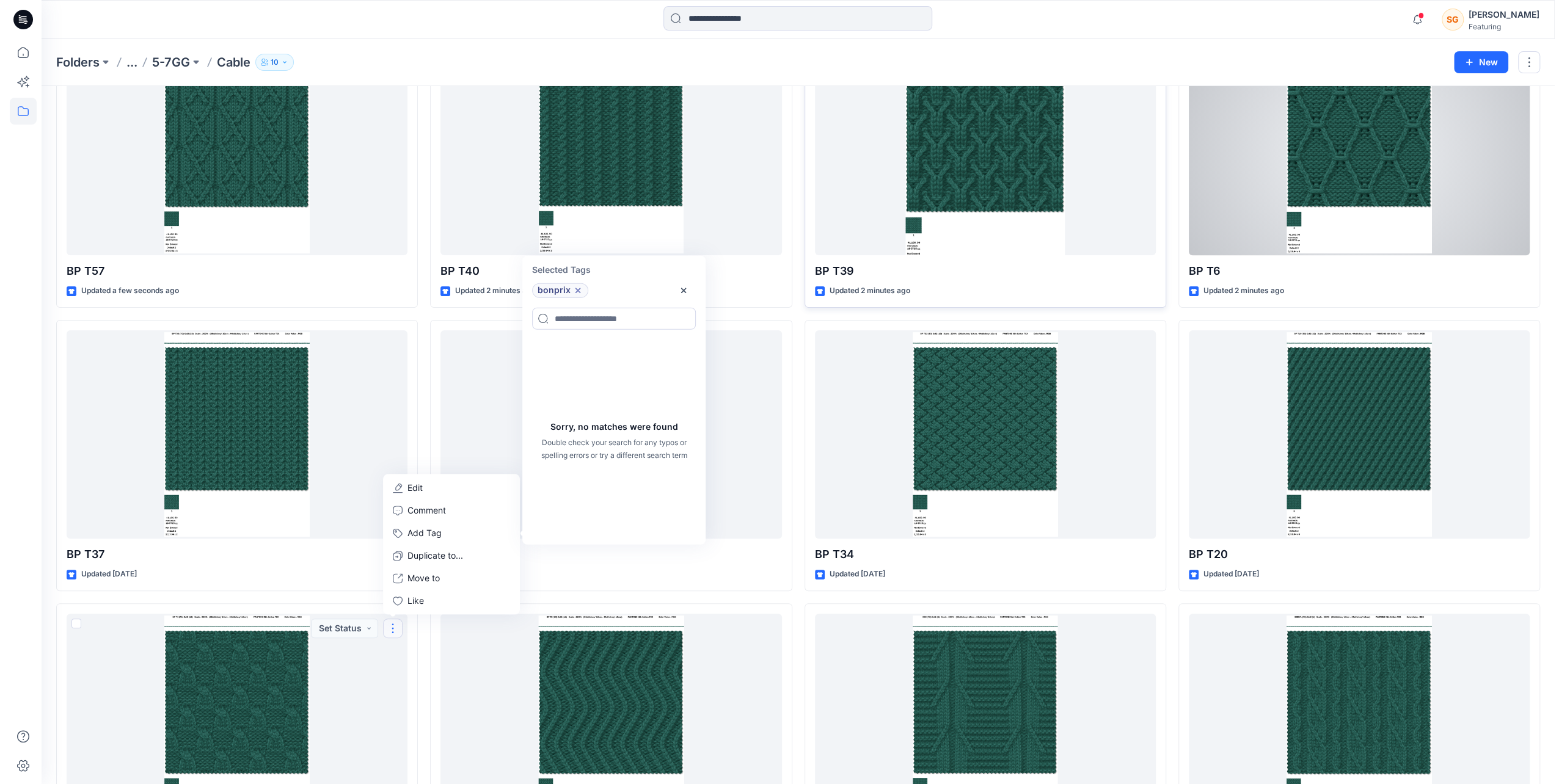
scroll to position [0, 0]
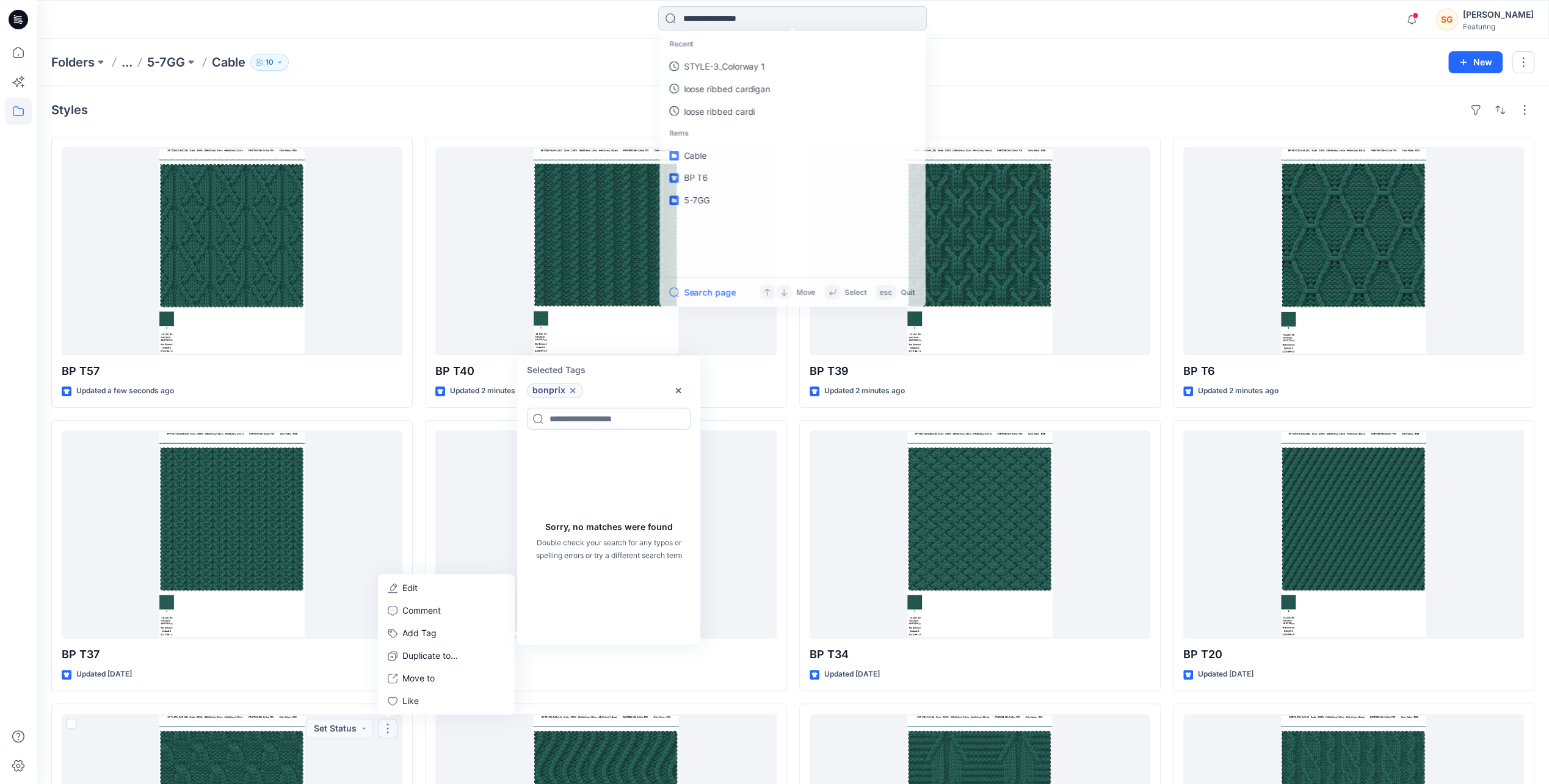
click at [748, 20] on input at bounding box center [792, 19] width 269 height 24
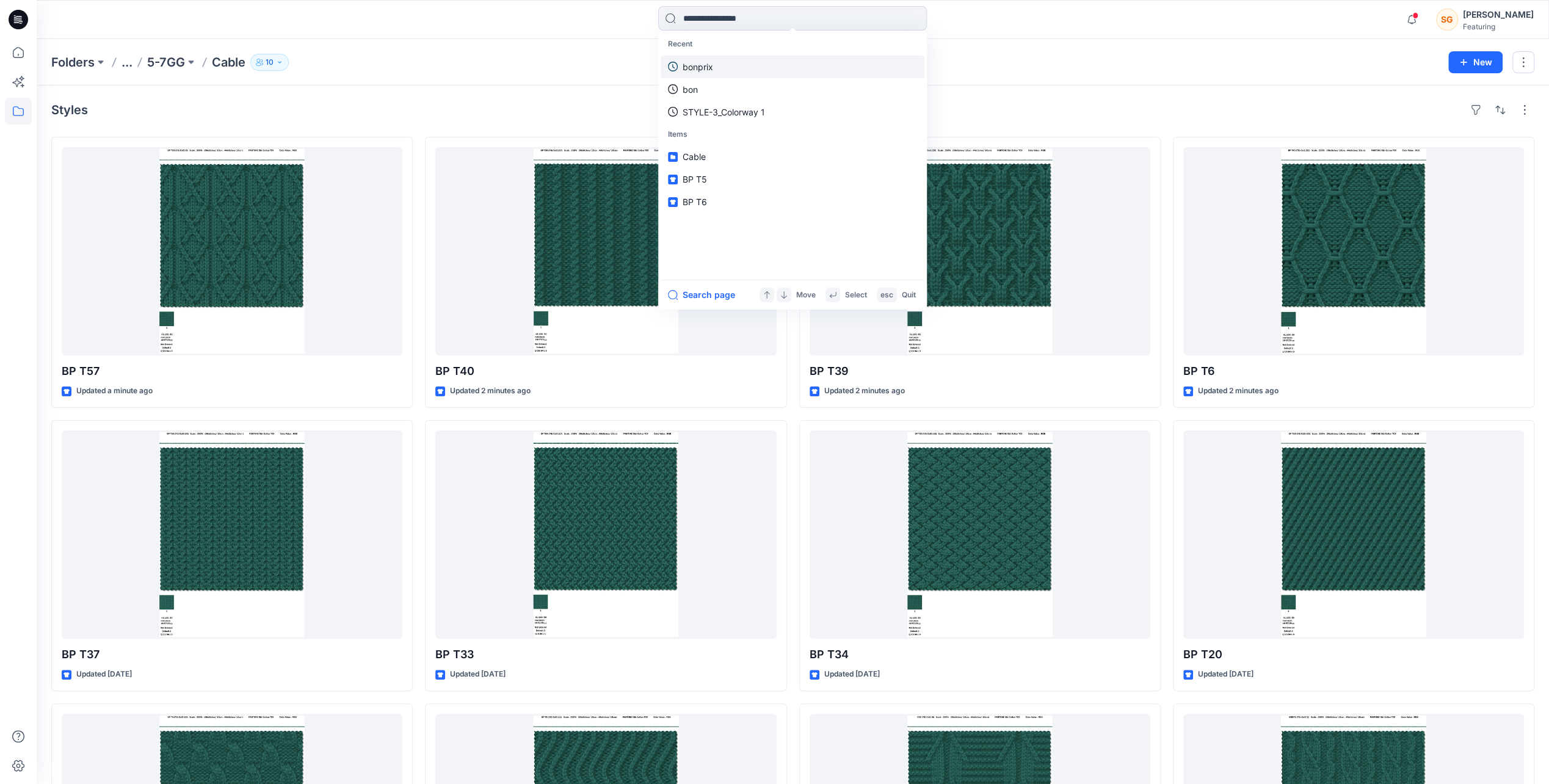
click at [713, 56] on link "bonprix" at bounding box center [792, 67] width 263 height 22
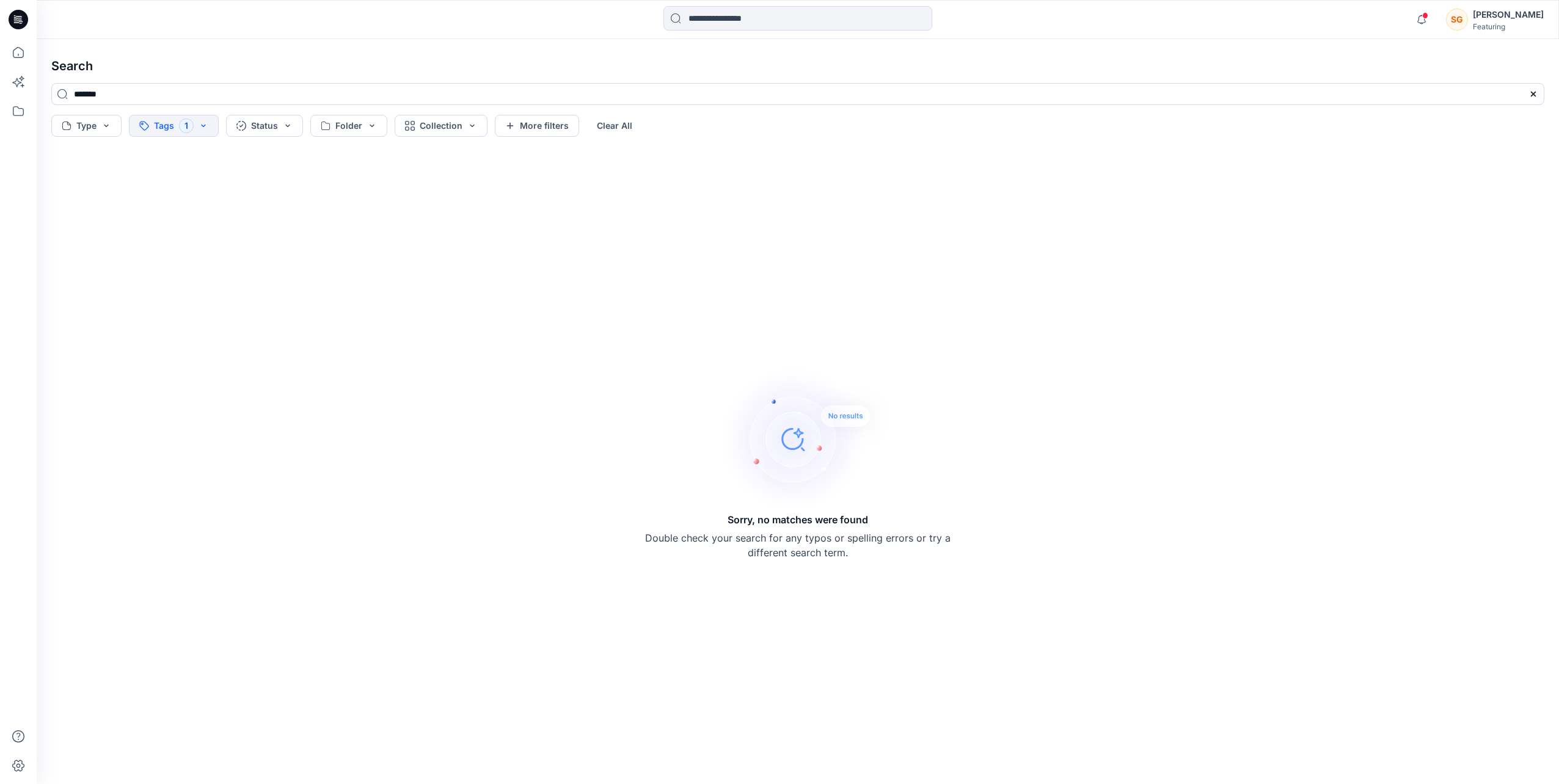
click at [202, 128] on button "Tags 1" at bounding box center [173, 125] width 90 height 22
click at [143, 189] on div "bonprix" at bounding box center [220, 193] width 178 height 24
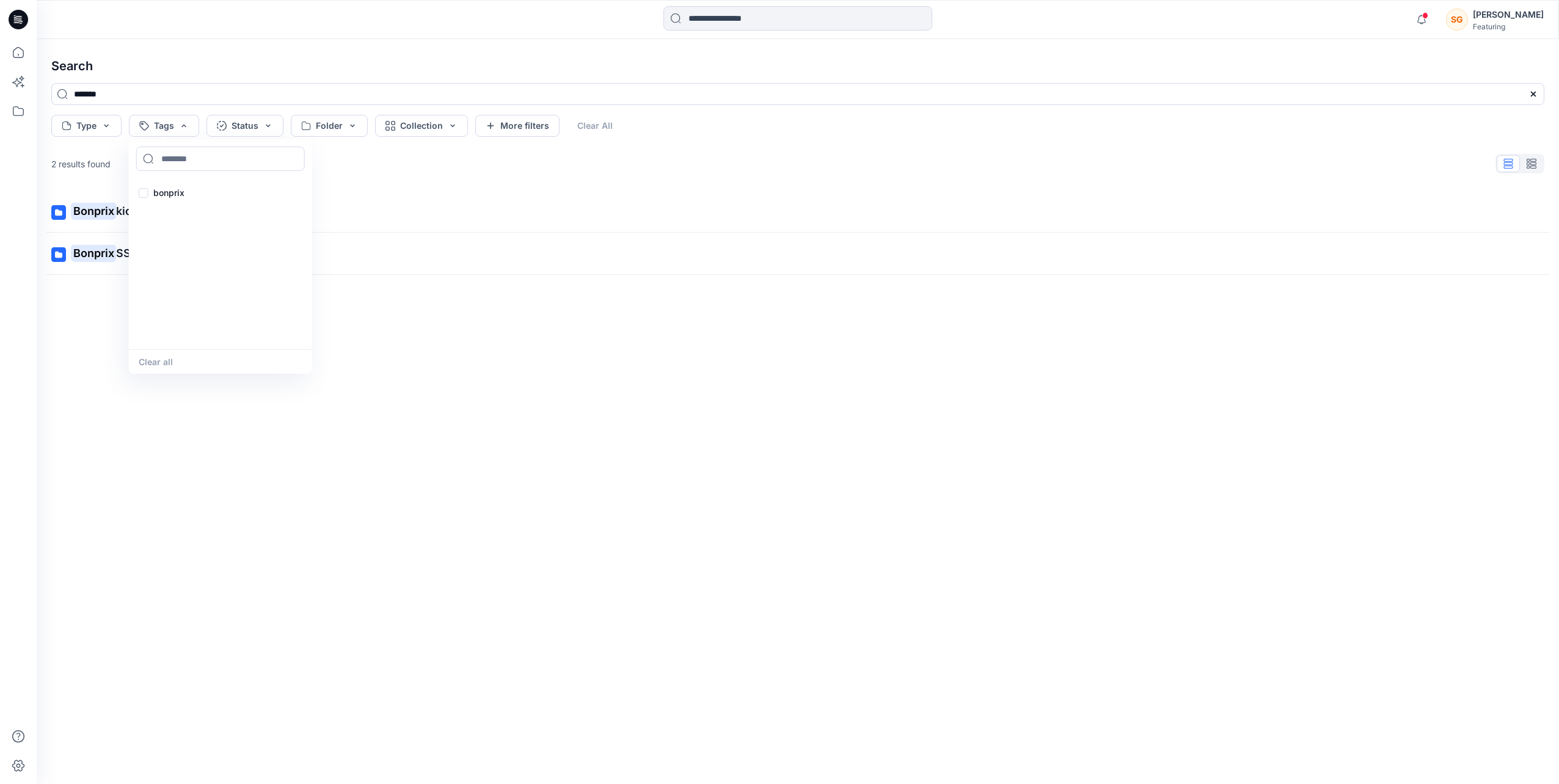
click at [331, 496] on div "Bonprix kids (Knit) Bonprix SS24 Lingerie Collection" at bounding box center [798, 467] width 1512 height 554
click at [22, 59] on icon at bounding box center [19, 52] width 27 height 27
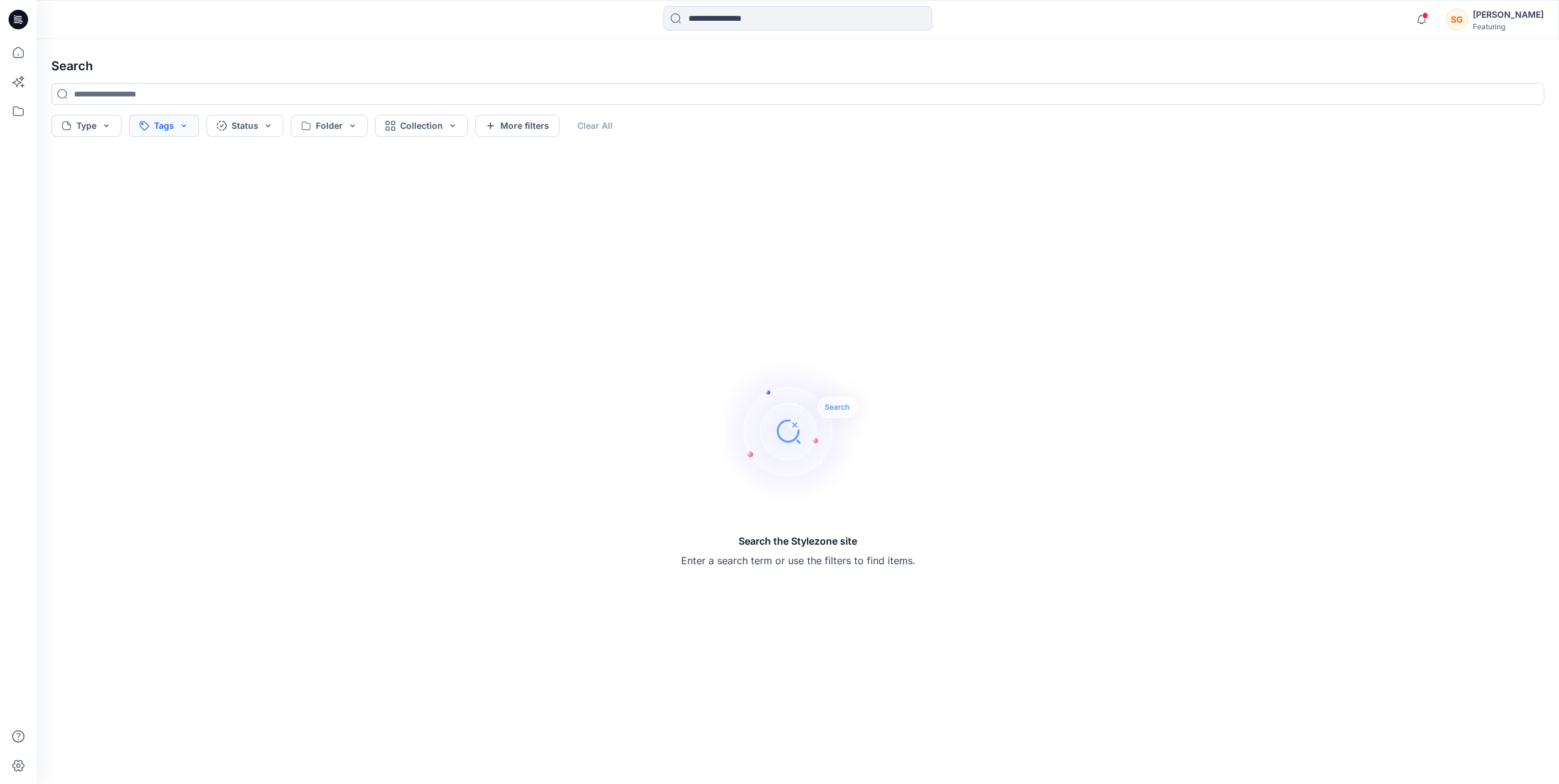
click at [176, 122] on button "Tags" at bounding box center [164, 125] width 70 height 22
click at [173, 187] on p "bonprix" at bounding box center [169, 192] width 31 height 15
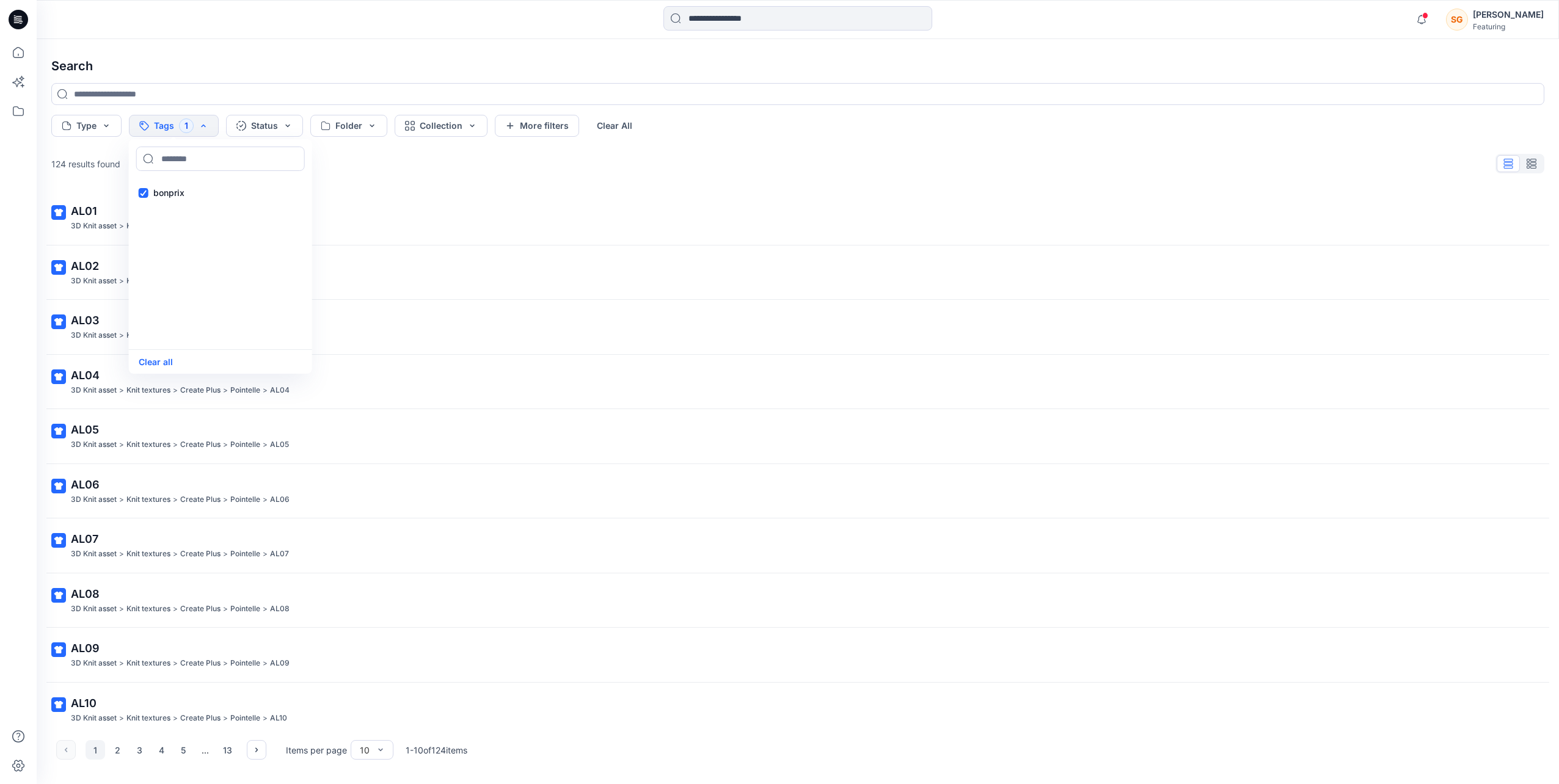
click at [111, 180] on div "124 results found AL01 3D Knit asset > Knit textures > Create Plus > Pointelle …" at bounding box center [798, 438] width 1512 height 574
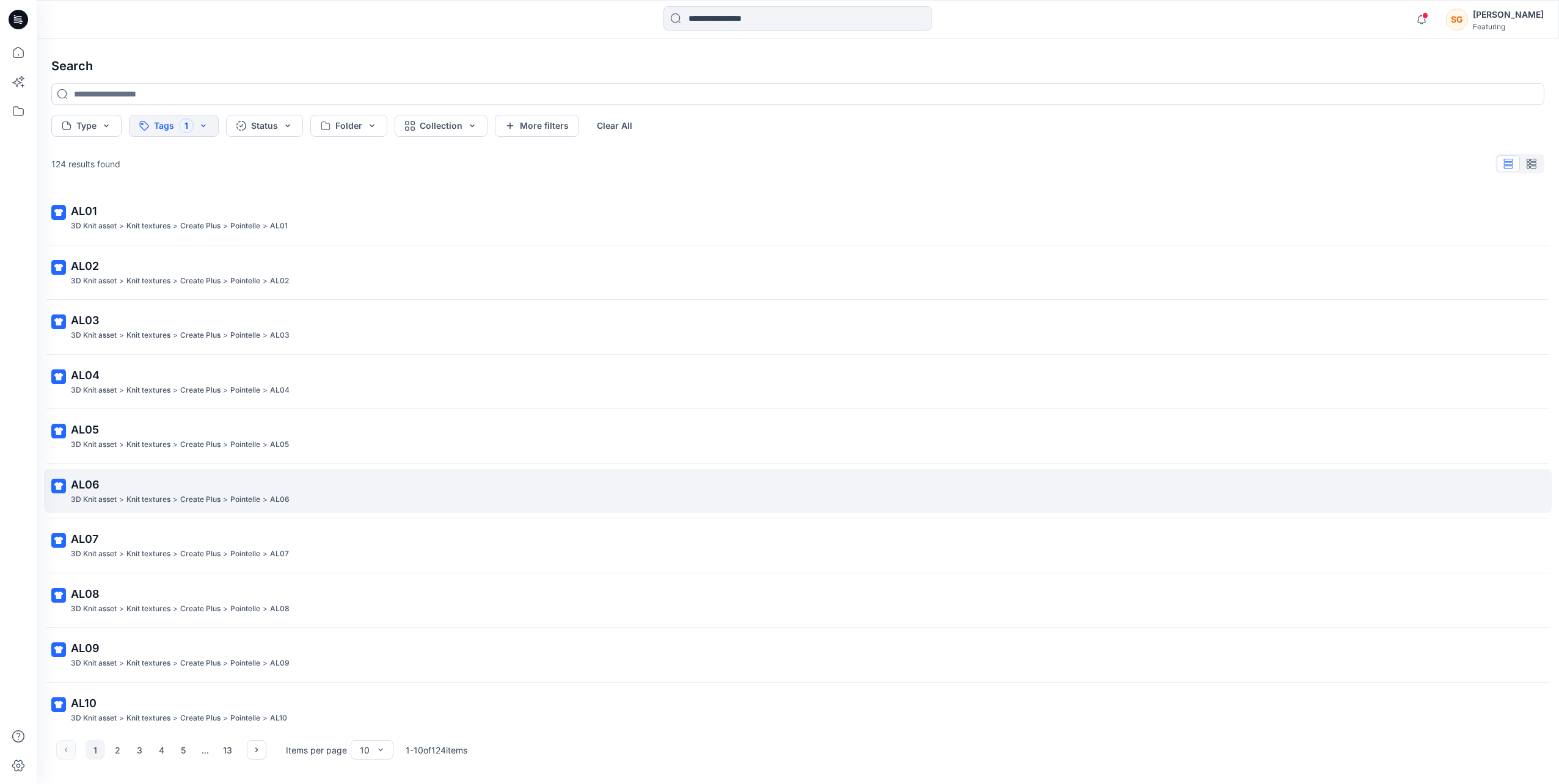
scroll to position [10, 0]
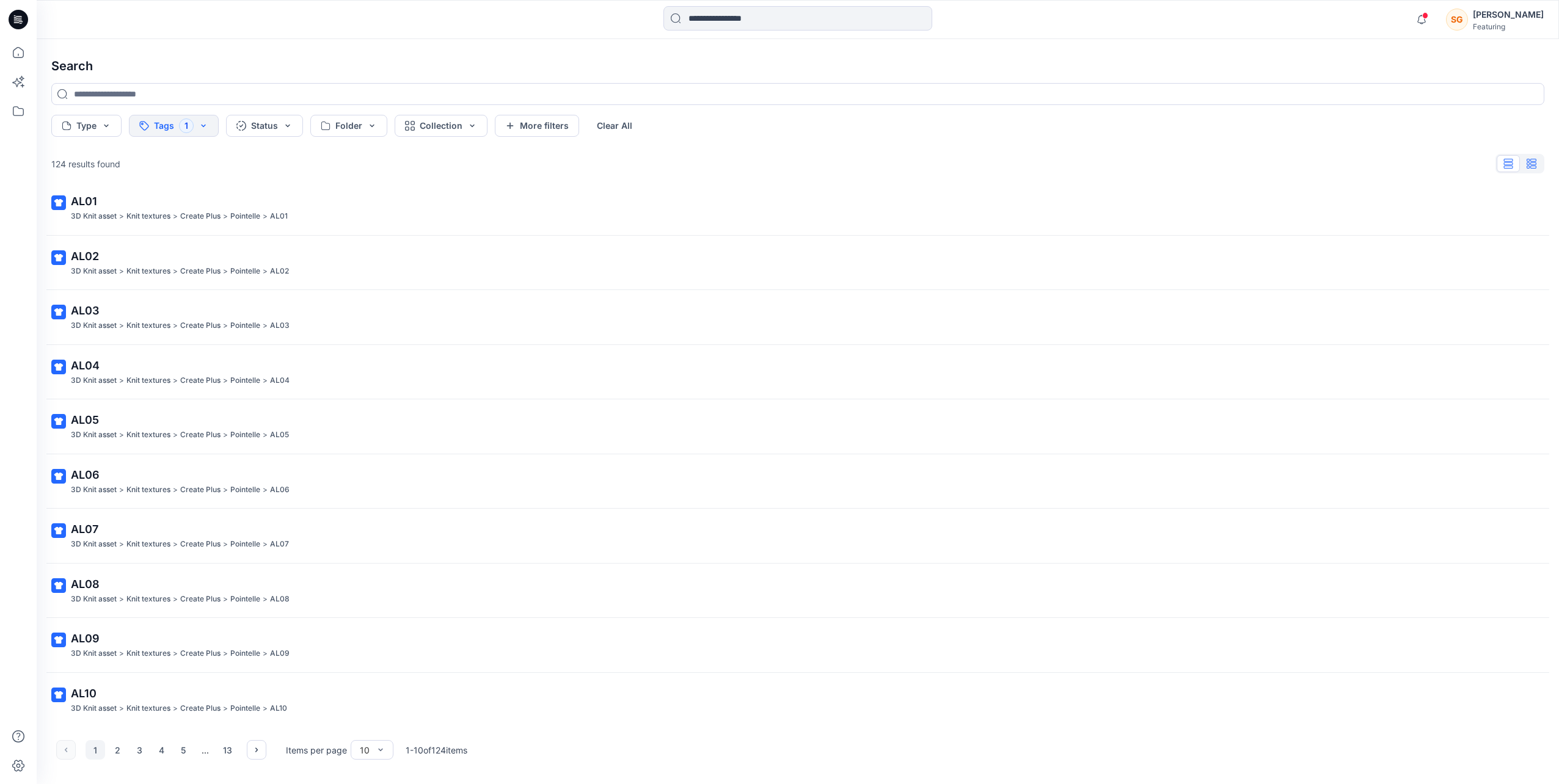
click at [1530, 171] on button "button" at bounding box center [1531, 164] width 23 height 17
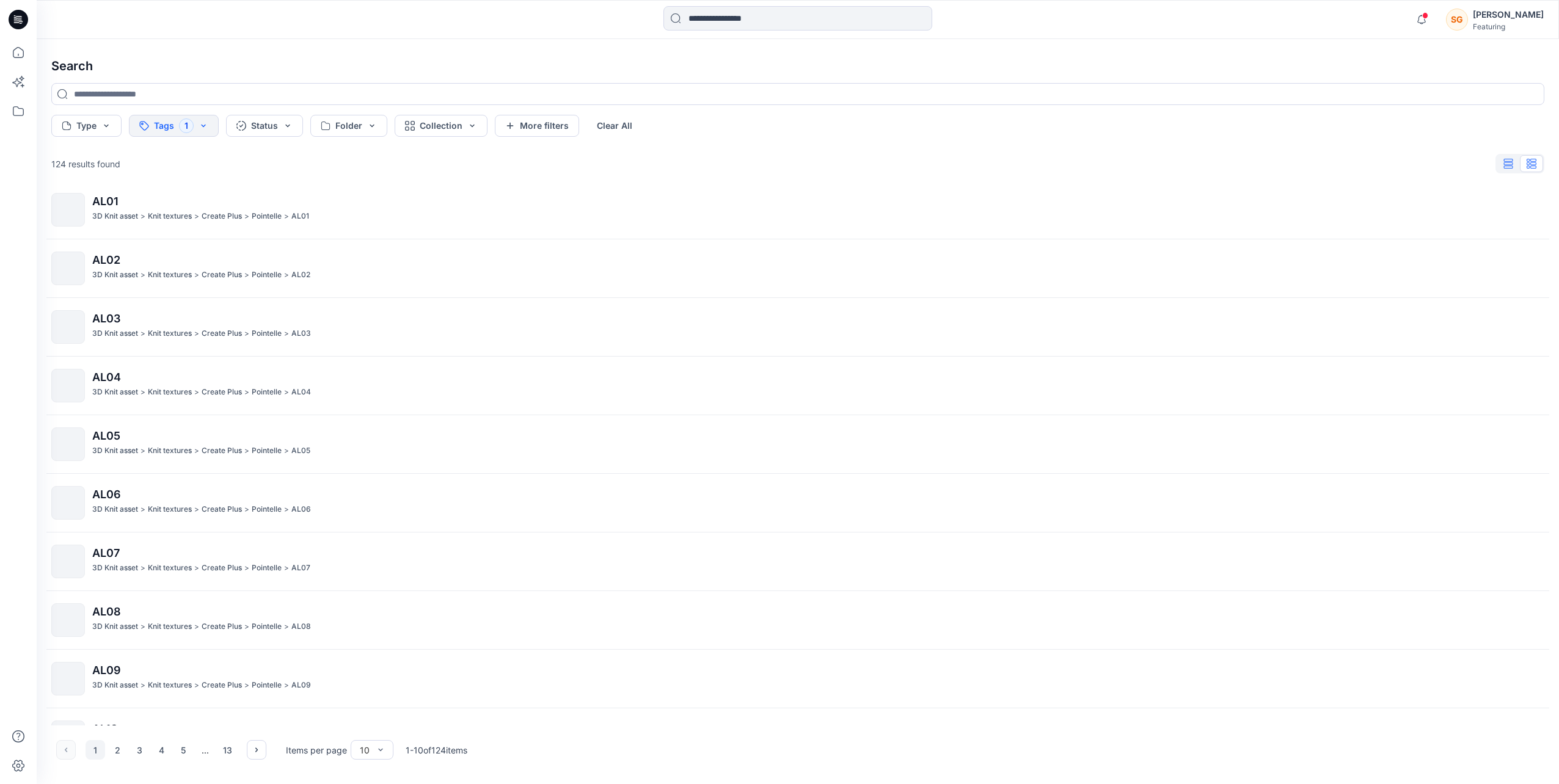
click at [1514, 169] on button "button" at bounding box center [1508, 164] width 23 height 17
